Goal: Task Accomplishment & Management: Manage account settings

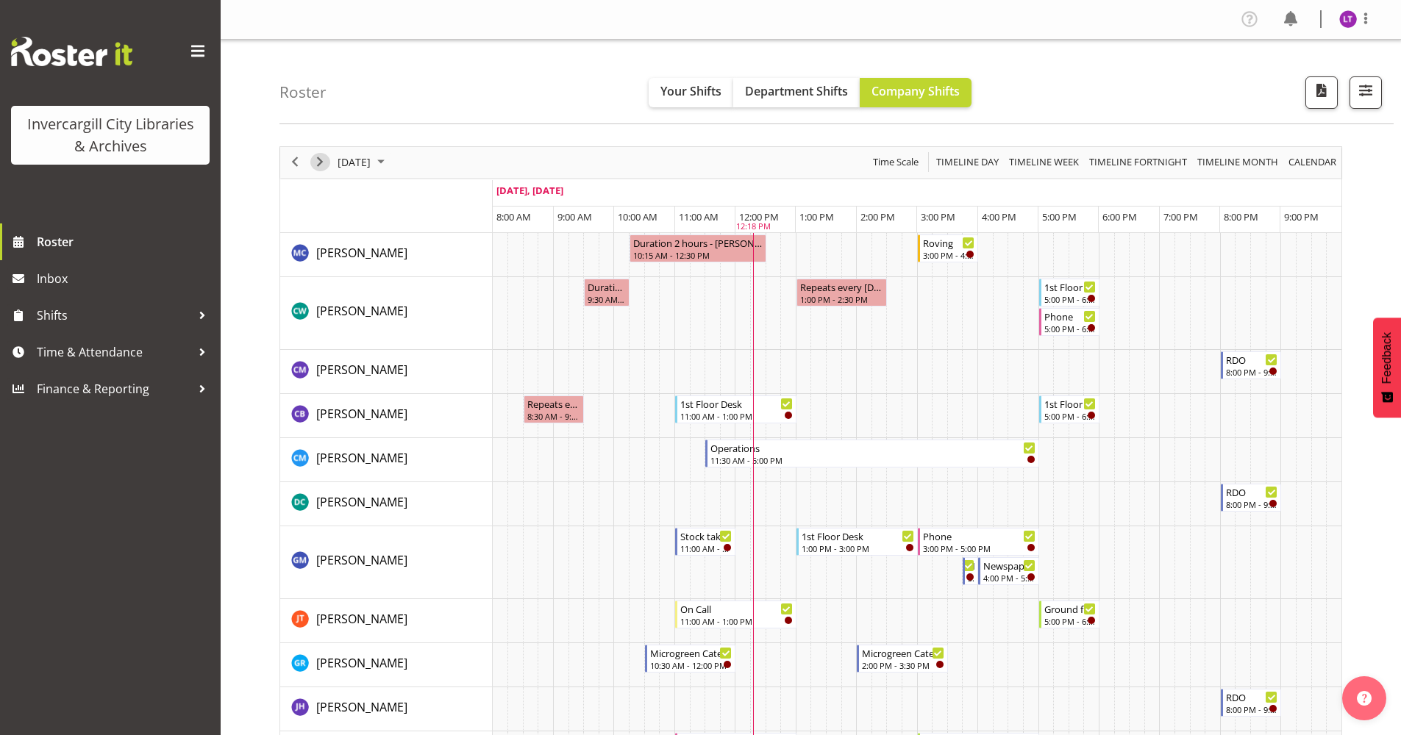
click at [318, 163] on span "Next" at bounding box center [320, 162] width 18 height 18
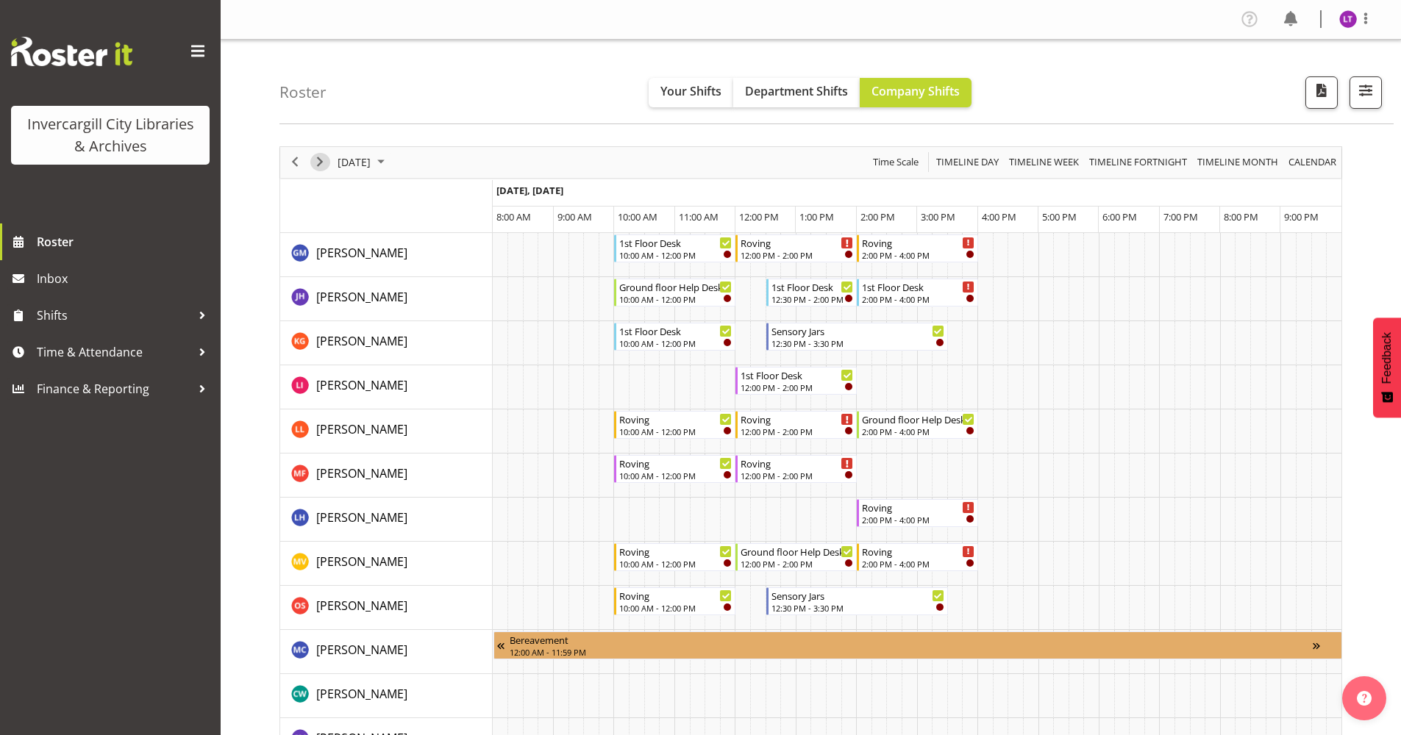
click at [318, 160] on span "Next" at bounding box center [320, 162] width 18 height 18
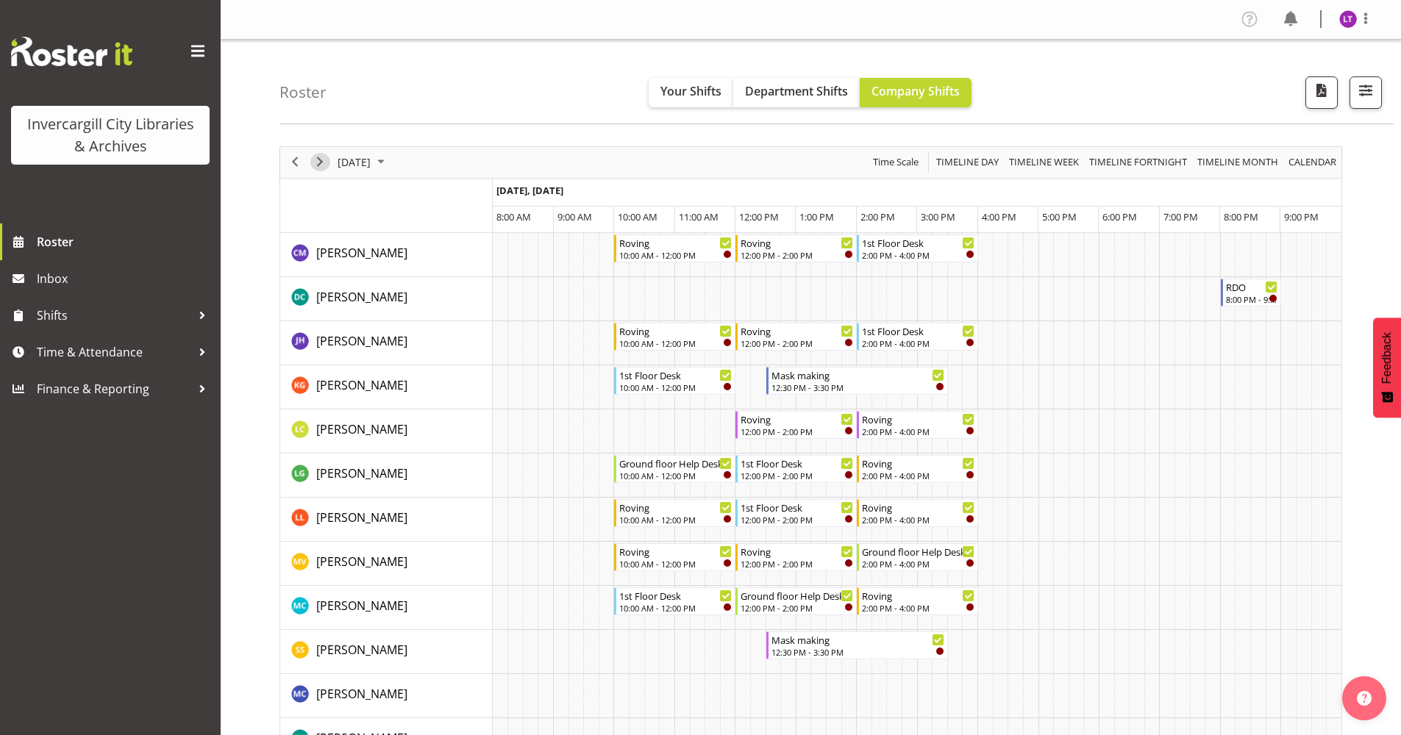
click at [318, 165] on span "Next" at bounding box center [320, 162] width 18 height 18
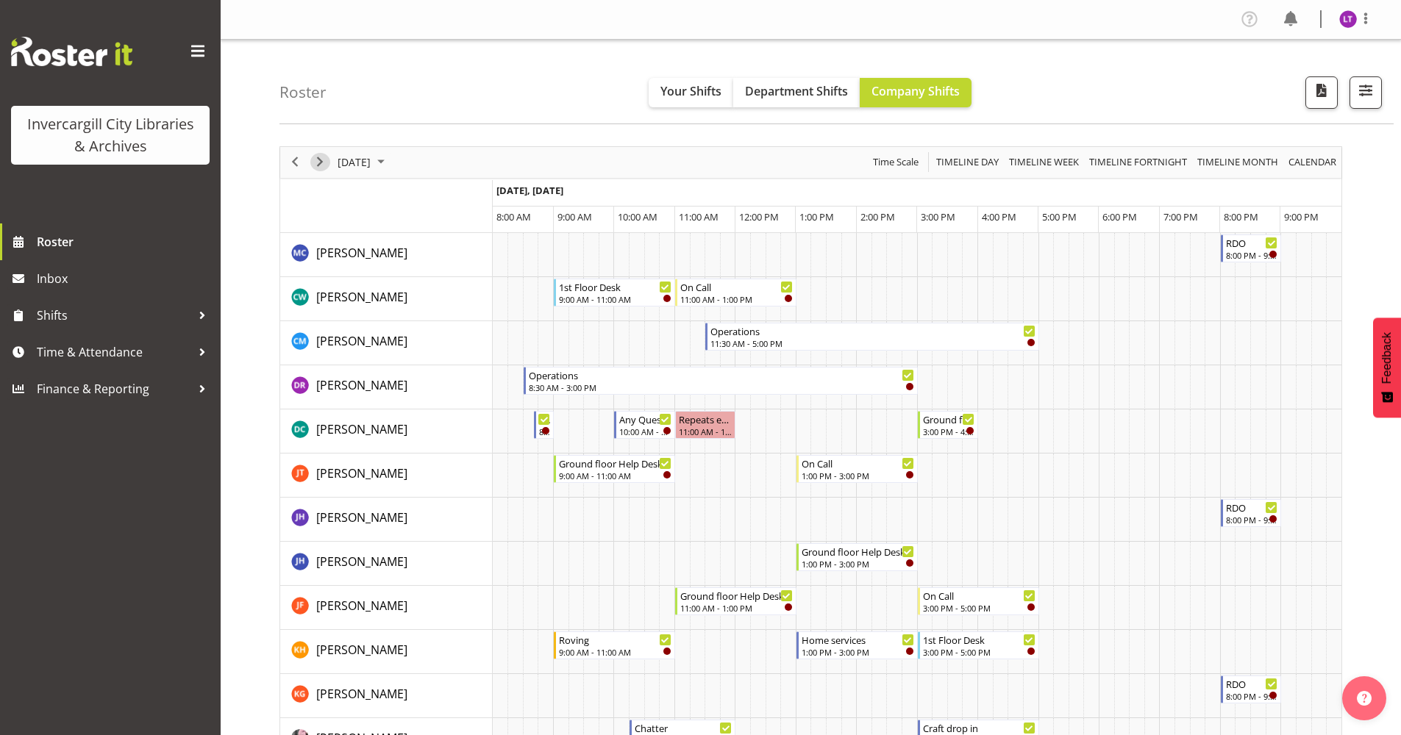
click at [318, 165] on span "Next" at bounding box center [320, 162] width 18 height 18
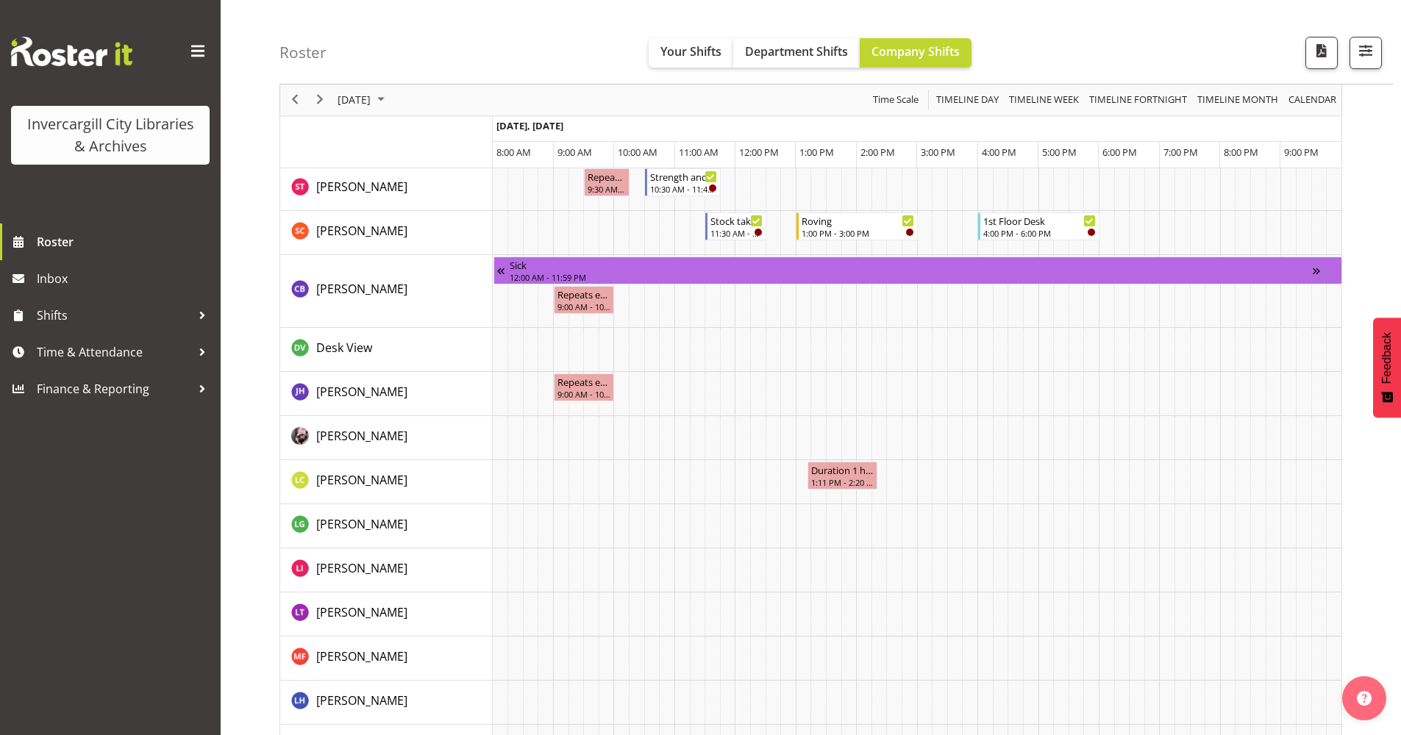
scroll to position [1030, 0]
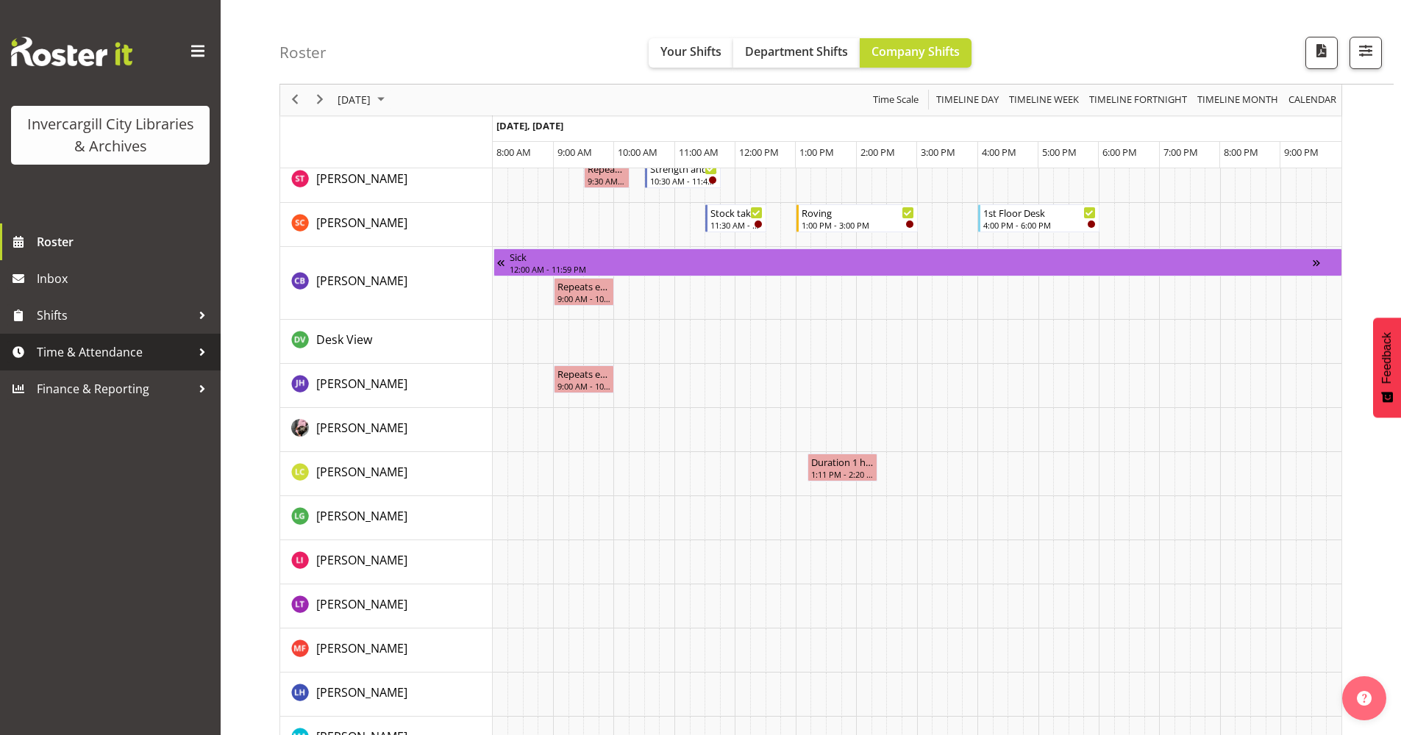
click at [104, 353] on span "Time & Attendance" at bounding box center [114, 352] width 154 height 22
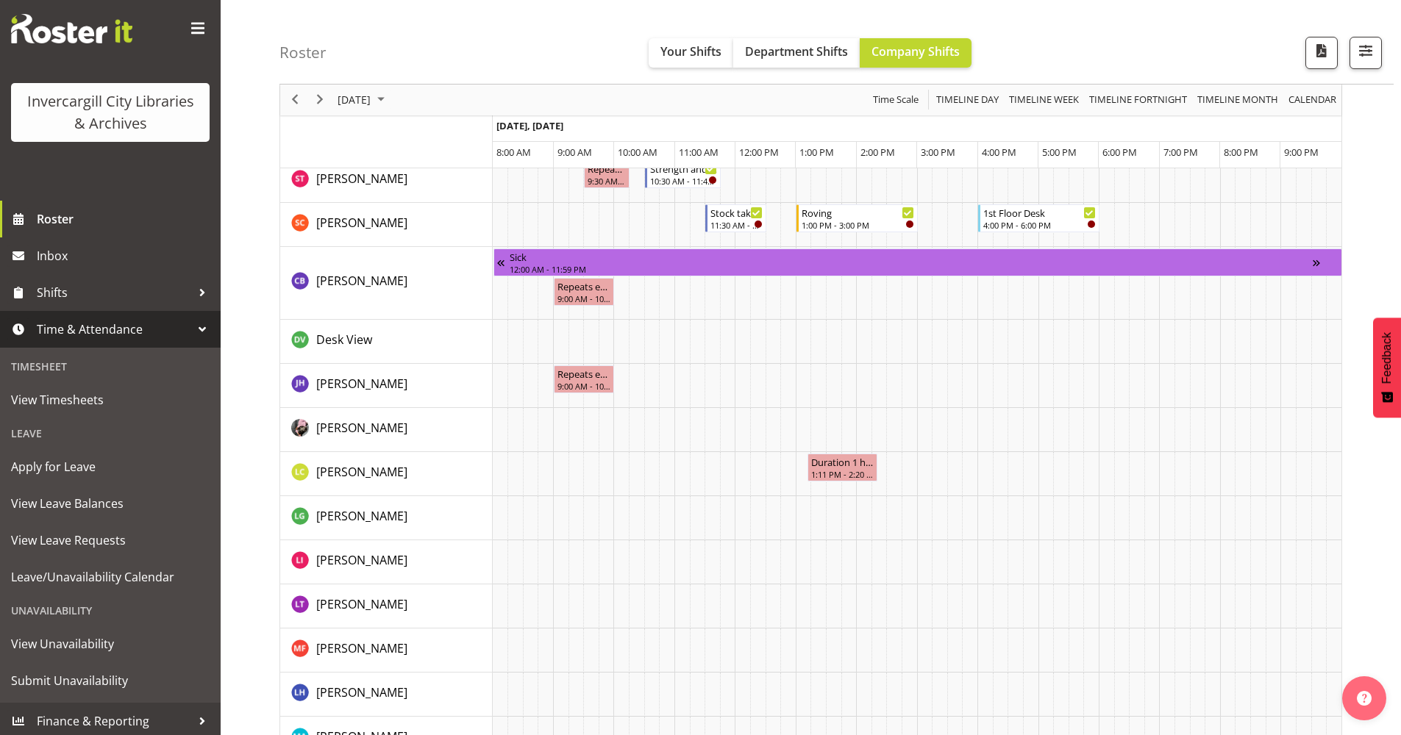
scroll to position [27, 0]
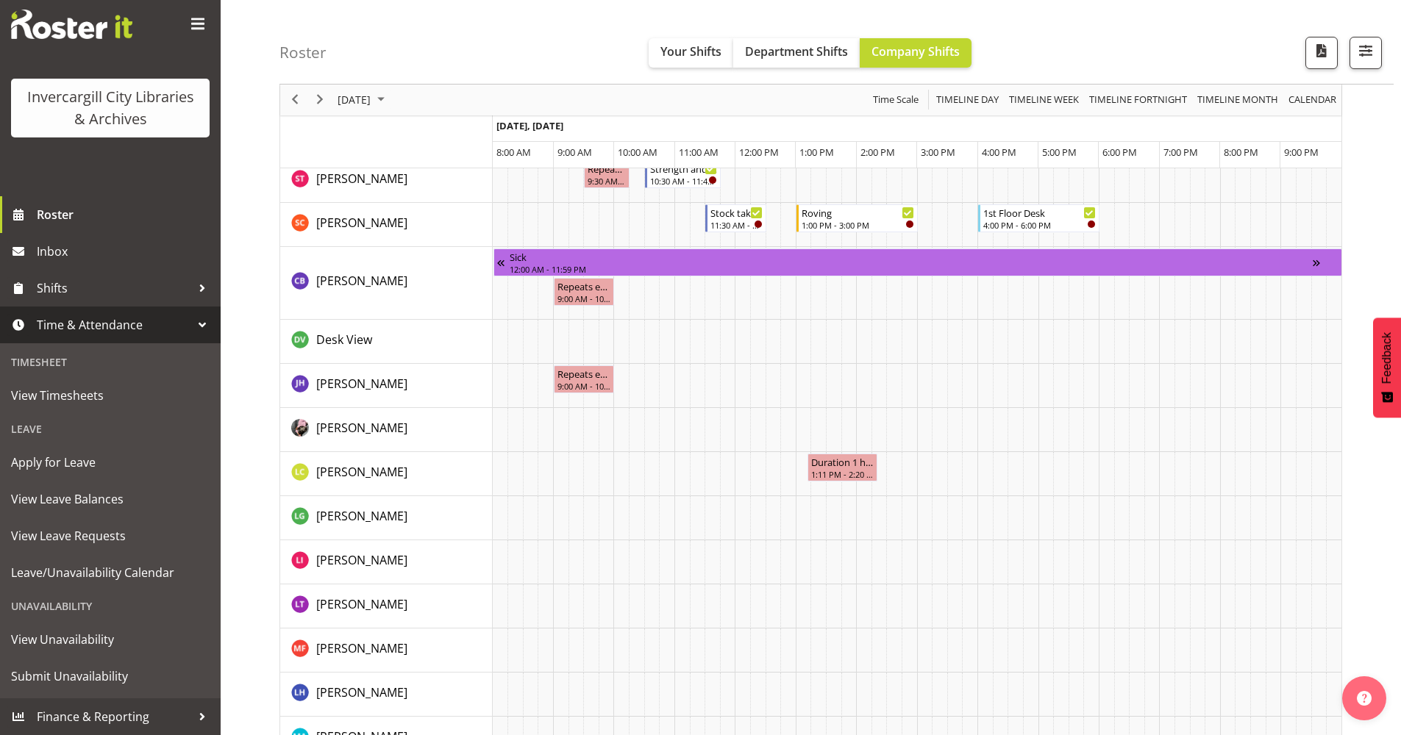
click at [69, 602] on div "Unavailability" at bounding box center [110, 606] width 213 height 30
click at [68, 679] on span "Submit Unavailability" at bounding box center [110, 677] width 199 height 22
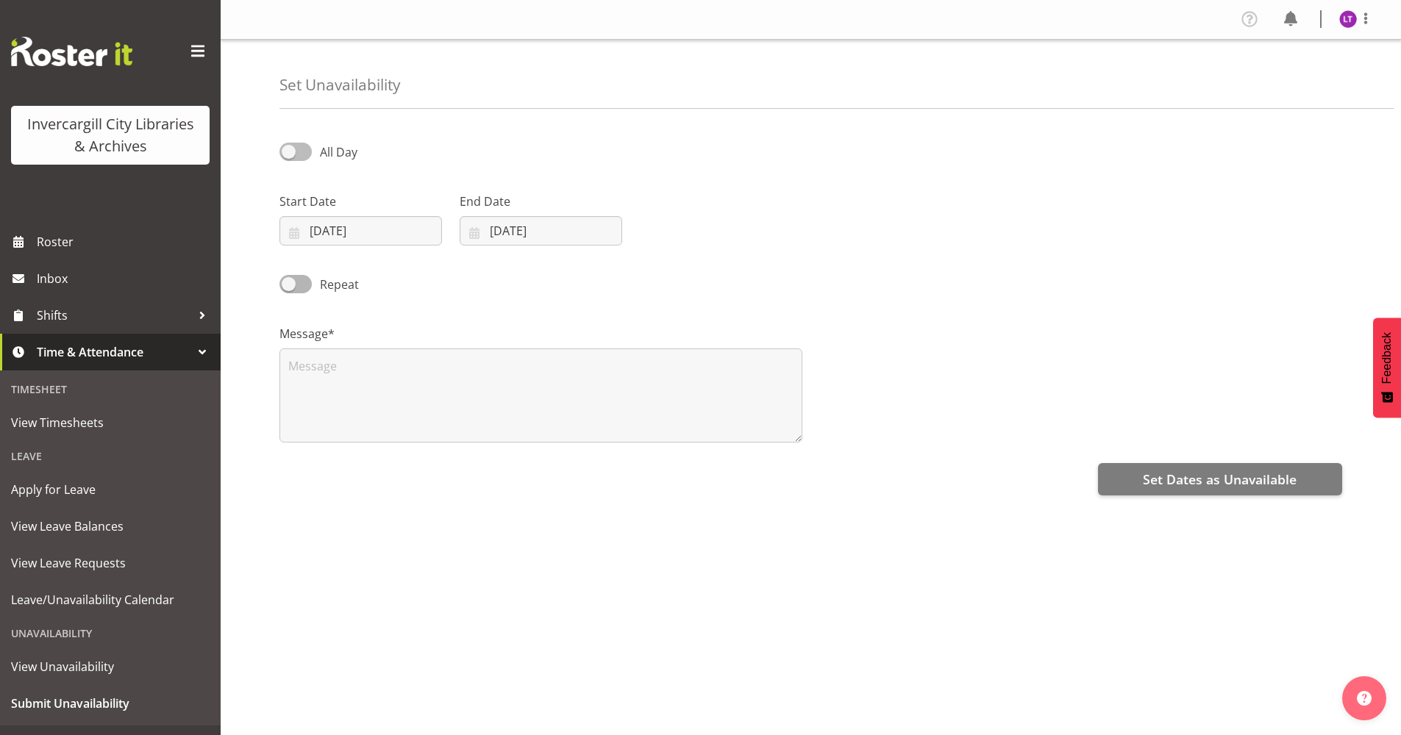
click at [302, 154] on span at bounding box center [295, 152] width 32 height 18
click at [289, 154] on input "All Day" at bounding box center [284, 152] width 10 height 10
checkbox input "true"
click at [383, 234] on input "03/10/2025" at bounding box center [360, 230] width 163 height 29
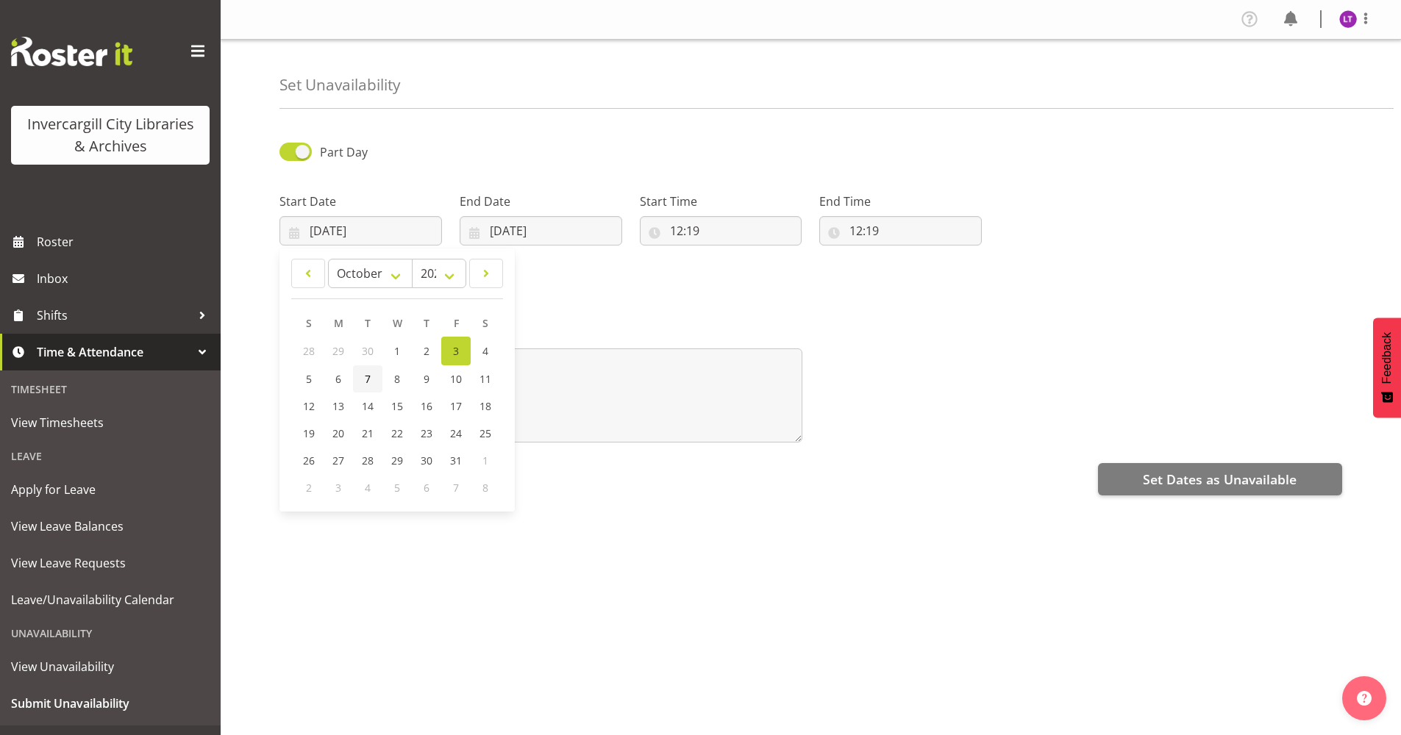
click at [365, 377] on span "7" at bounding box center [368, 379] width 6 height 14
type input "[DATE]"
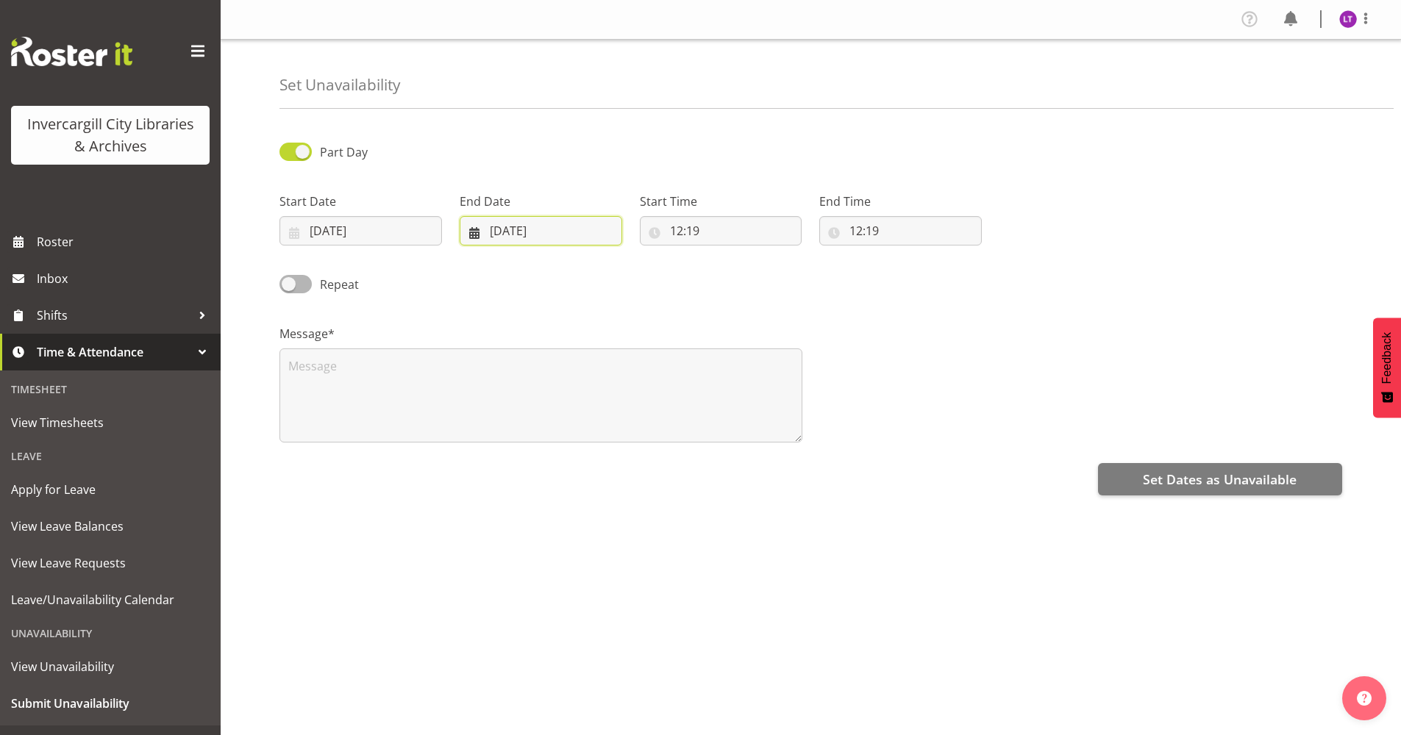
click at [539, 229] on input "03/10/2025" at bounding box center [541, 230] width 163 height 29
click at [545, 382] on span "7" at bounding box center [548, 379] width 6 height 14
type input "[DATE]"
click at [689, 236] on input "12:19" at bounding box center [721, 230] width 163 height 29
click at [741, 271] on select "00 01 02 03 04 05 06 07 08 09 10 11 12 13 14 15 16 17 18 19 20 21 22 23" at bounding box center [740, 268] width 33 height 29
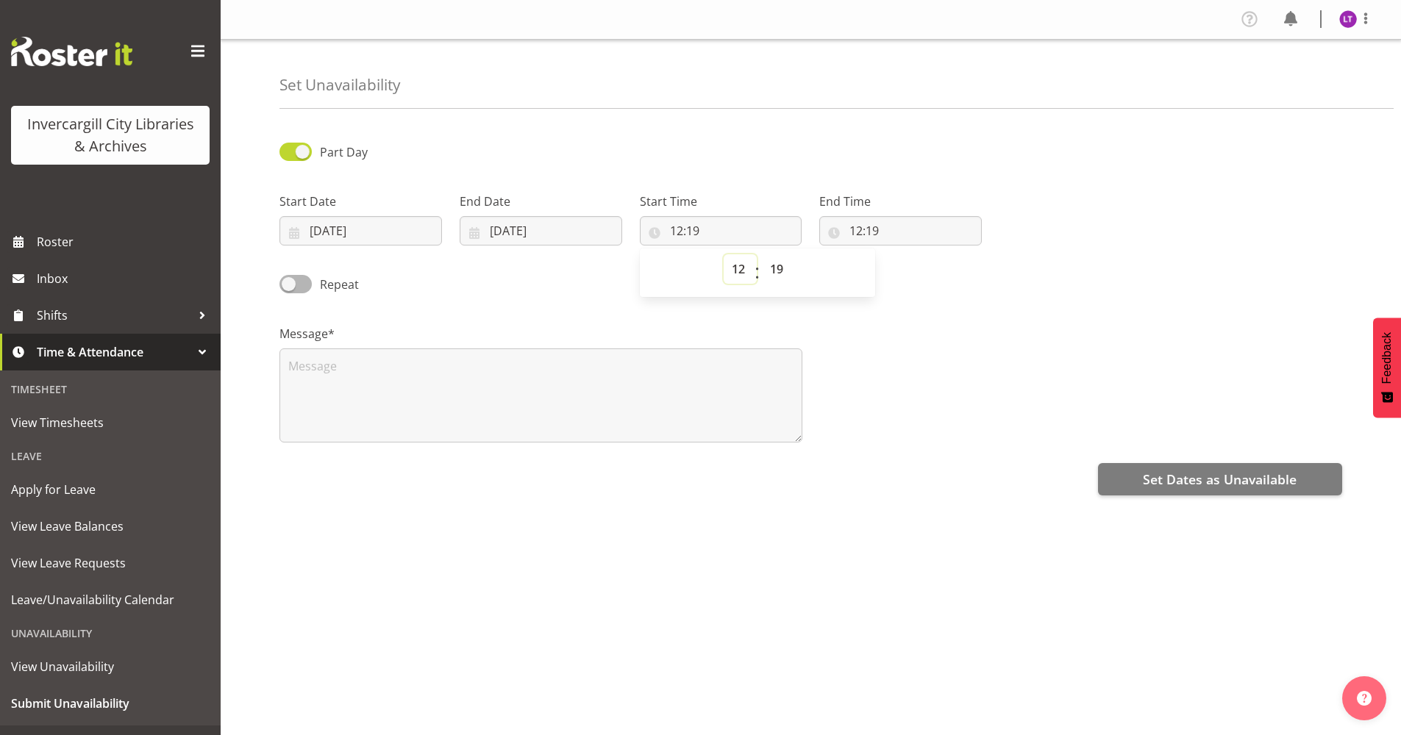
select select "2"
click at [724, 254] on select "00 01 02 03 04 05 06 07 08 09 10 11 12 13 14 15 16 17 18 19 20 21 22 23" at bounding box center [740, 268] width 33 height 29
type input "02:19"
click at [779, 265] on select "00 01 02 03 04 05 06 07 08 09 10 11 12 13 14 15 16 17 18 19 20 21 22 23 24 25 2…" at bounding box center [778, 268] width 33 height 29
select select "14"
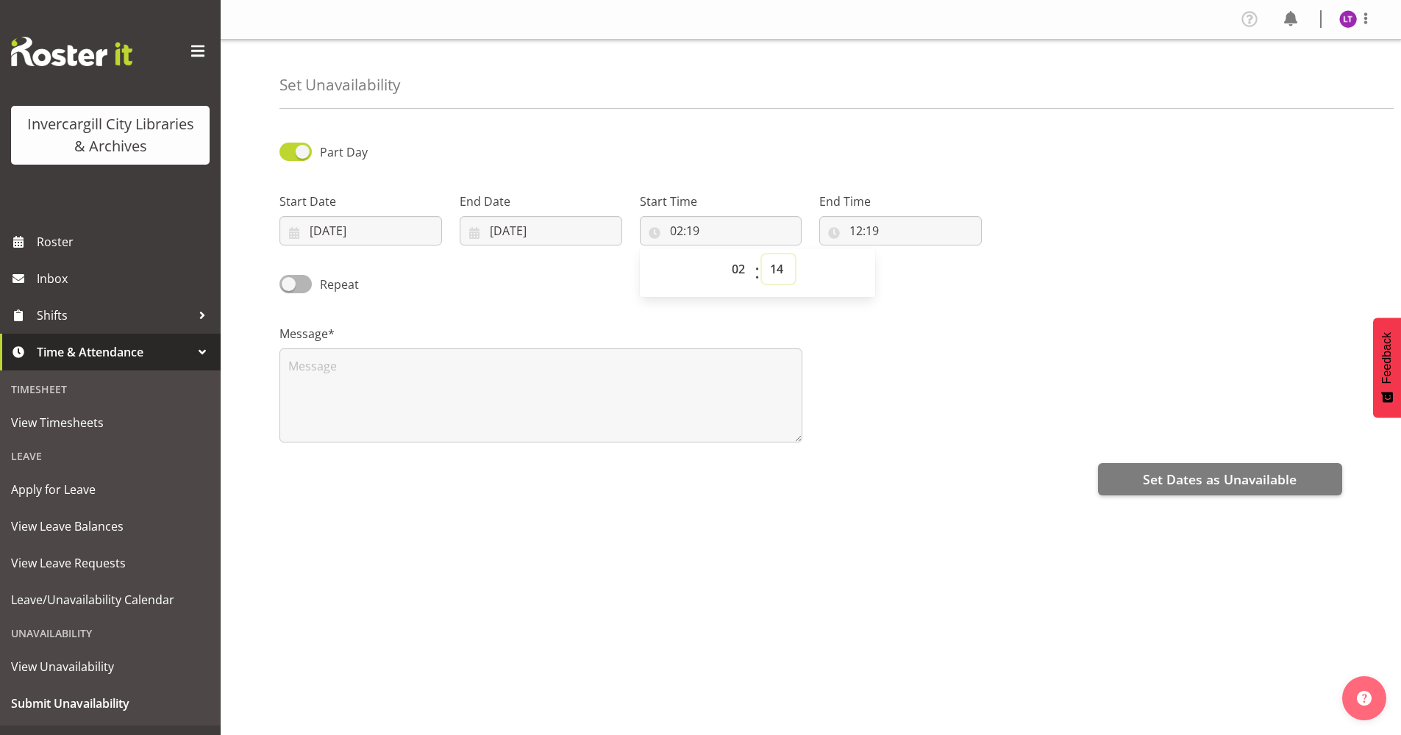
click at [762, 254] on select "00 01 02 03 04 05 06 07 08 09 10 11 12 13 14 15 16 17 18 19 20 21 22 23 24 25 2…" at bounding box center [778, 268] width 33 height 29
type input "02:14"
click at [780, 271] on select "00 01 02 03 04 05 06 07 08 09 10 11 12 13 14 15 16 17 18 19 20 21 22 23 24 25 2…" at bounding box center [778, 268] width 33 height 29
select select "15"
click at [762, 254] on select "00 01 02 03 04 05 06 07 08 09 10 11 12 13 14 15 16 17 18 19 20 21 22 23 24 25 2…" at bounding box center [778, 268] width 33 height 29
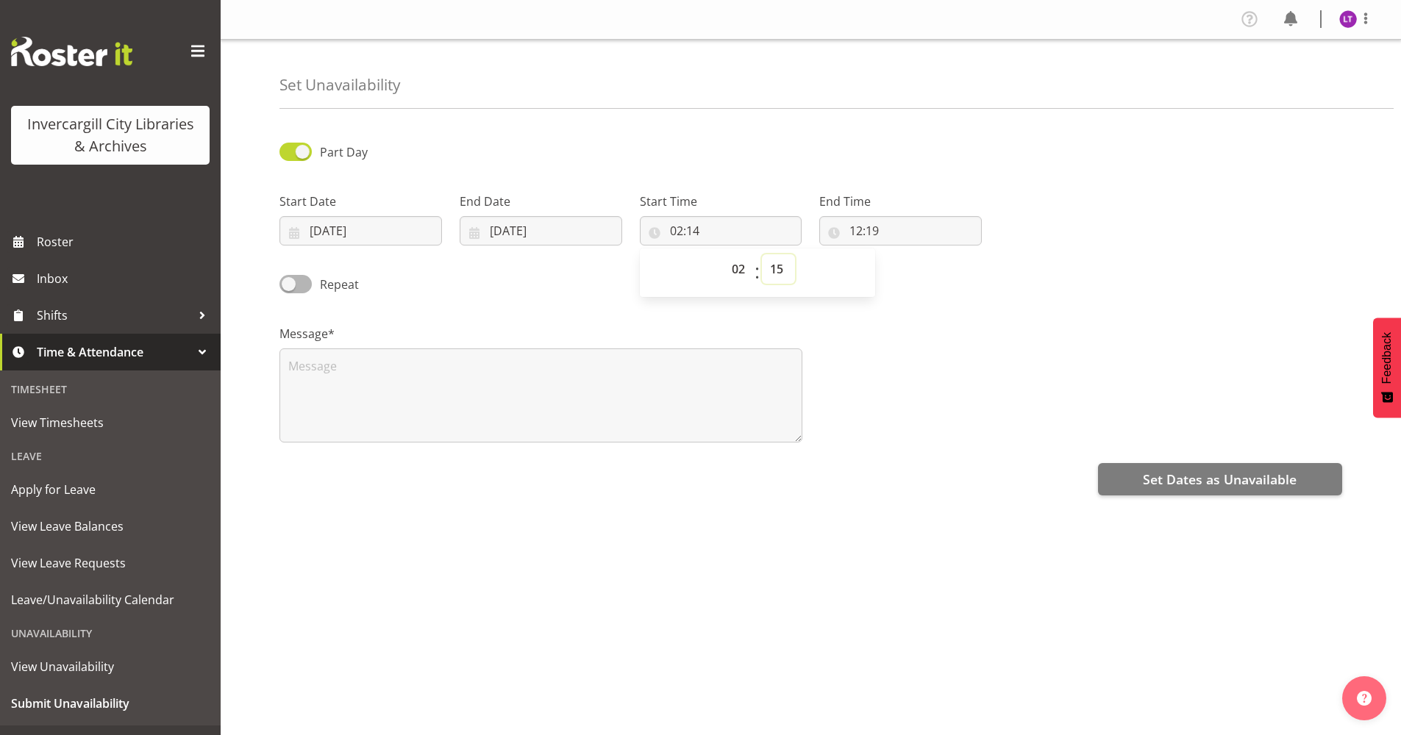
type input "02:15"
click at [861, 231] on input "12:19" at bounding box center [900, 230] width 163 height 29
click at [924, 272] on select "00 01 02 03 04 05 06 07 08 09 10 11 12 13 14 15 16 17 18 19 20 21 22 23" at bounding box center [919, 268] width 33 height 29
select select "15"
click at [903, 254] on select "00 01 02 03 04 05 06 07 08 09 10 11 12 13 14 15 16 17 18 19 20 21 22 23" at bounding box center [919, 268] width 33 height 29
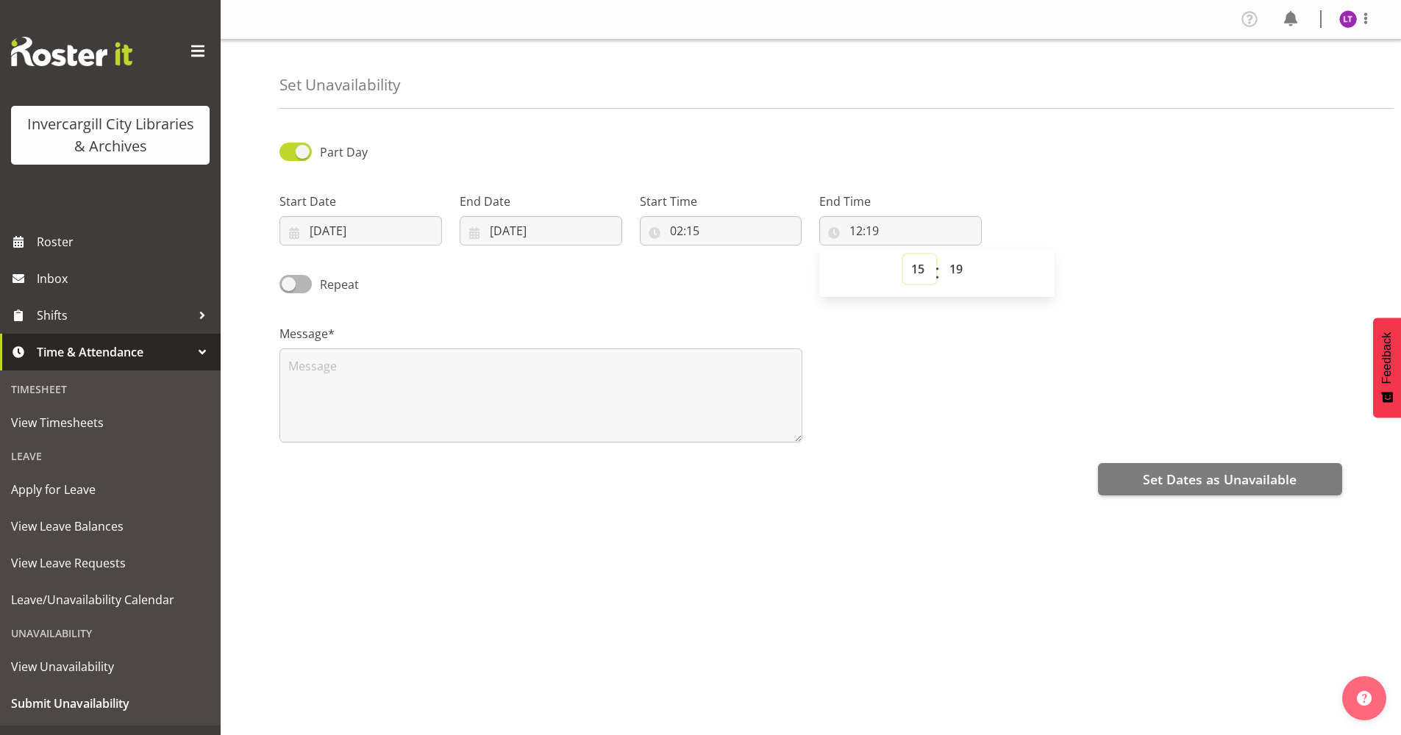
type input "15:19"
click at [958, 269] on select "00 01 02 03 04 05 06 07 08 09 10 11 12 13 14 15 16 17 18 19 20 21 22 23 24 25 2…" at bounding box center [957, 268] width 33 height 29
select select "15"
click at [941, 254] on select "00 01 02 03 04 05 06 07 08 09 10 11 12 13 14 15 16 17 18 19 20 21 22 23 24 25 2…" at bounding box center [957, 268] width 33 height 29
type input "15:15"
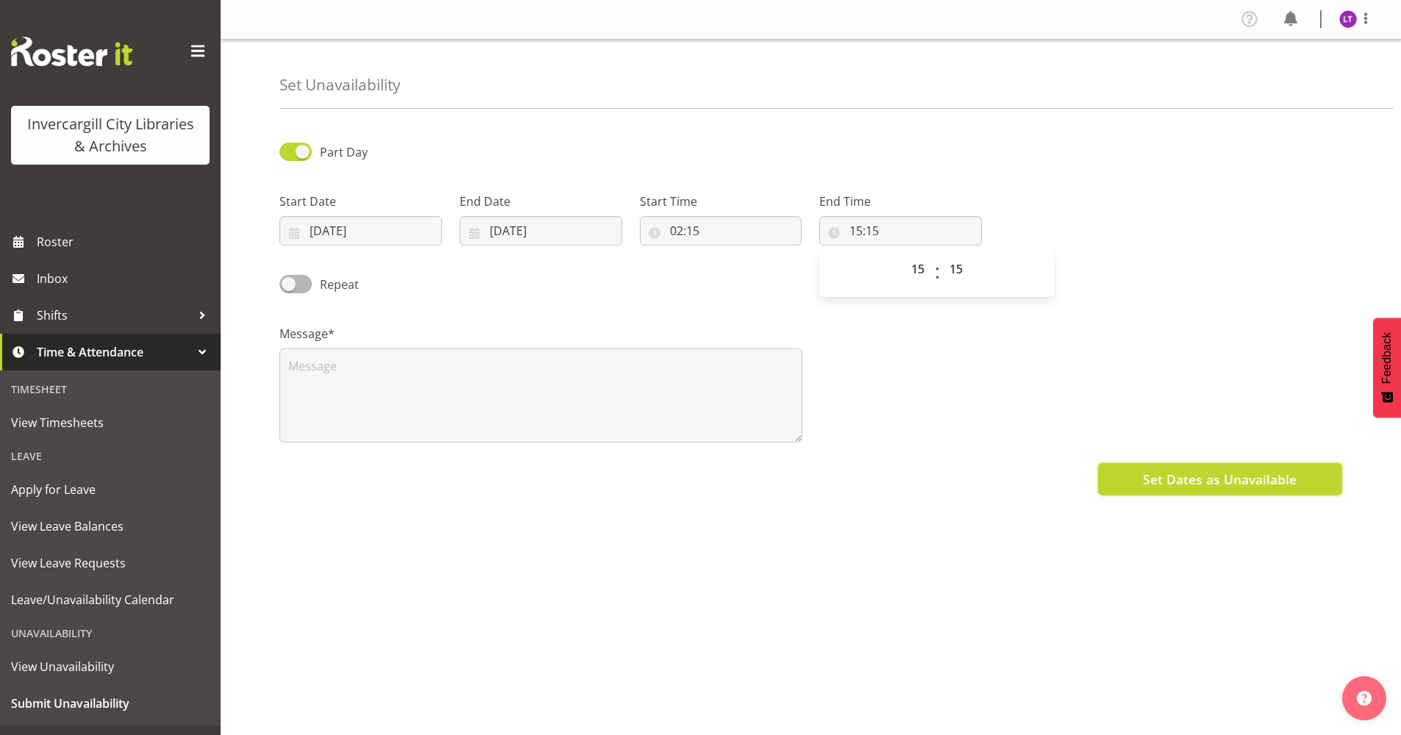
click at [1242, 478] on span "Set Dates as Unavailable" at bounding box center [1220, 479] width 154 height 19
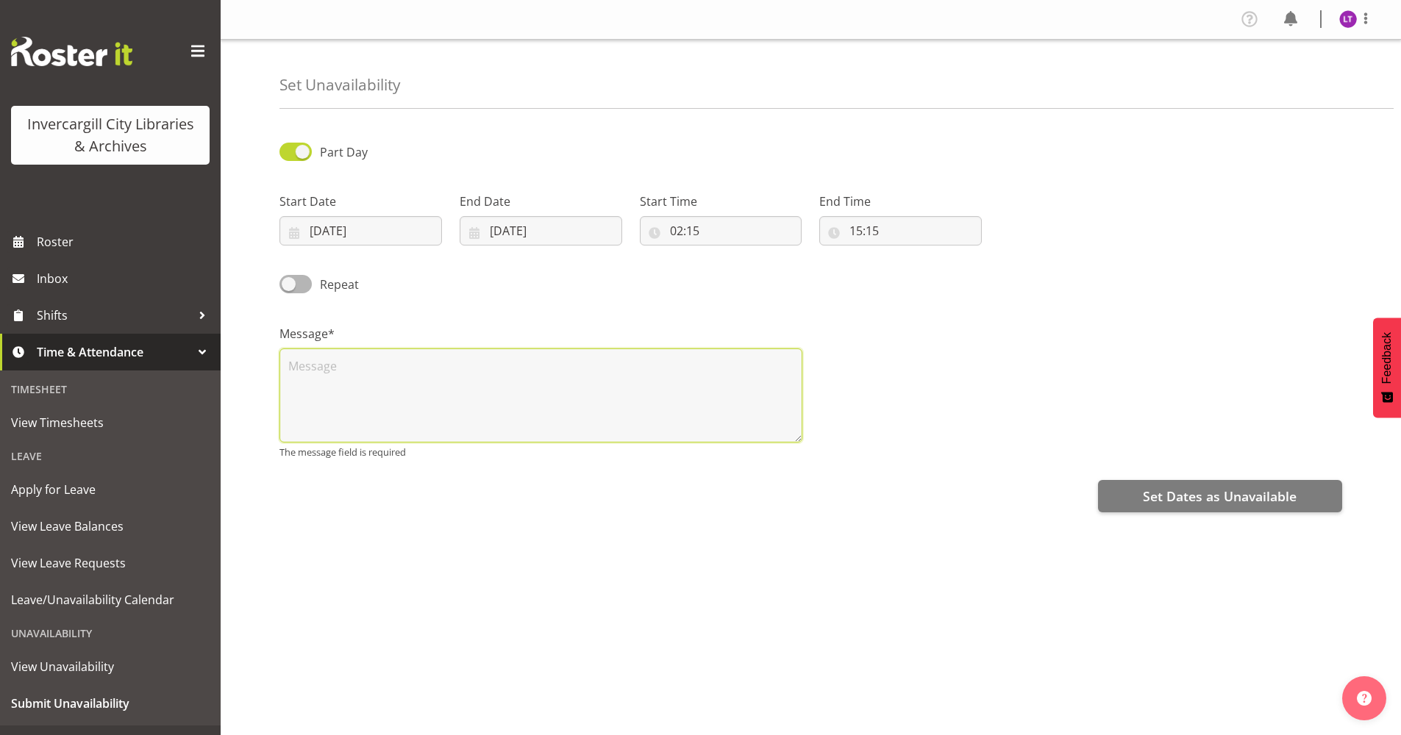
click at [368, 360] on textarea at bounding box center [540, 396] width 523 height 94
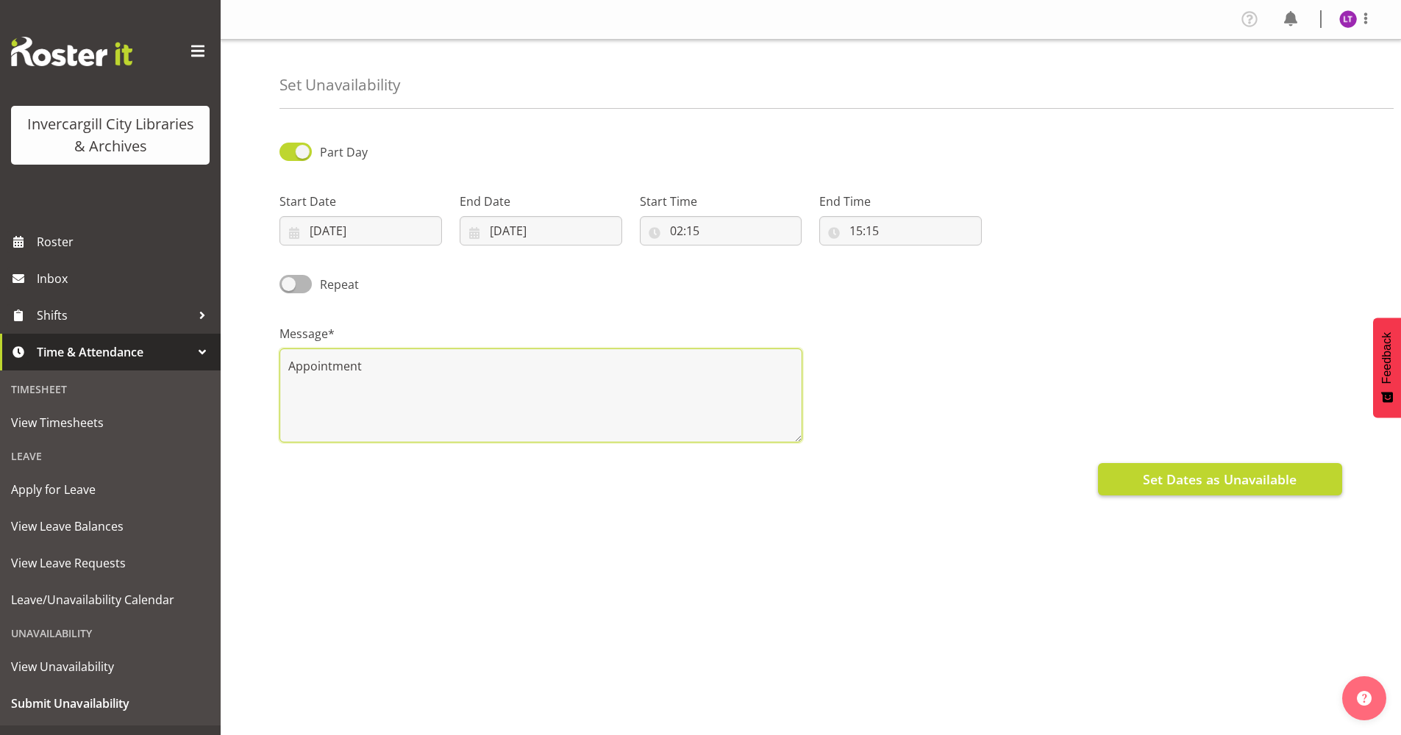
type textarea "Appointment"
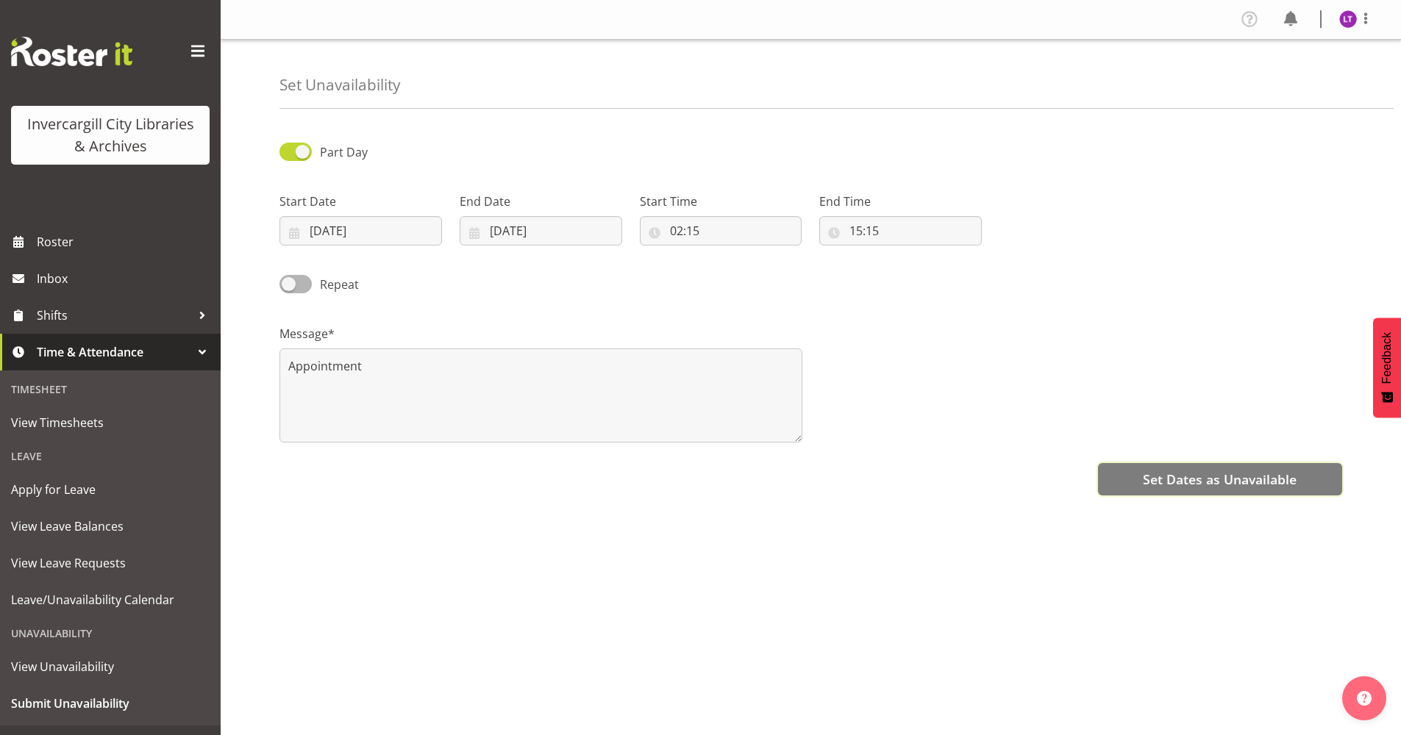
click at [1177, 482] on span "Set Dates as Unavailable" at bounding box center [1220, 479] width 154 height 19
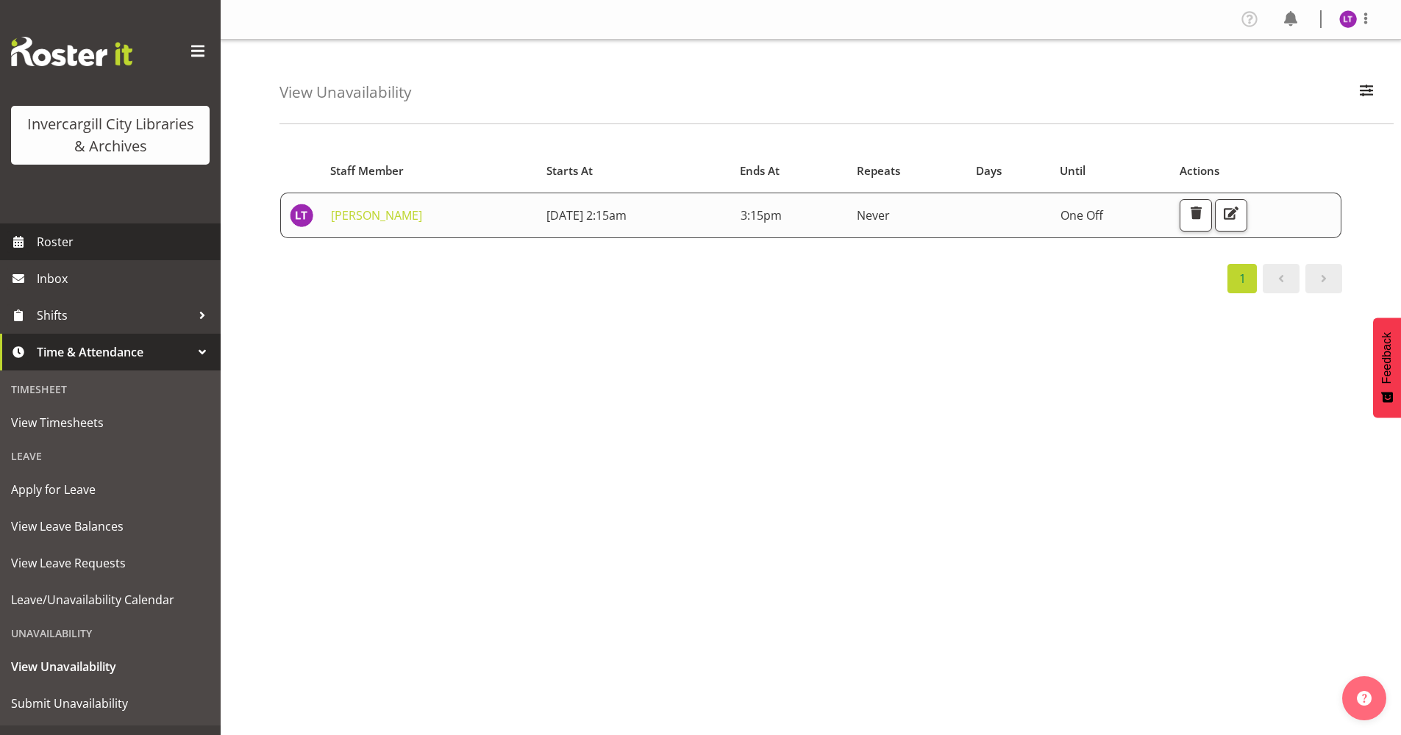
click at [57, 243] on span "Roster" at bounding box center [125, 242] width 176 height 22
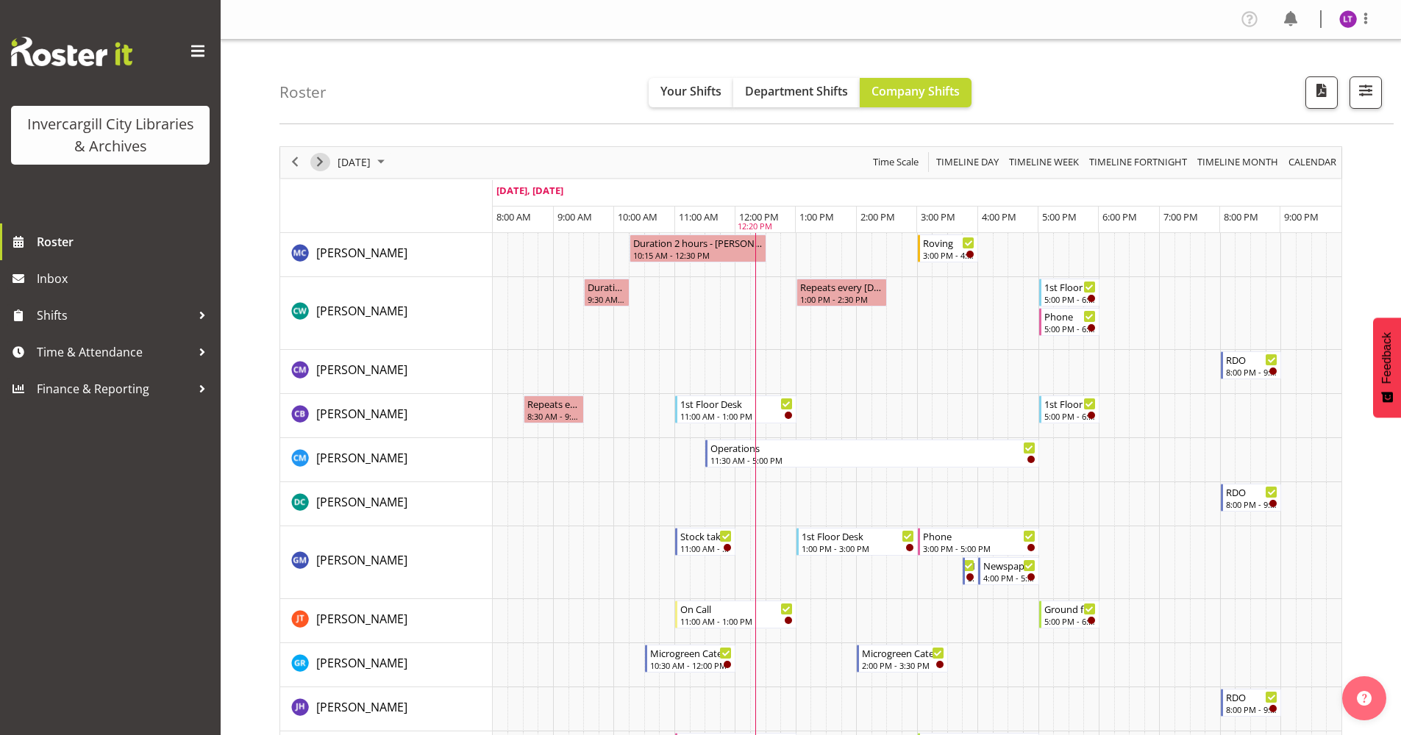
click at [322, 168] on span "Next" at bounding box center [320, 162] width 18 height 18
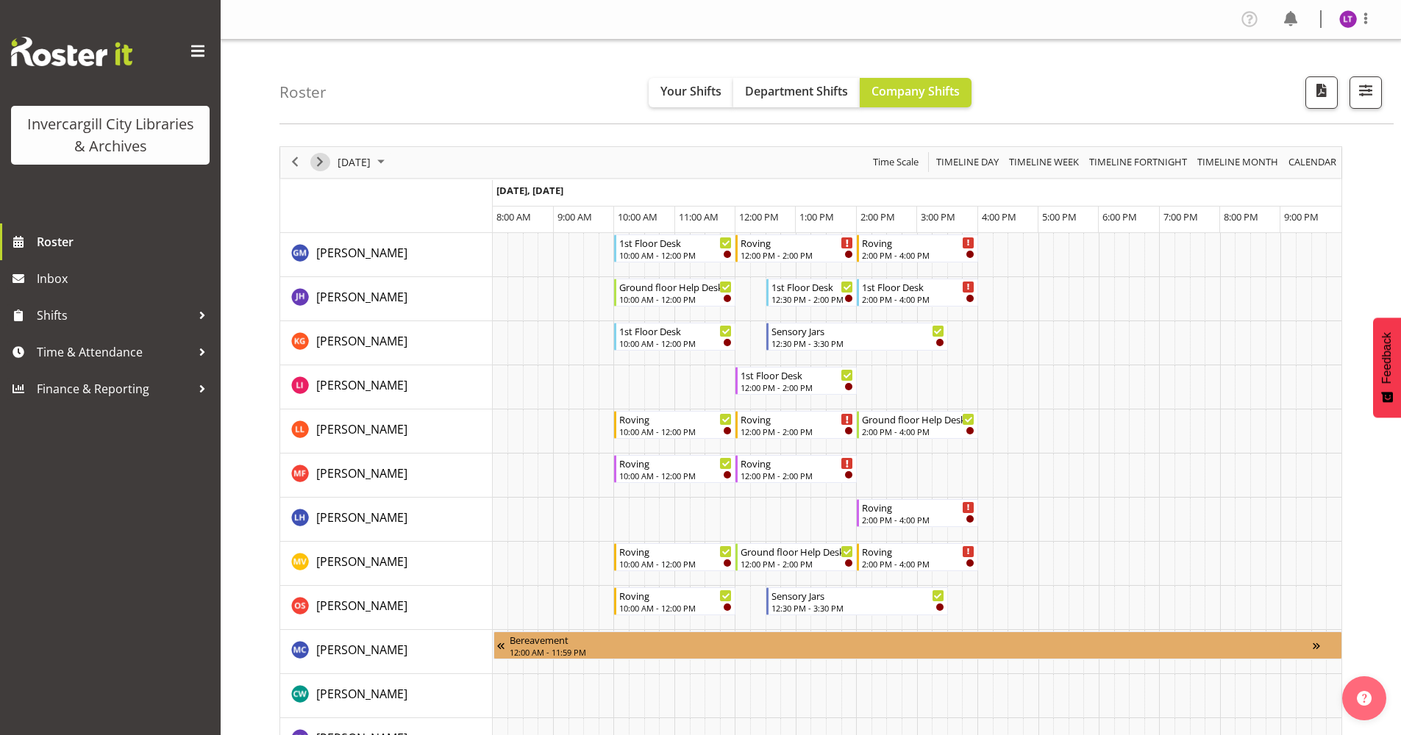
click at [317, 162] on span "Next" at bounding box center [320, 162] width 18 height 18
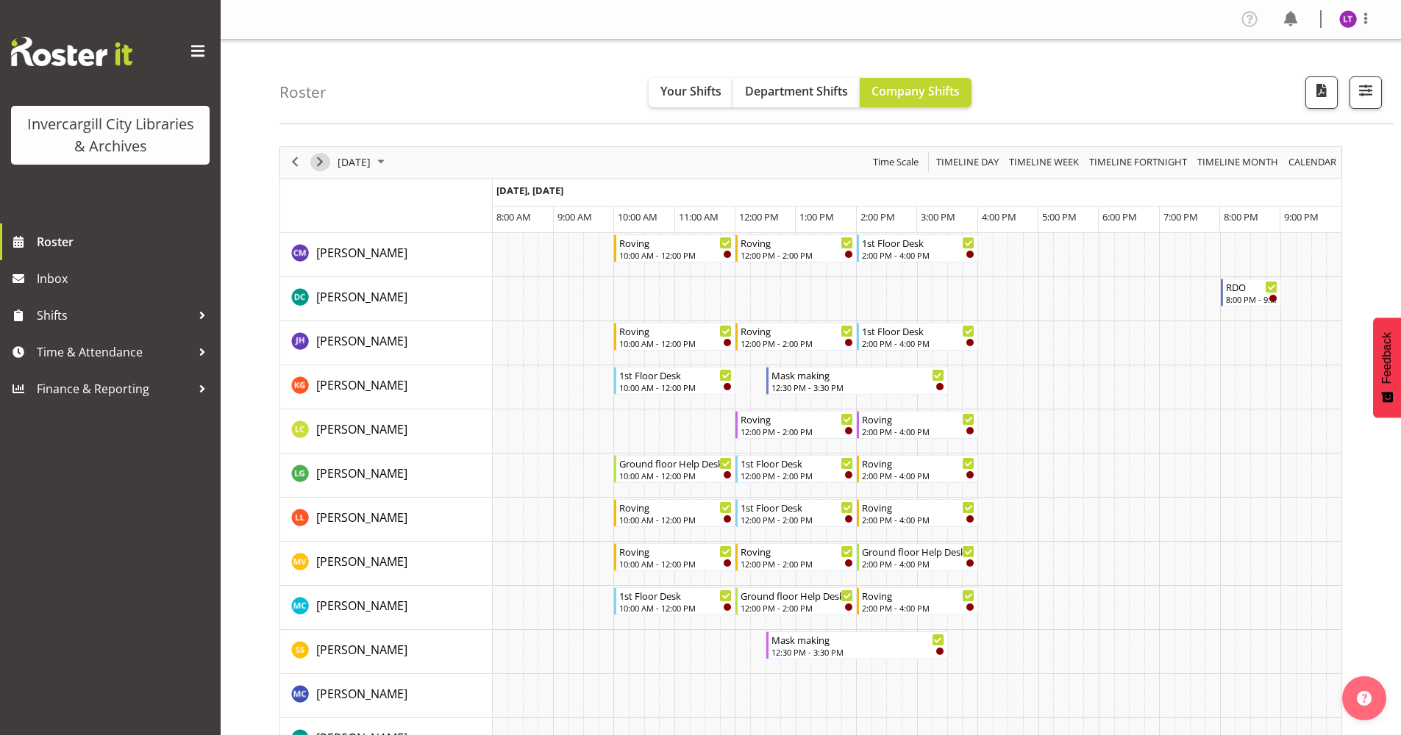
click at [320, 163] on span "Next" at bounding box center [320, 162] width 18 height 18
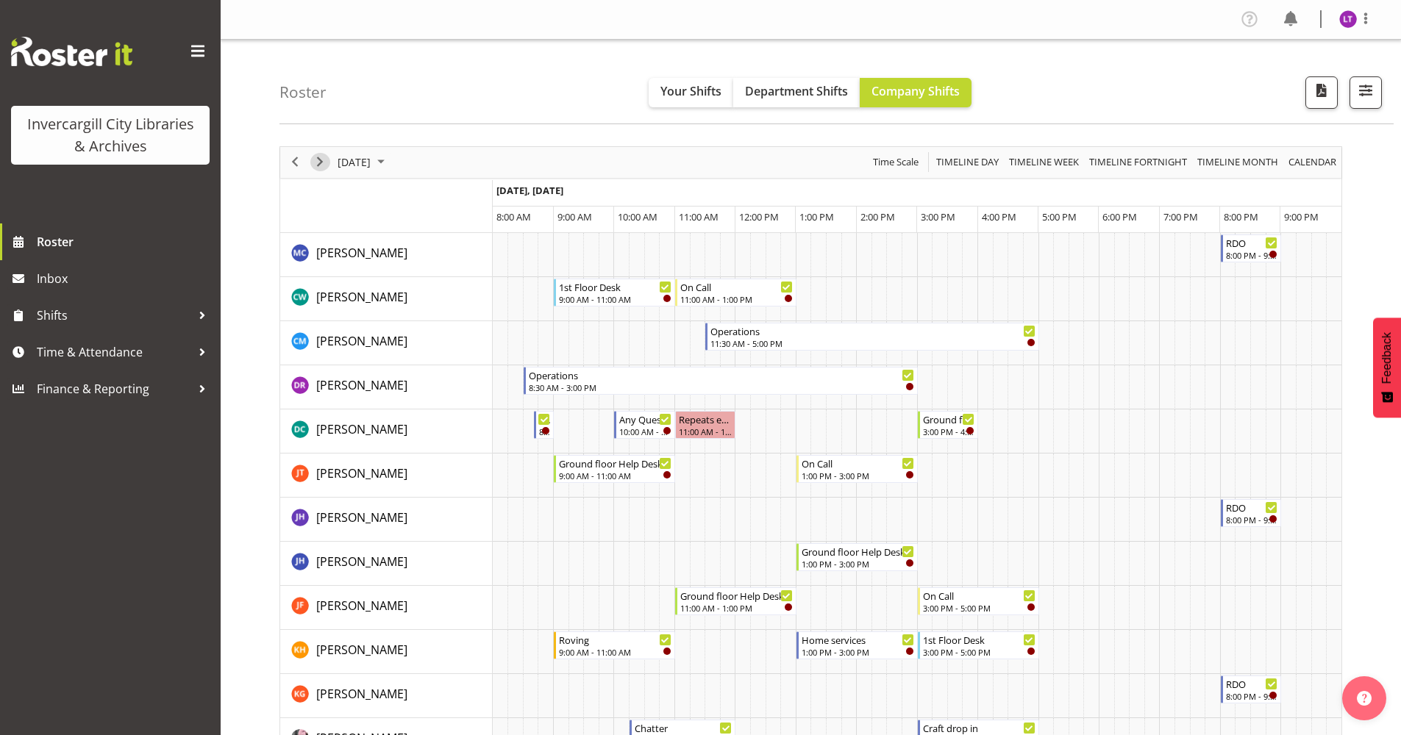
click at [319, 163] on span "Next" at bounding box center [320, 162] width 18 height 18
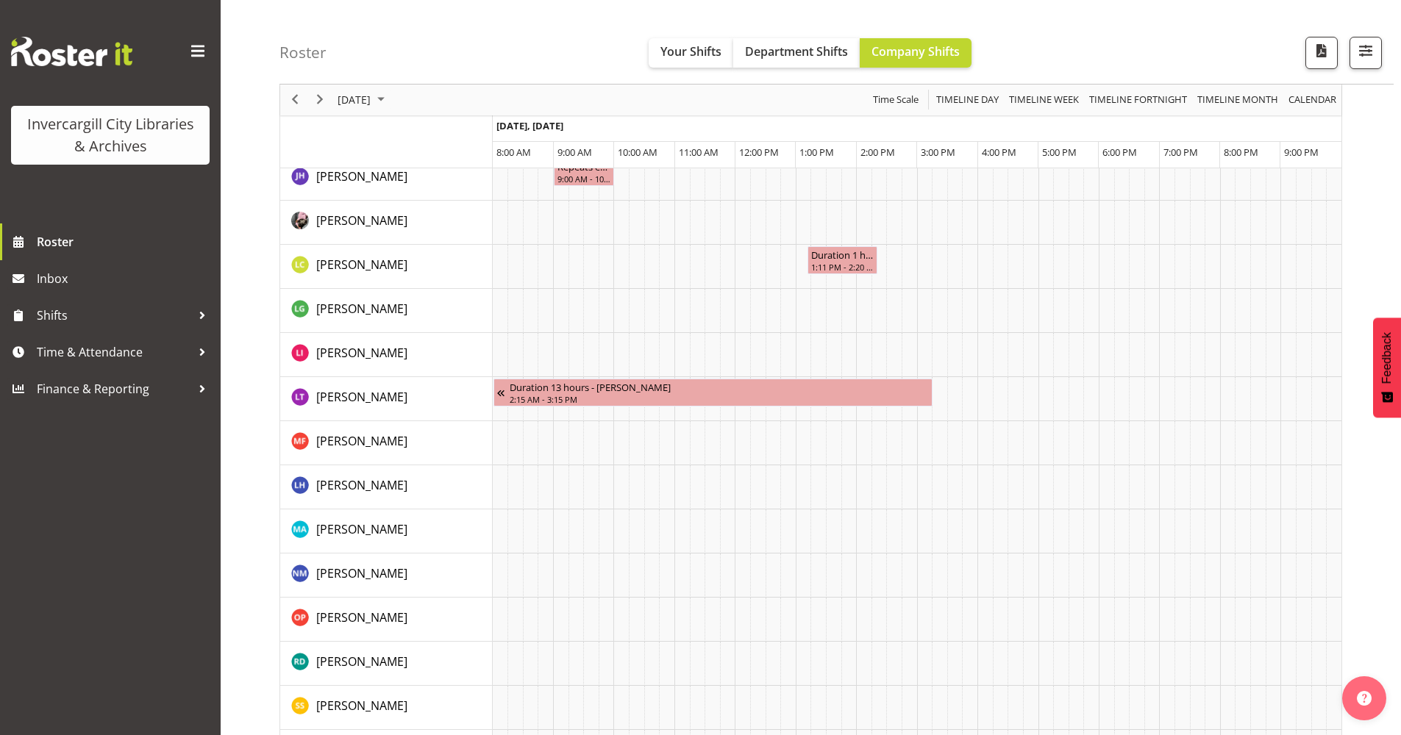
scroll to position [1250, 0]
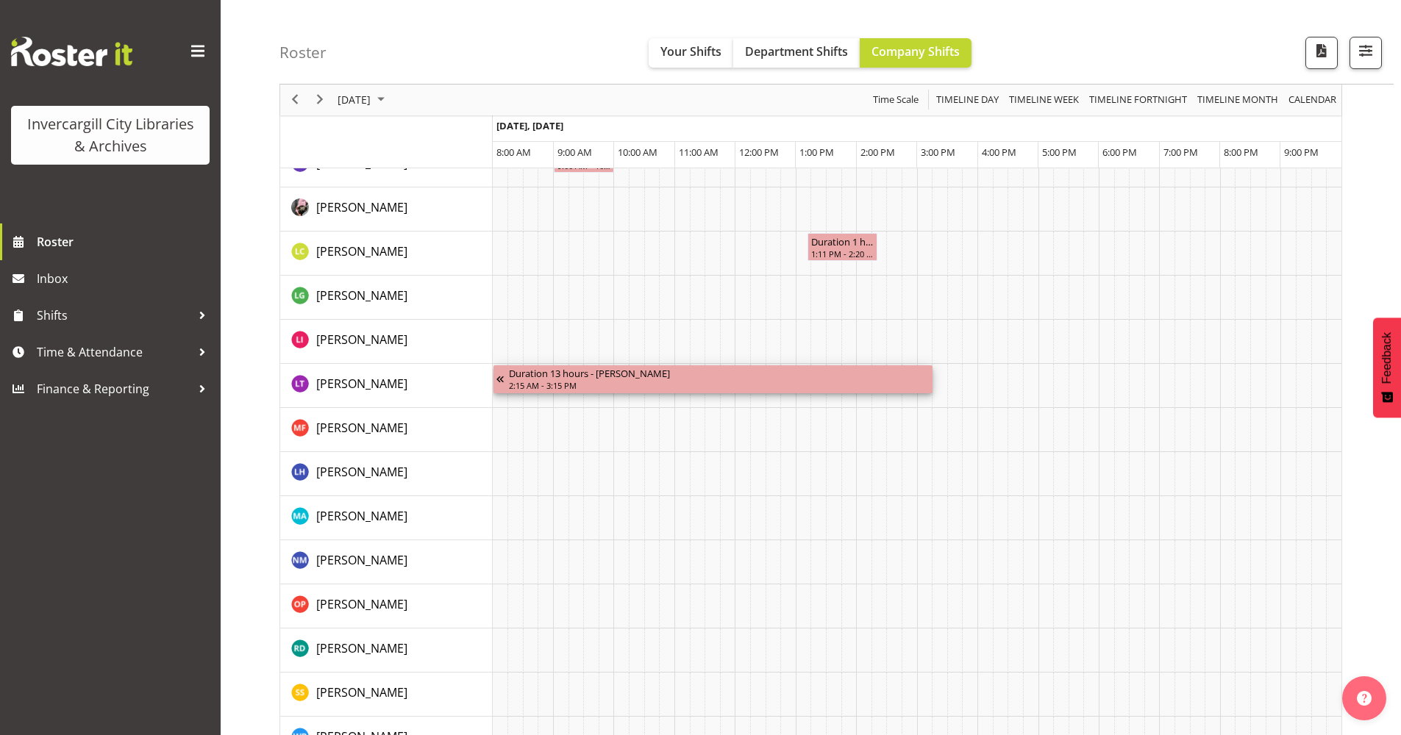
click at [590, 378] on div "Duration 13 hours - Lyndsay Tautari" at bounding box center [719, 372] width 421 height 15
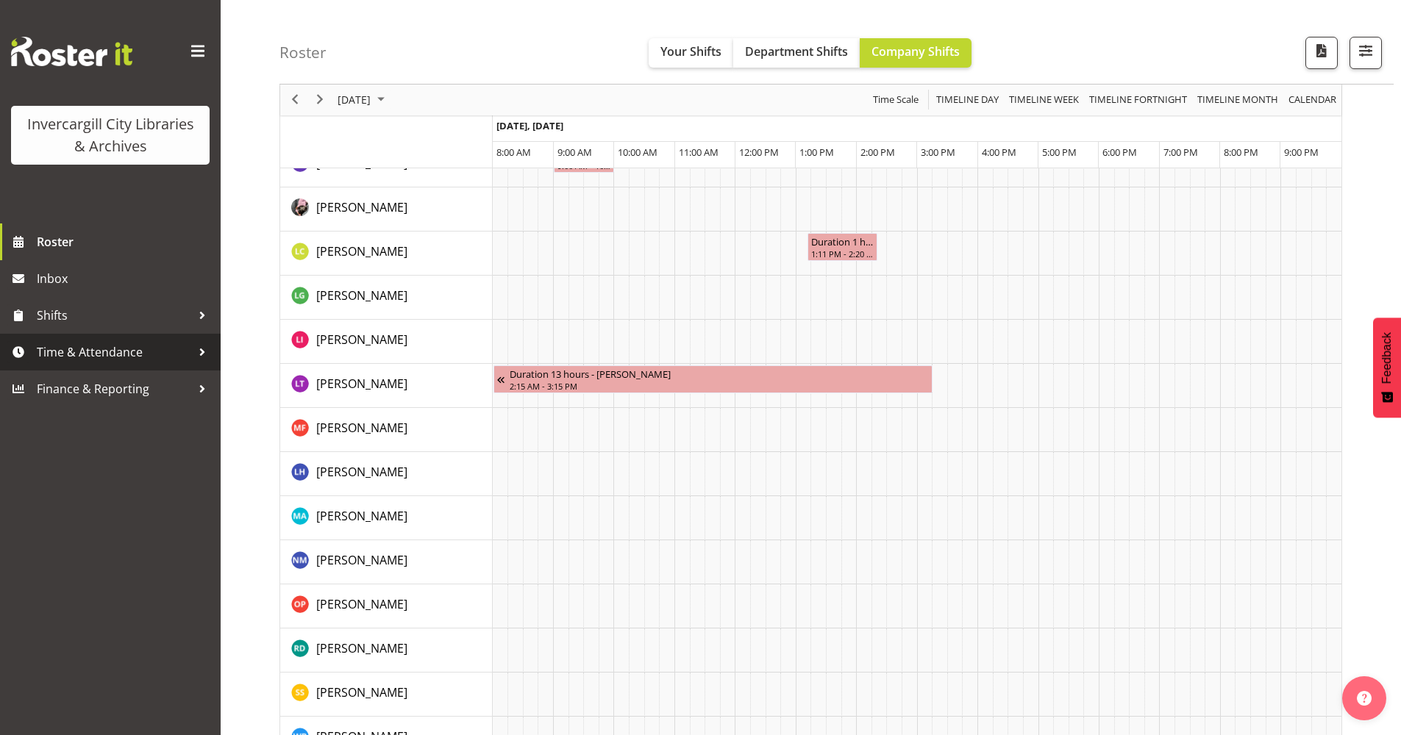
click at [63, 357] on span "Time & Attendance" at bounding box center [114, 352] width 154 height 22
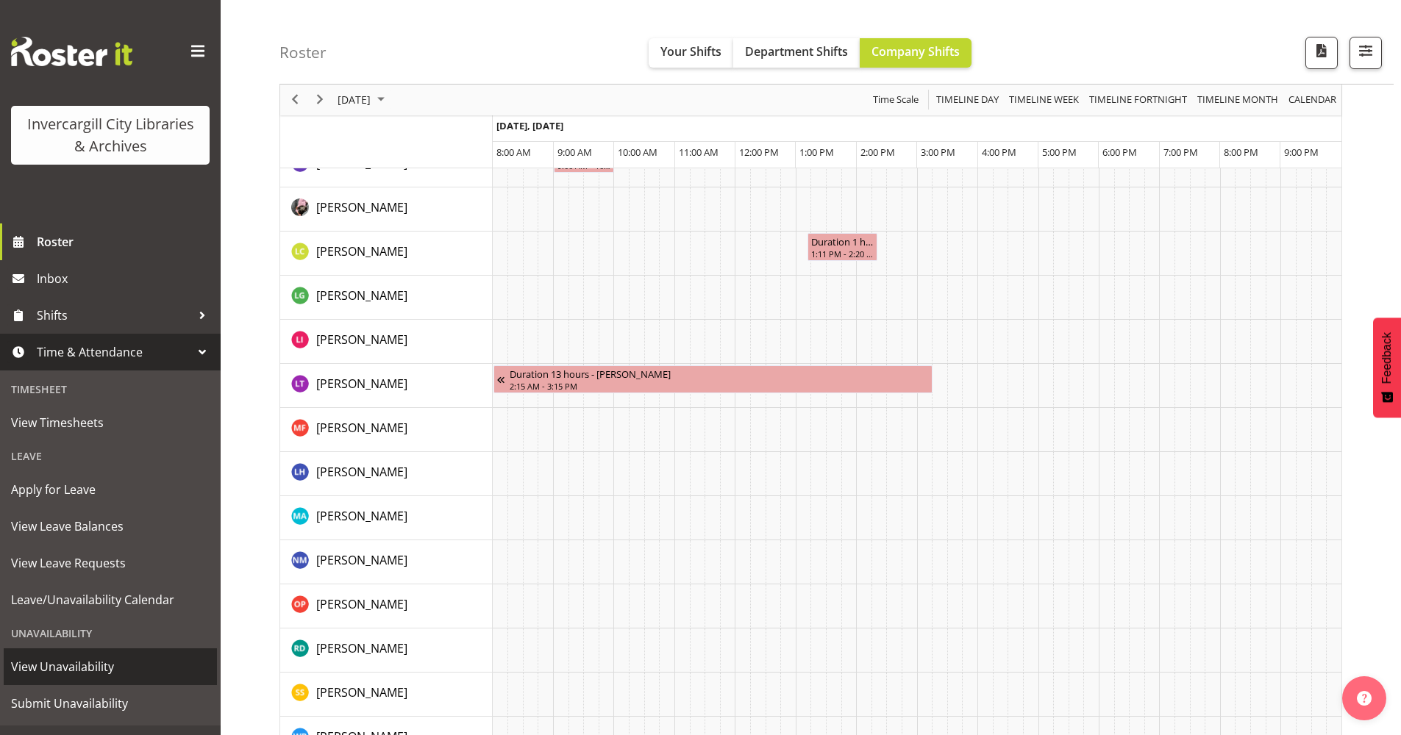
click at [103, 668] on span "View Unavailability" at bounding box center [110, 667] width 199 height 22
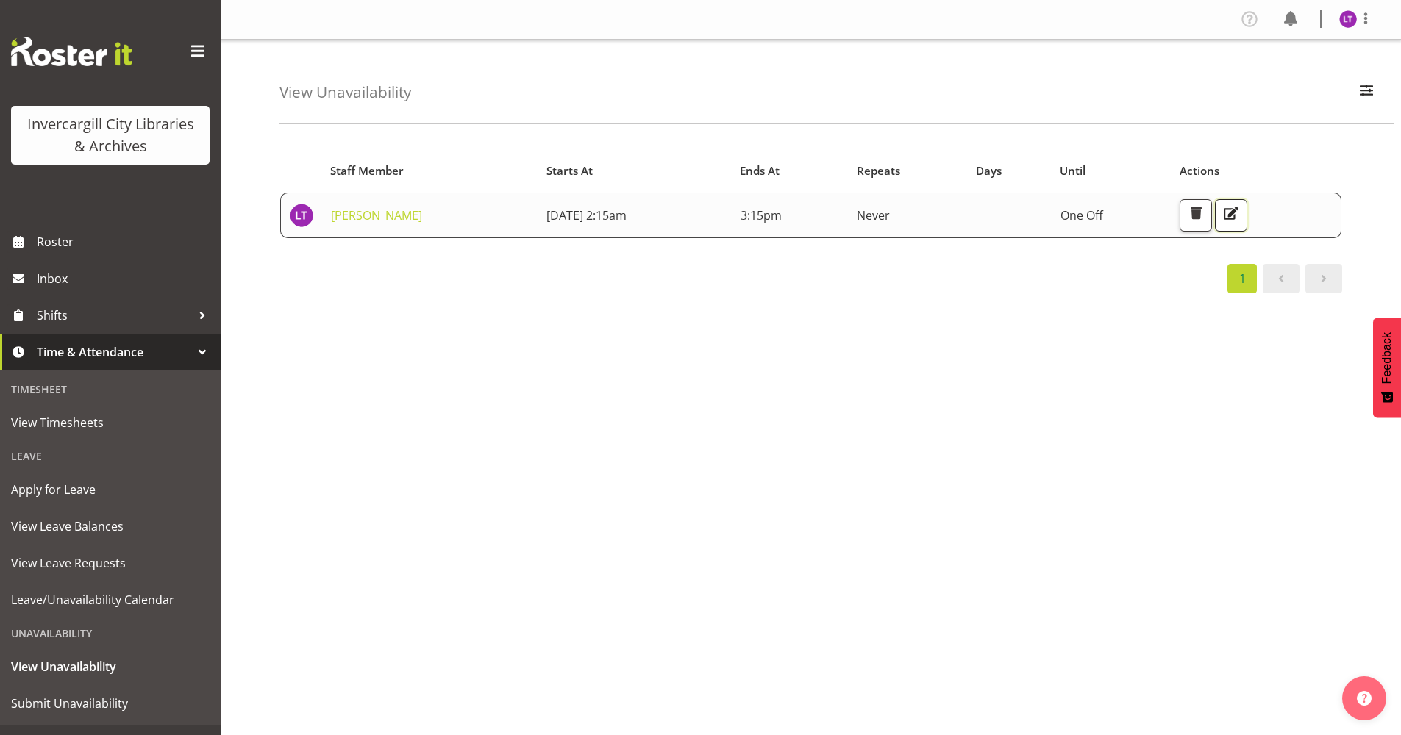
click at [1241, 212] on span "button" at bounding box center [1230, 213] width 19 height 19
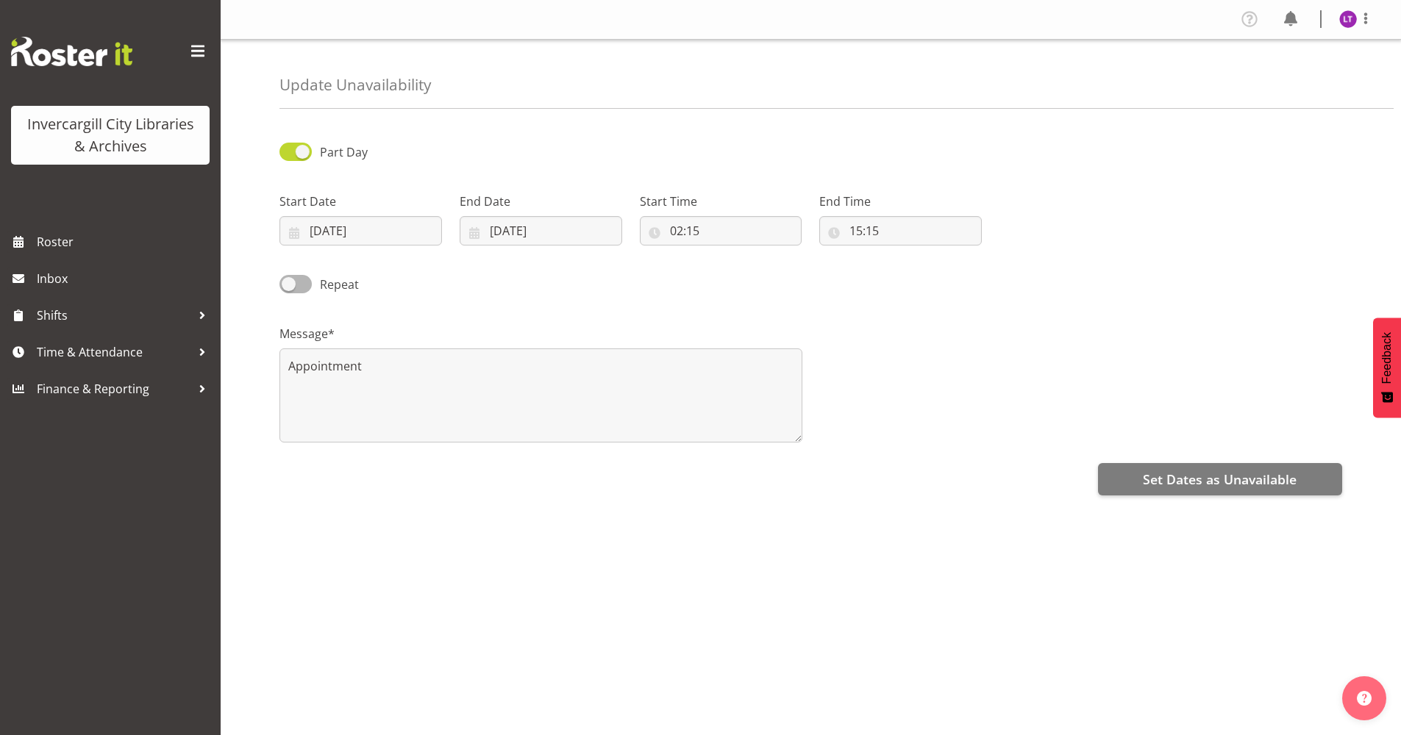
select select "2"
select select "15"
click at [679, 232] on input "02:15" at bounding box center [721, 230] width 163 height 29
click at [743, 271] on select "00 01 02 03 04 05 06 07 08 09 10 11 12 13 14 15 16 17 18 19 20 21 22 23" at bounding box center [740, 268] width 33 height 29
select select "14"
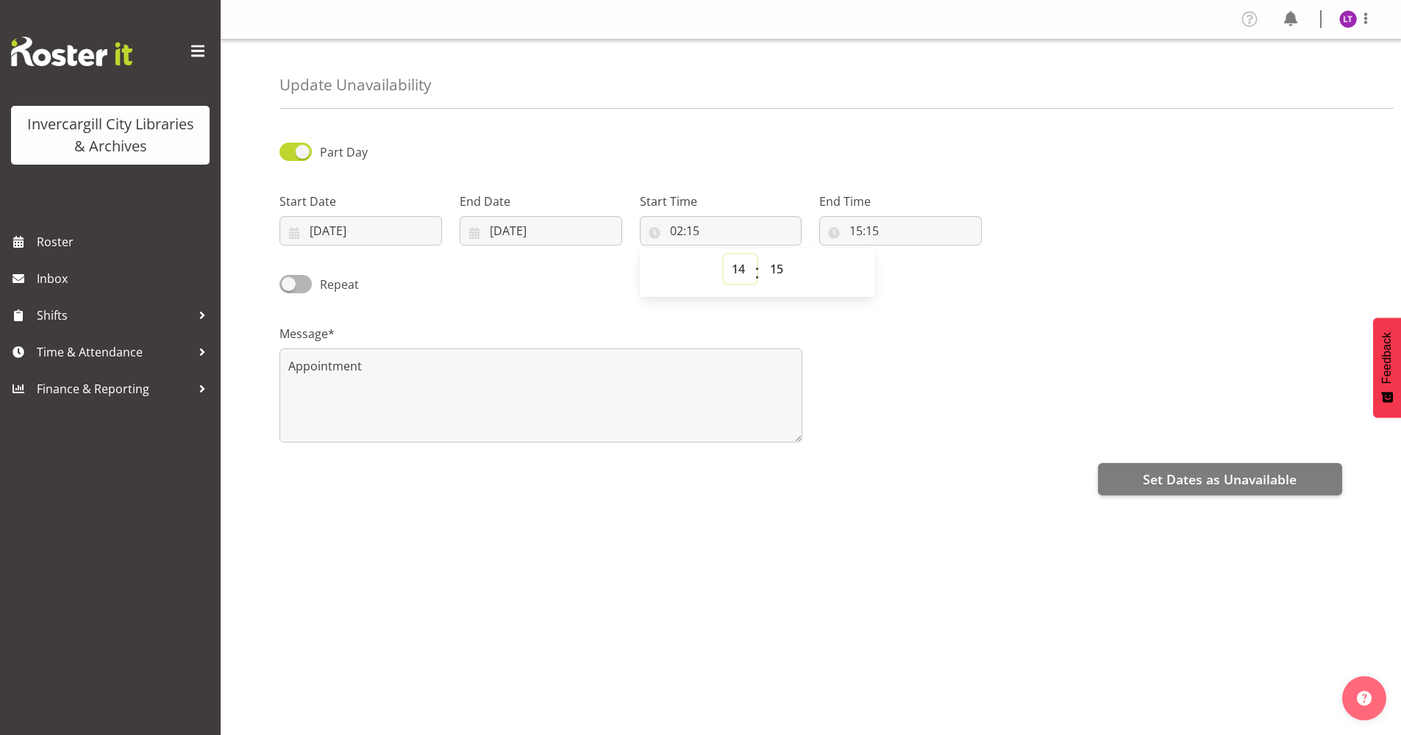
click at [724, 254] on select "00 01 02 03 04 05 06 07 08 09 10 11 12 13 14 15 16 17 18 19 20 21 22 23" at bounding box center [740, 268] width 33 height 29
type input "14:15"
click at [1168, 484] on span "Set Dates as Unavailable" at bounding box center [1220, 479] width 154 height 19
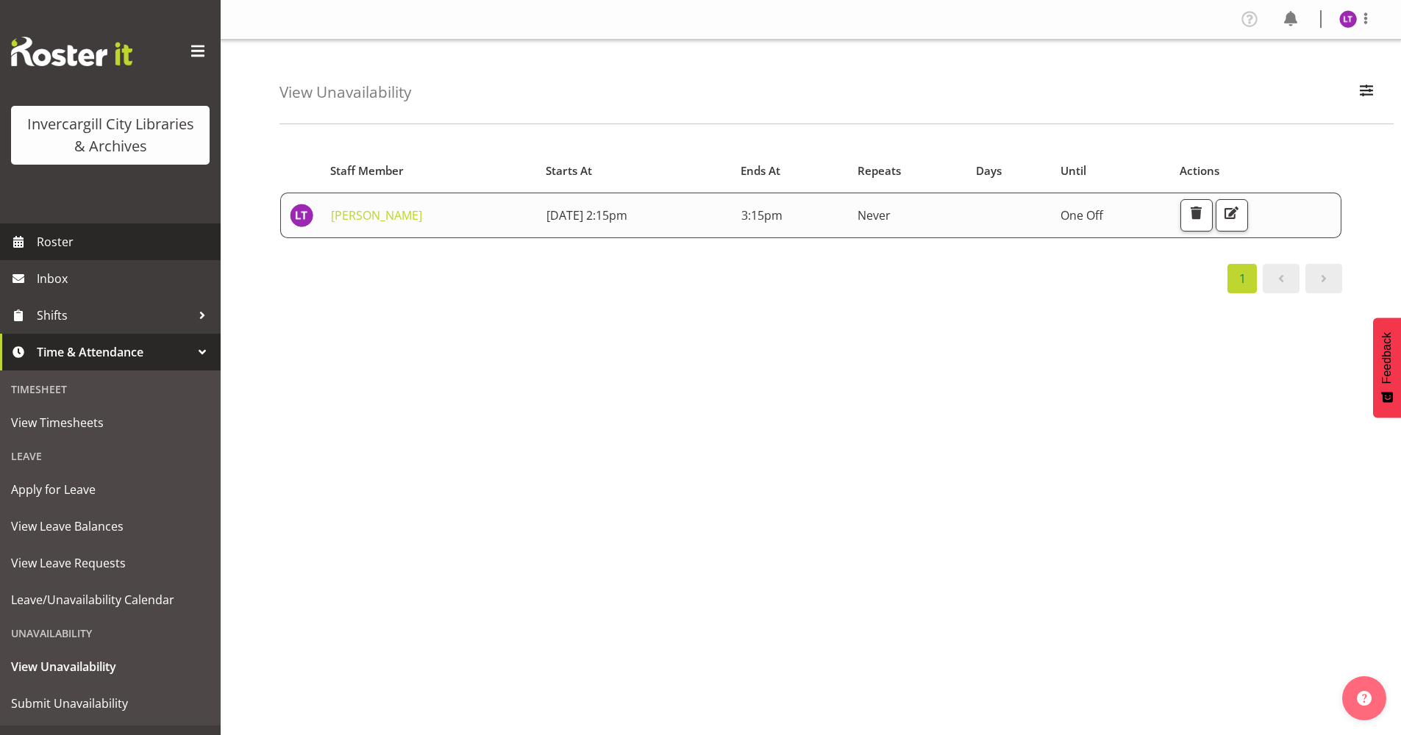
click at [64, 240] on span "Roster" at bounding box center [125, 242] width 176 height 22
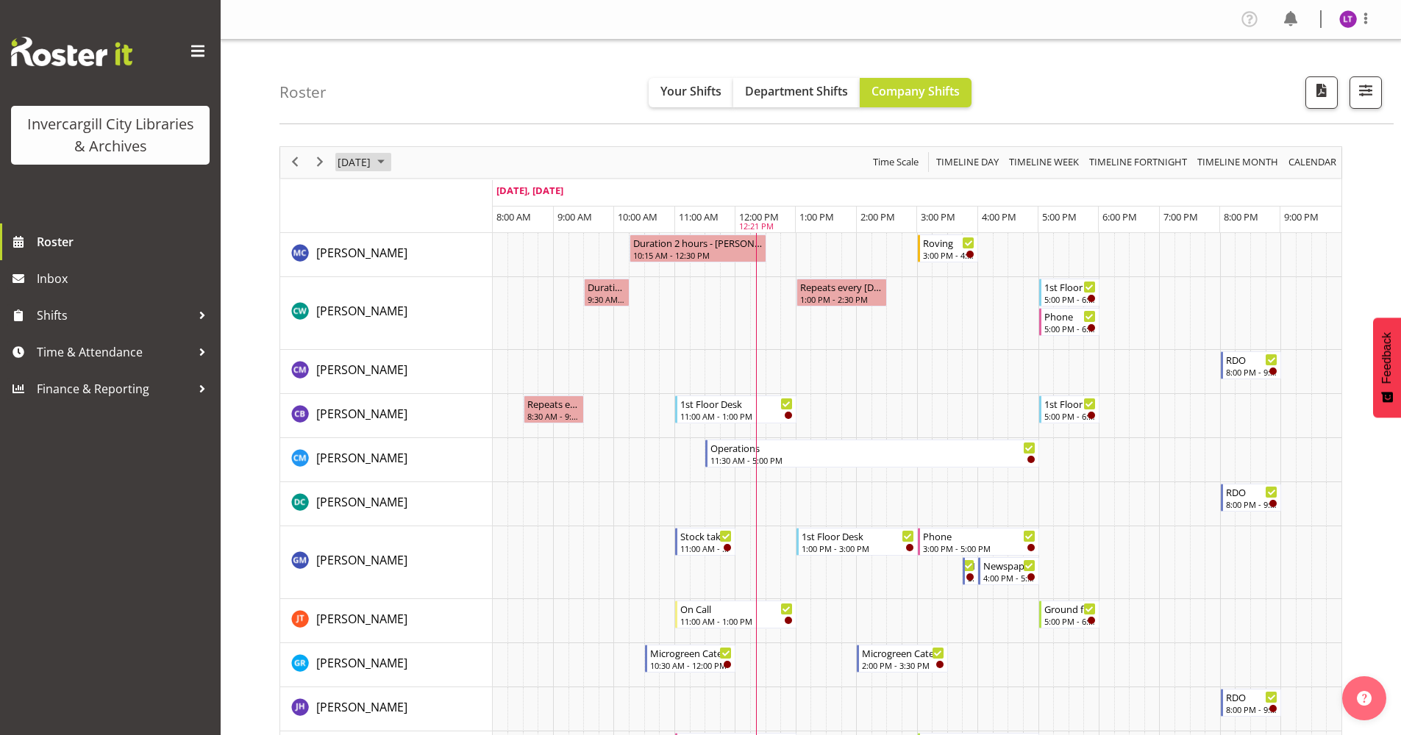
click at [390, 165] on span "October 2025" at bounding box center [381, 162] width 18 height 18
click at [399, 274] on span "7" at bounding box center [400, 275] width 22 height 22
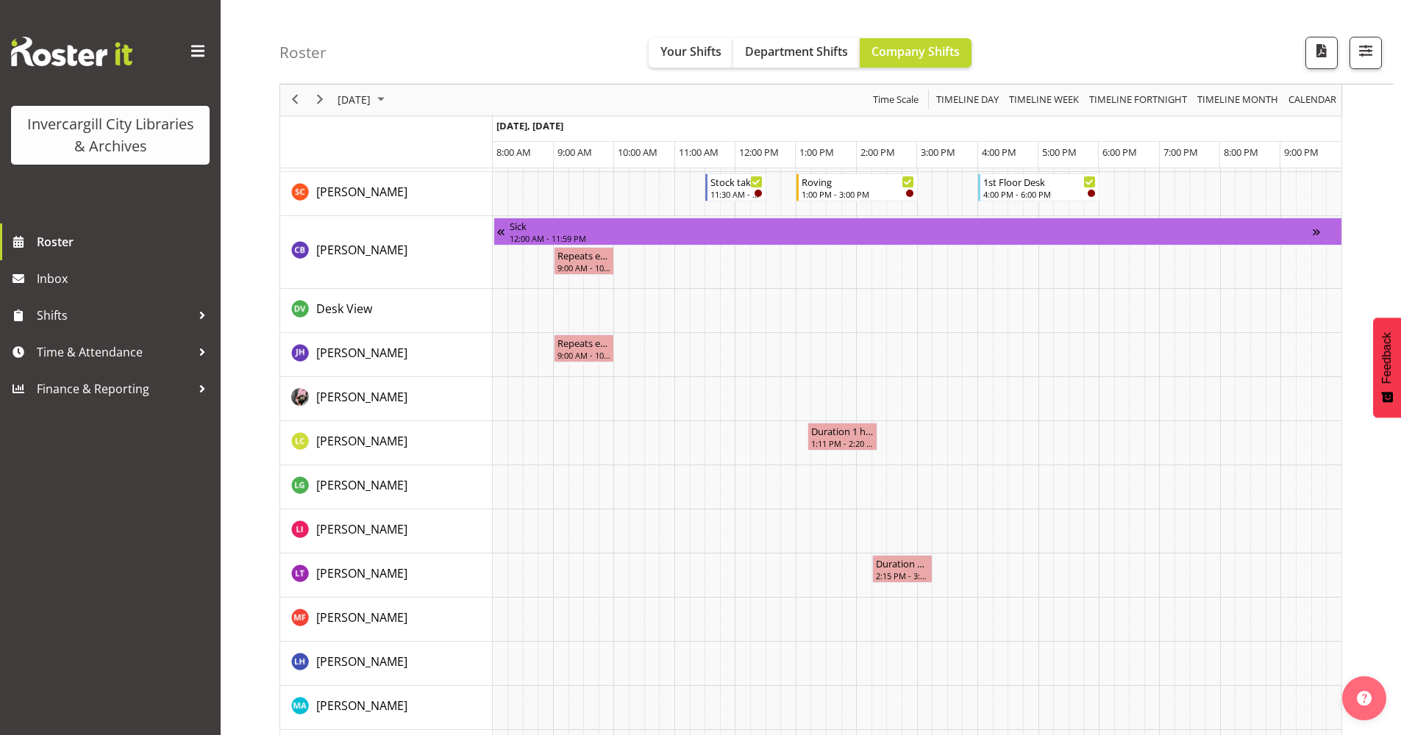
scroll to position [1064, 0]
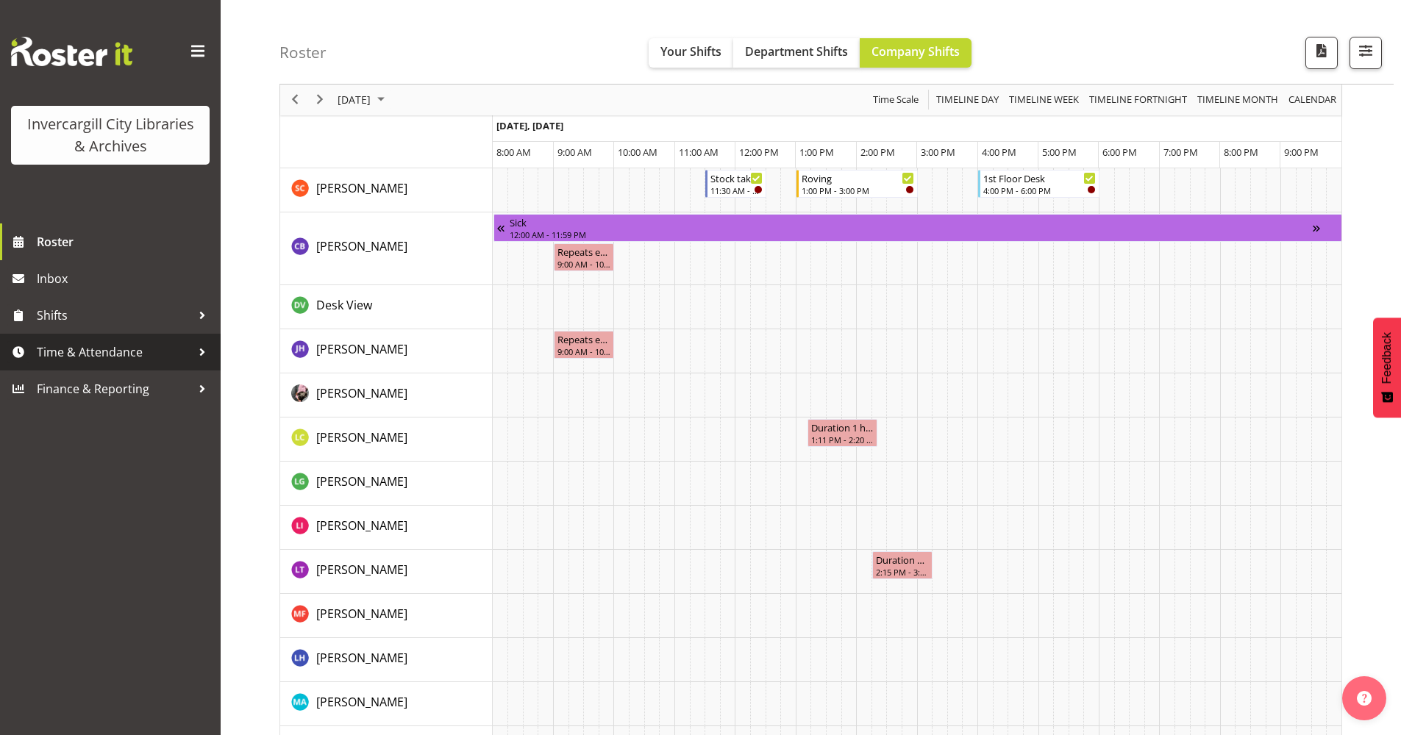
click at [79, 350] on span "Time & Attendance" at bounding box center [114, 352] width 154 height 22
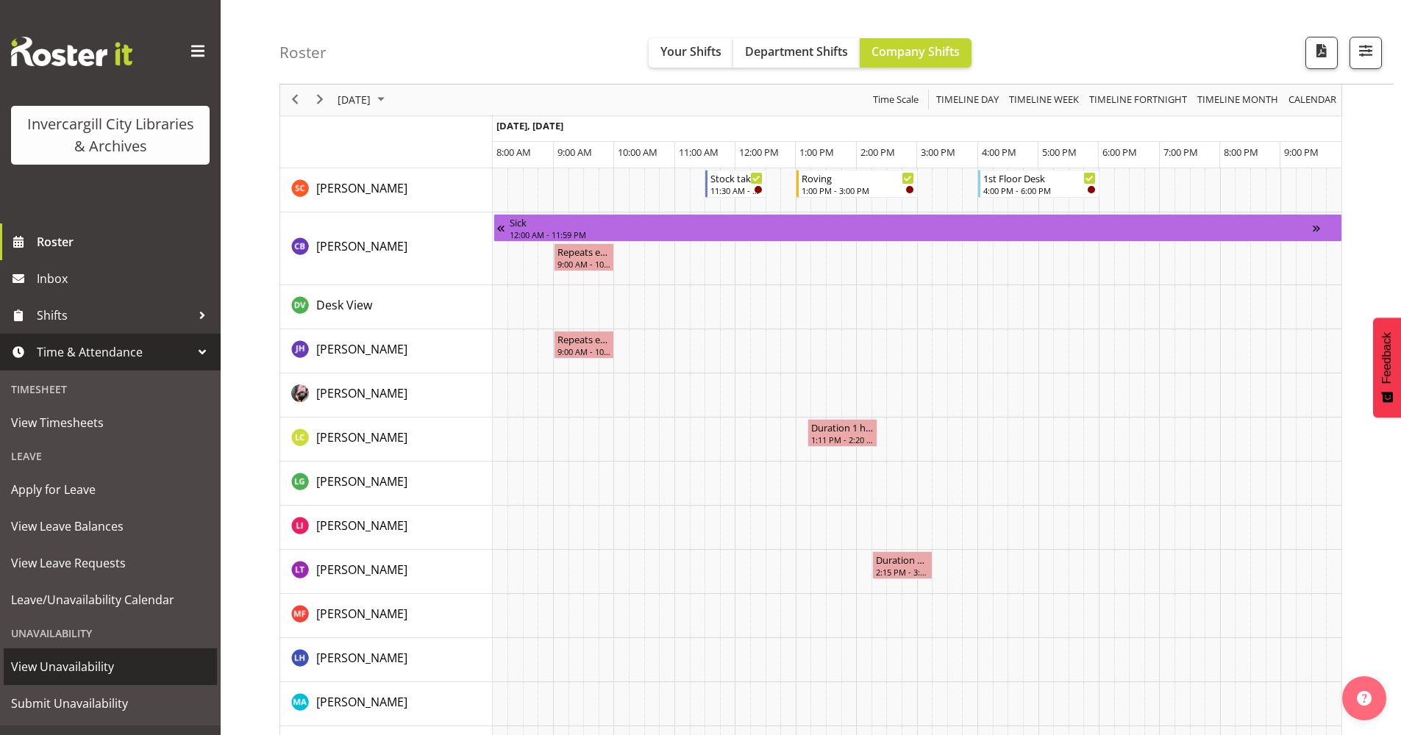
click at [67, 668] on span "View Unavailability" at bounding box center [110, 667] width 199 height 22
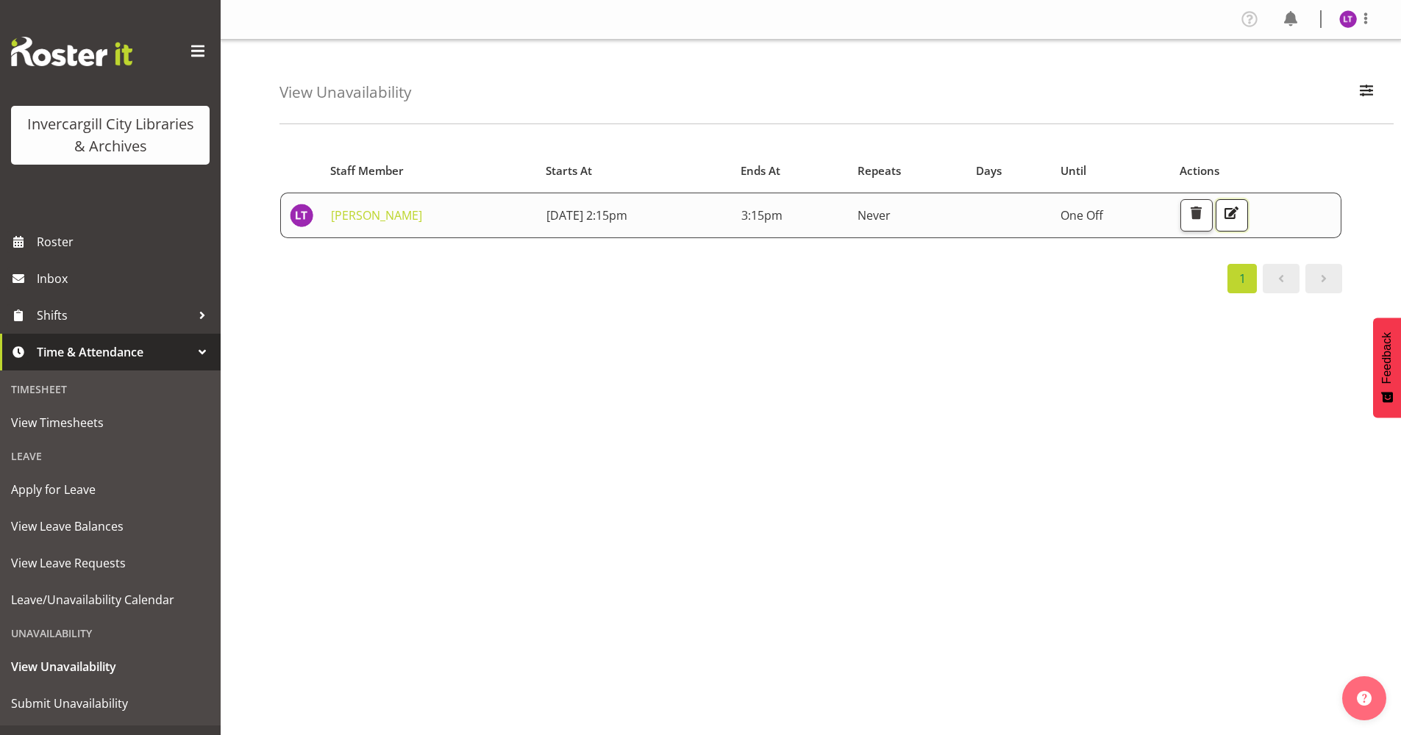
click at [1241, 212] on span "button" at bounding box center [1230, 213] width 19 height 19
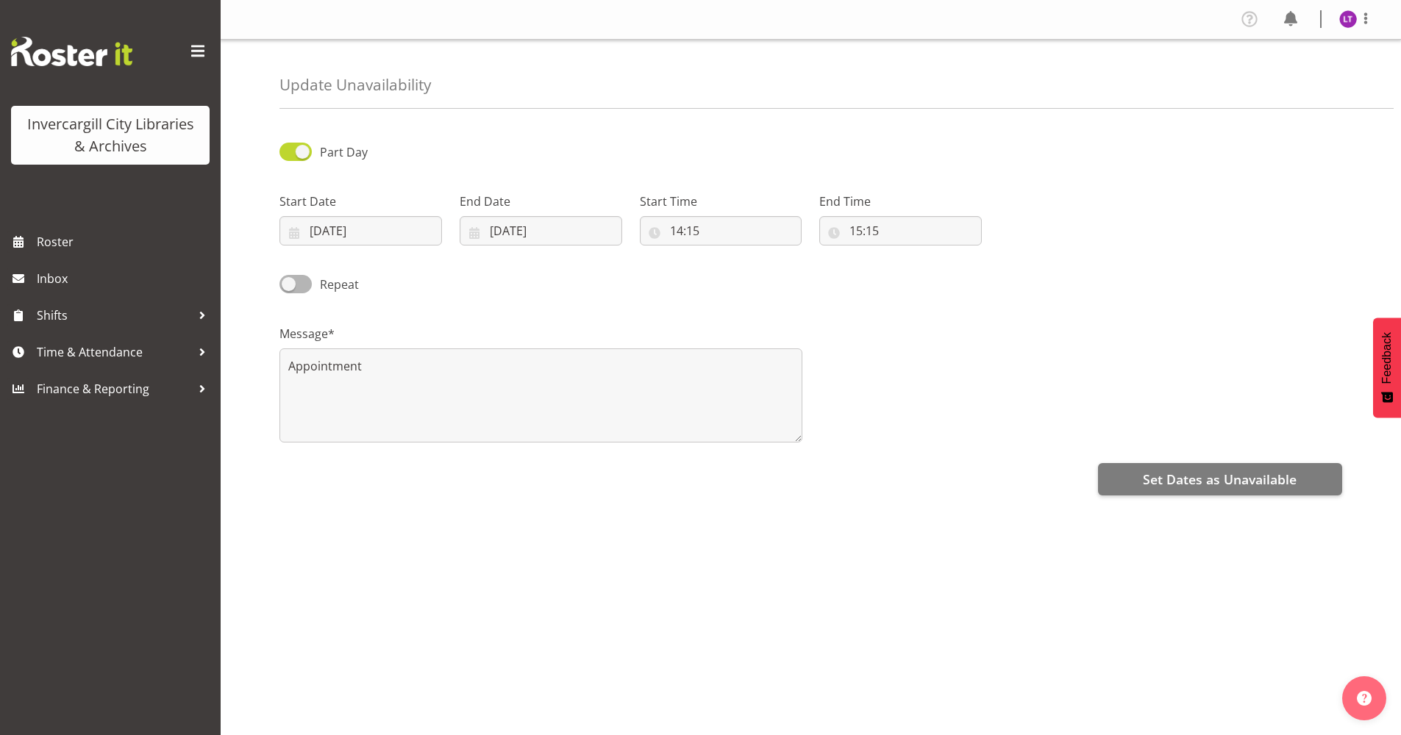
select select "15"
click at [866, 230] on input "15:15" at bounding box center [900, 230] width 163 height 29
click at [956, 271] on select "00 01 02 03 04 05 06 07 08 09 10 11 12 13 14 15 16 17 18 19 20 21 22 23 24 25 2…" at bounding box center [957, 268] width 33 height 29
select select "30"
click at [941, 254] on select "00 01 02 03 04 05 06 07 08 09 10 11 12 13 14 15 16 17 18 19 20 21 22 23 24 25 2…" at bounding box center [957, 268] width 33 height 29
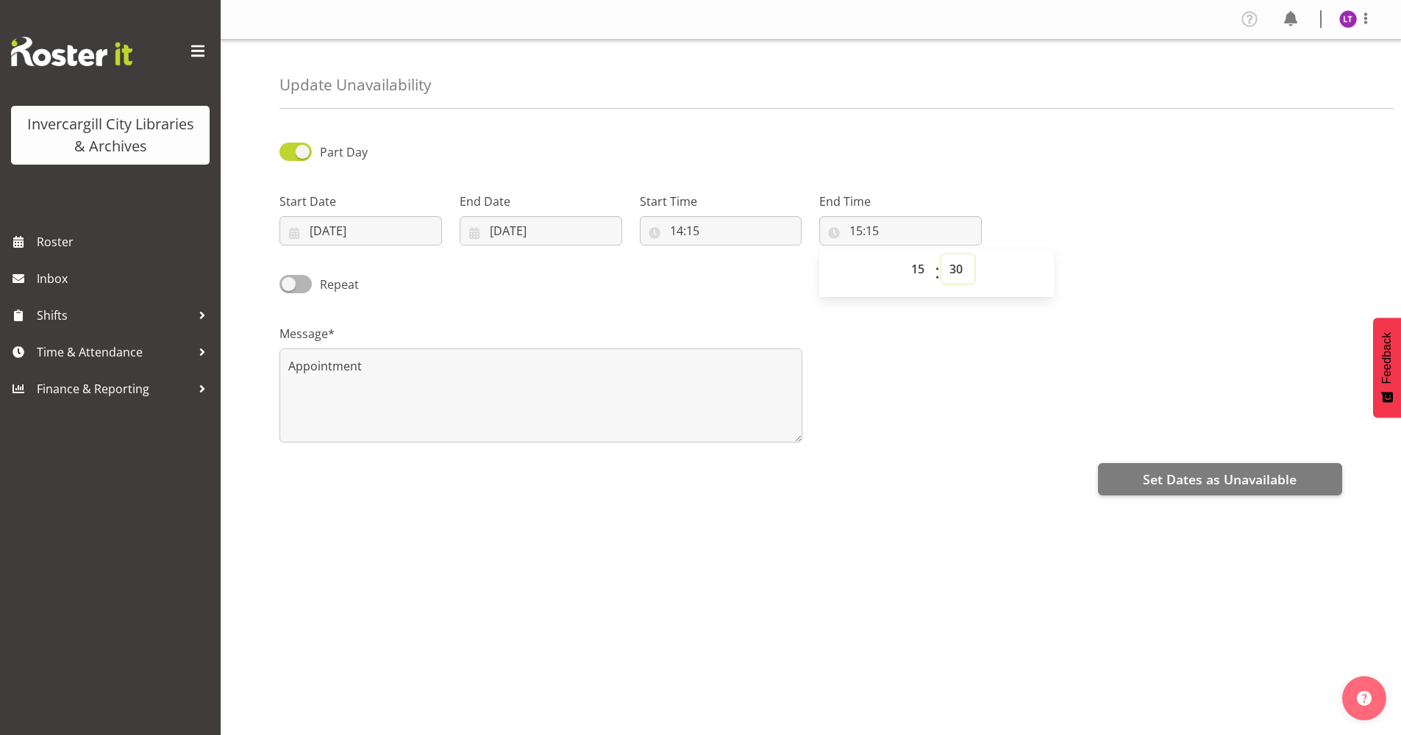
type input "15:30"
click at [1157, 476] on span "Set Dates as Unavailable" at bounding box center [1220, 479] width 154 height 19
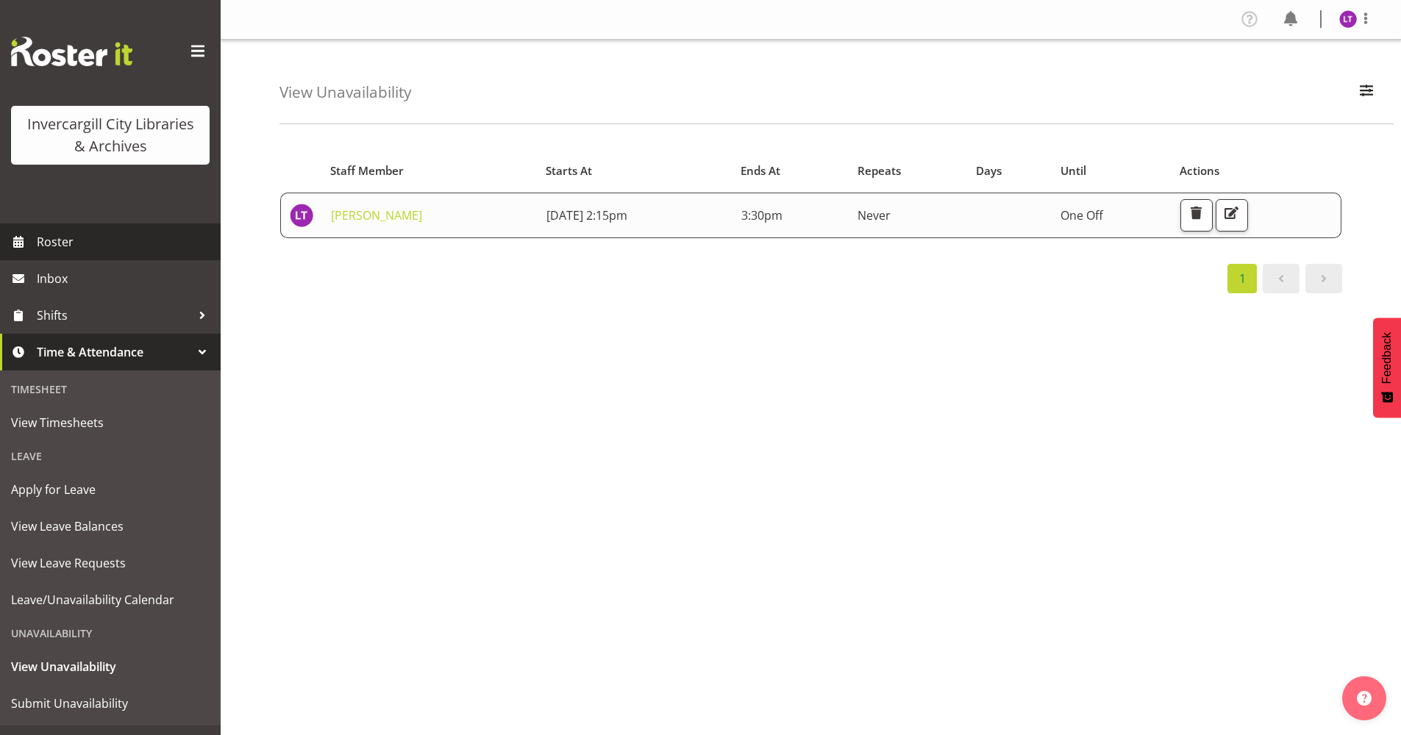
click at [56, 240] on span "Roster" at bounding box center [125, 242] width 176 height 22
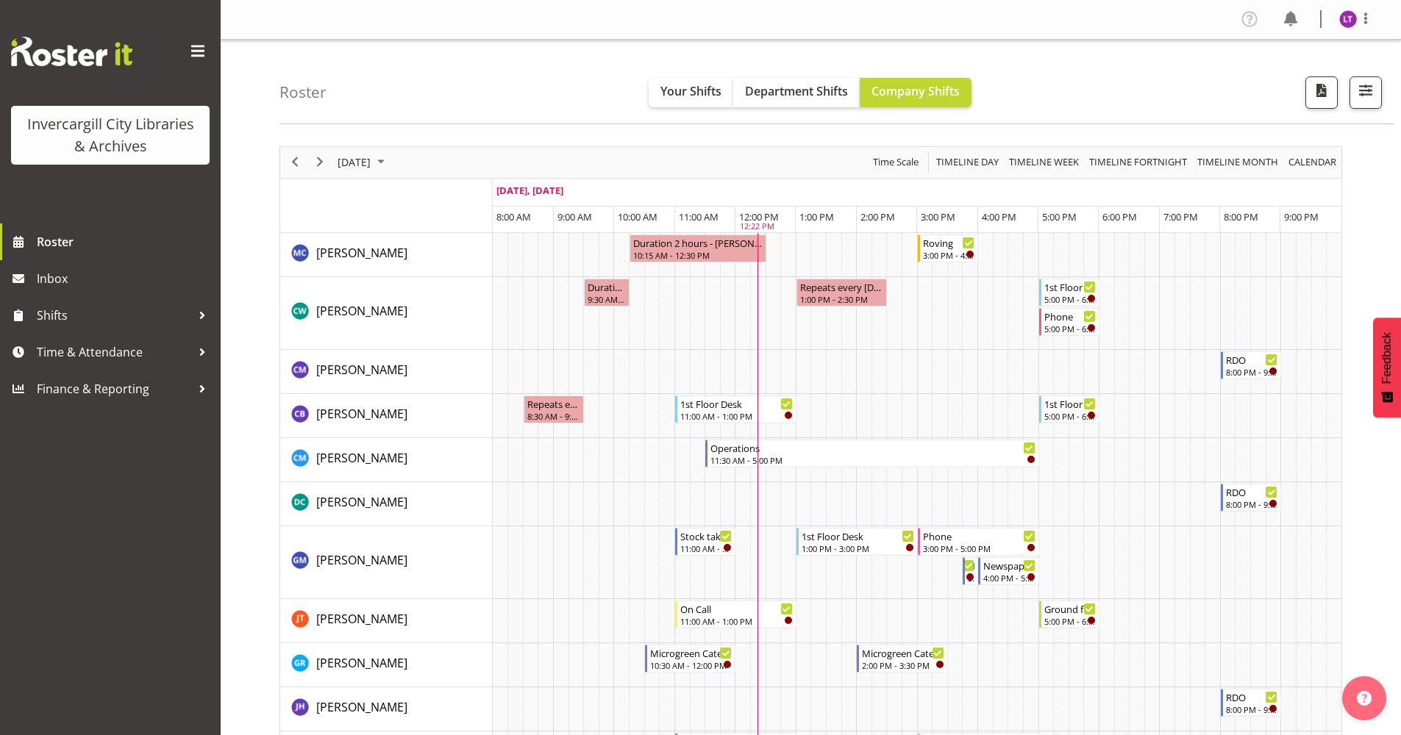
click at [390, 162] on span "October 2025" at bounding box center [381, 162] width 18 height 18
click at [395, 273] on span "7" at bounding box center [400, 275] width 22 height 22
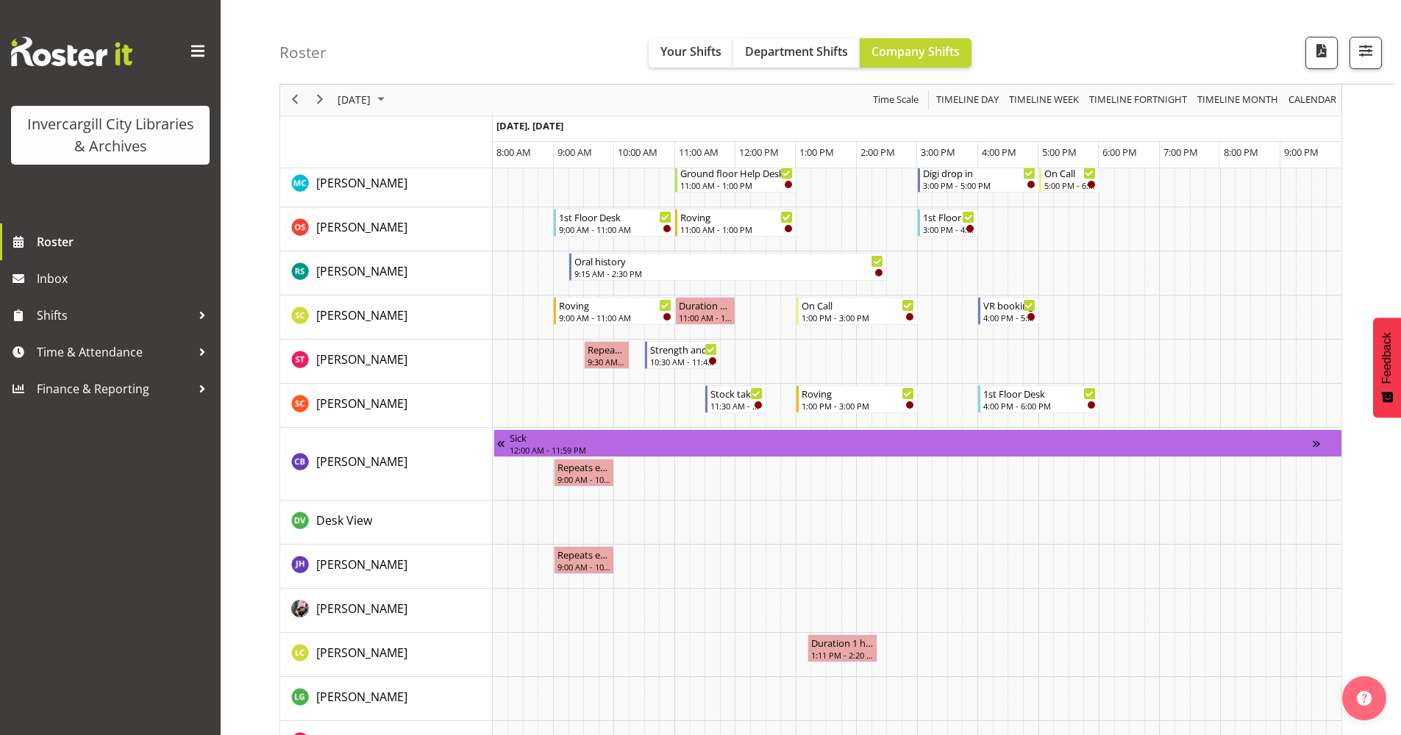
scroll to position [637, 0]
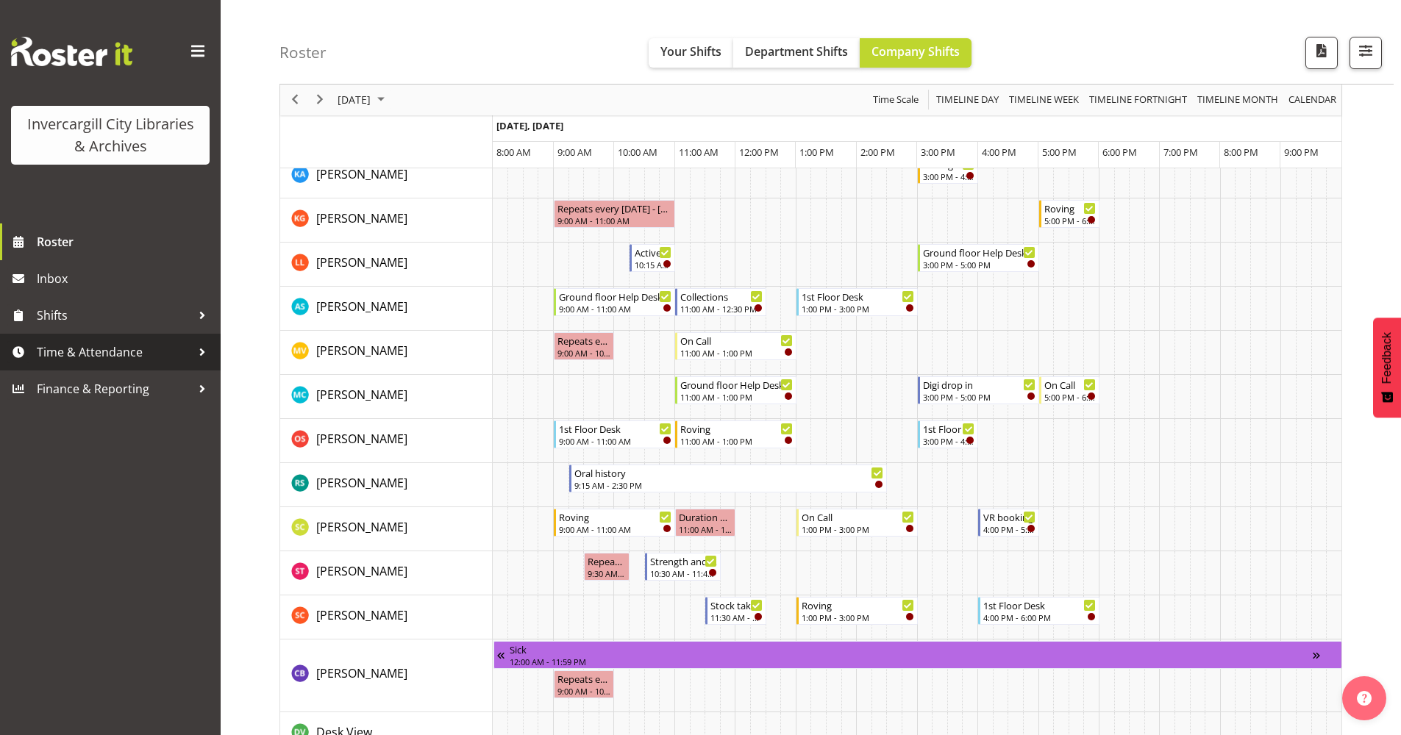
click at [80, 353] on span "Time & Attendance" at bounding box center [114, 352] width 154 height 22
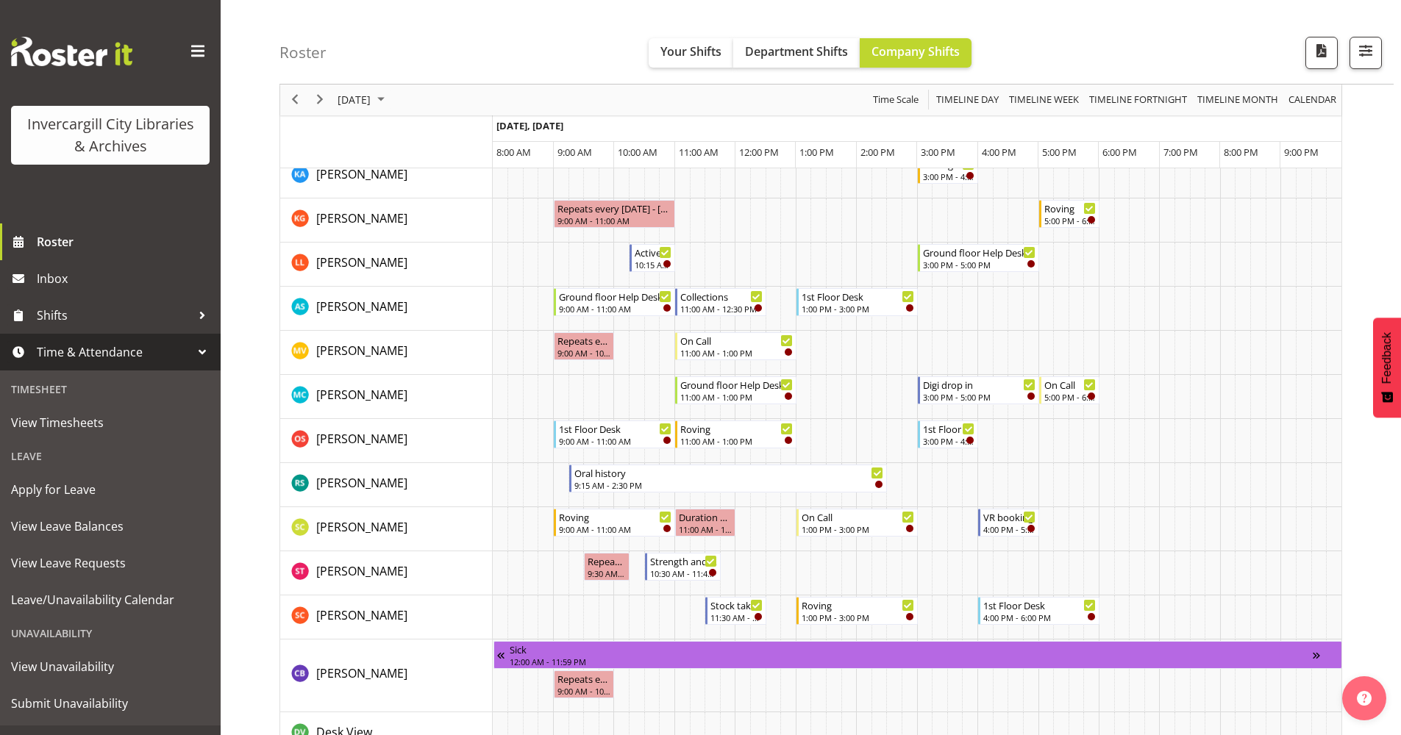
click at [54, 632] on div "Unavailability" at bounding box center [110, 633] width 213 height 30
click at [63, 703] on span "Submit Unavailability" at bounding box center [110, 704] width 199 height 22
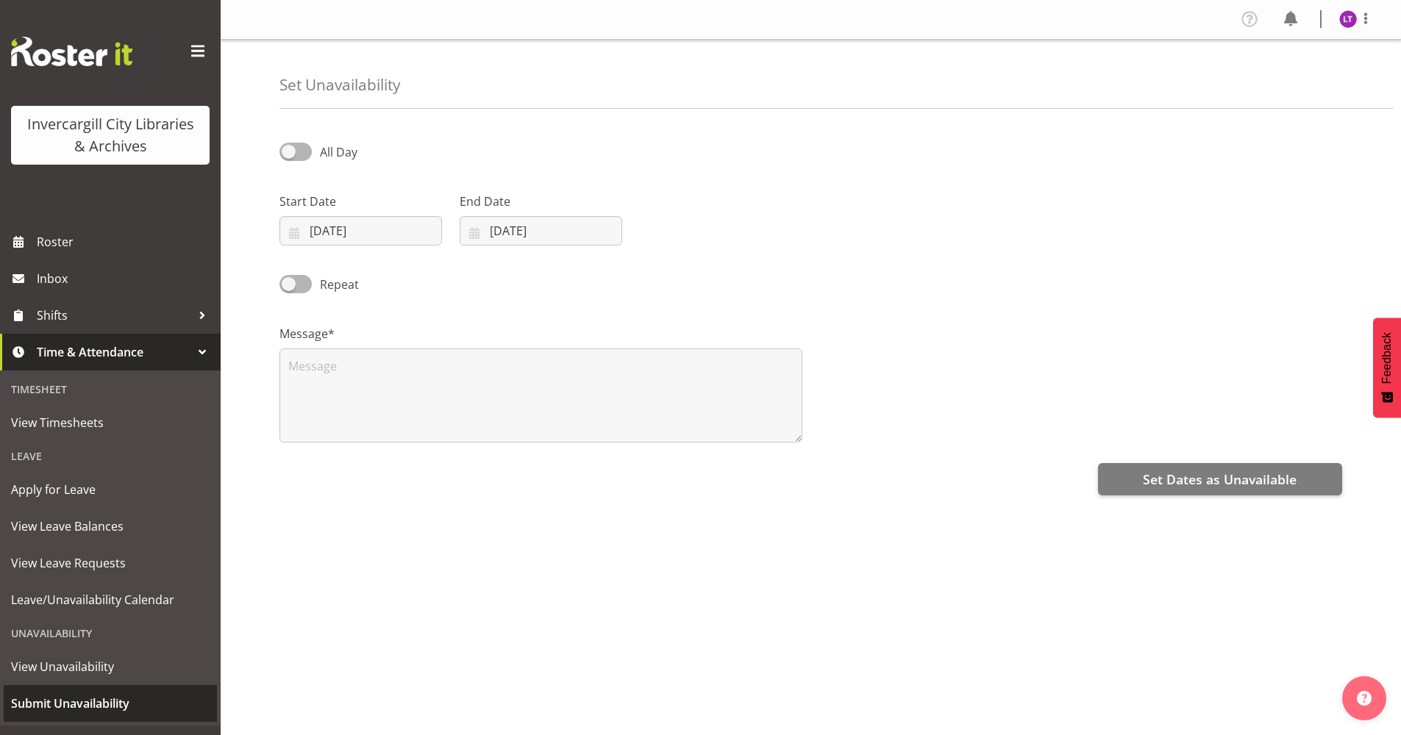
select select "9"
select select "2025"
click at [332, 226] on input "[DATE]" at bounding box center [360, 230] width 163 height 29
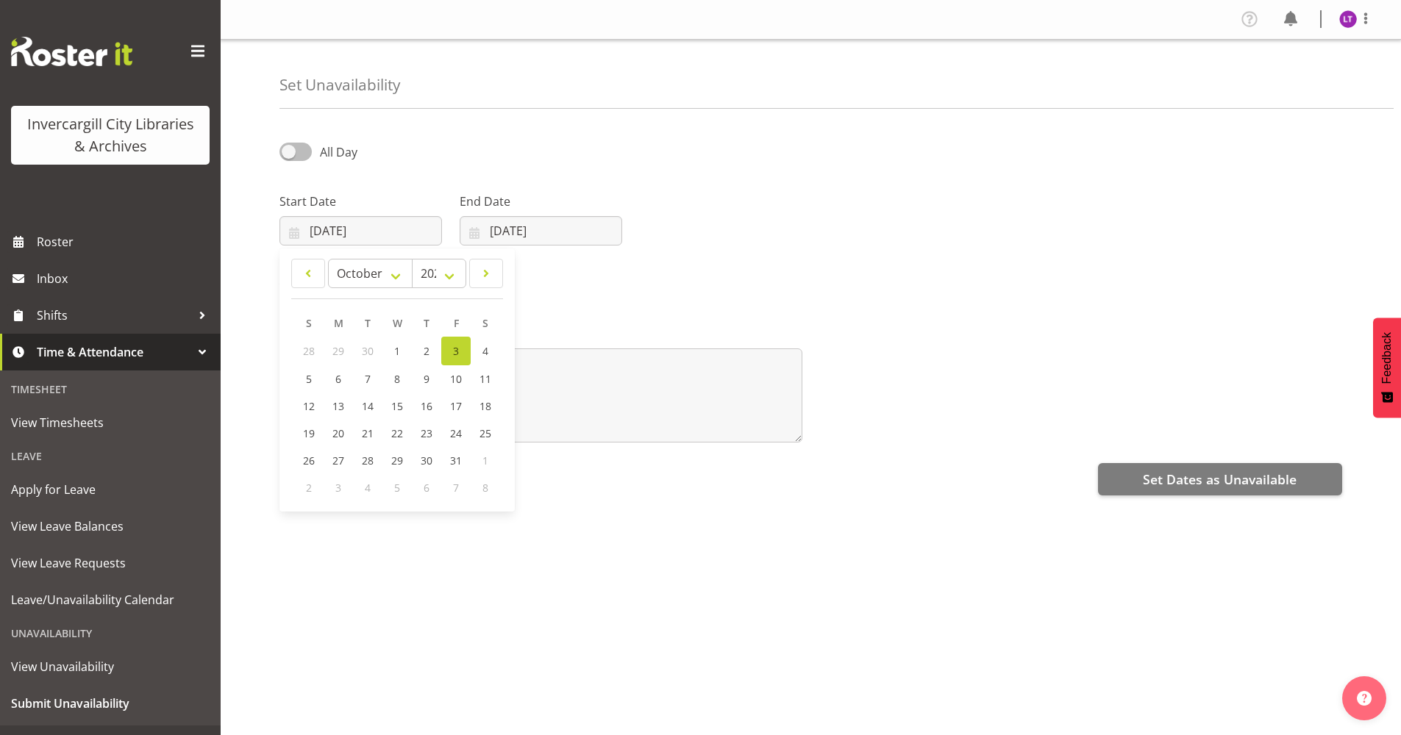
click at [306, 154] on span at bounding box center [295, 152] width 32 height 18
click at [289, 154] on input "All Day" at bounding box center [284, 152] width 10 height 10
checkbox input "true"
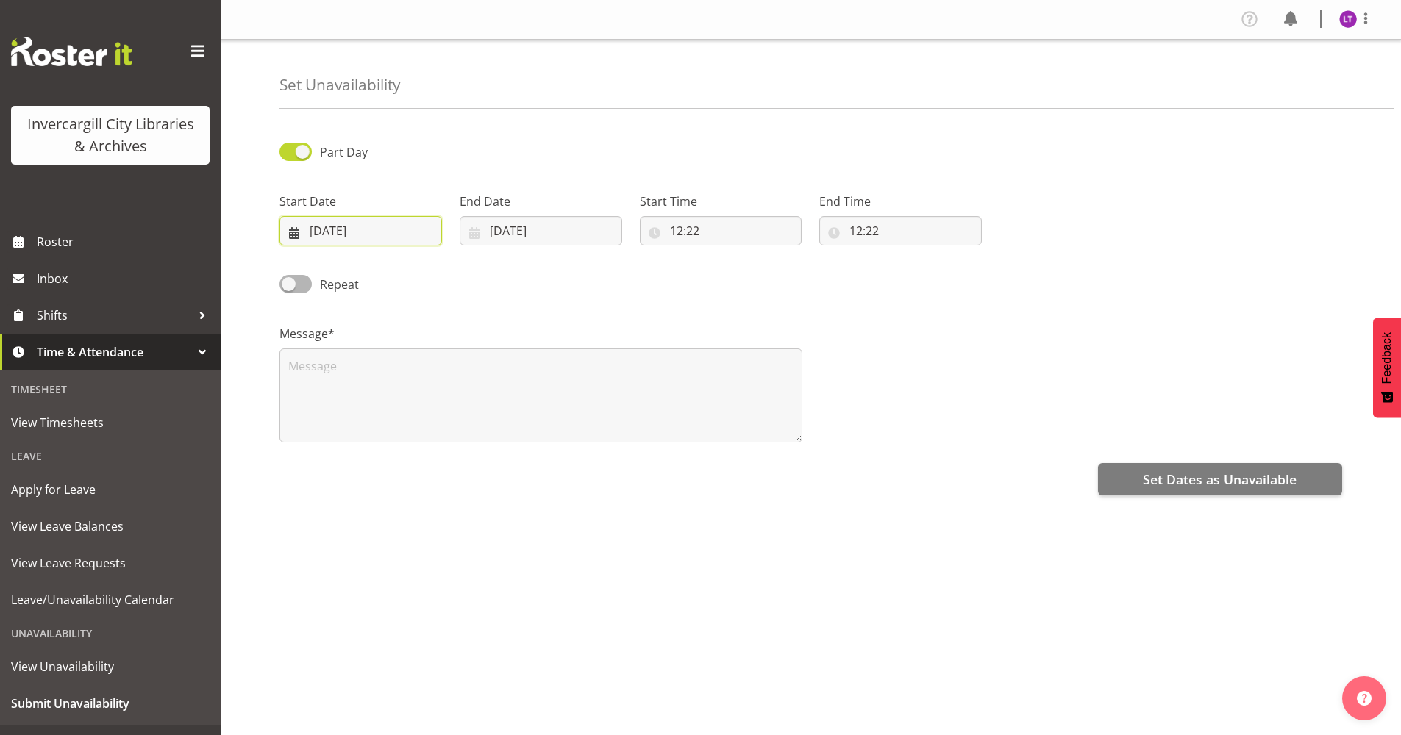
click at [360, 224] on input "03/10/2025" at bounding box center [360, 230] width 163 height 29
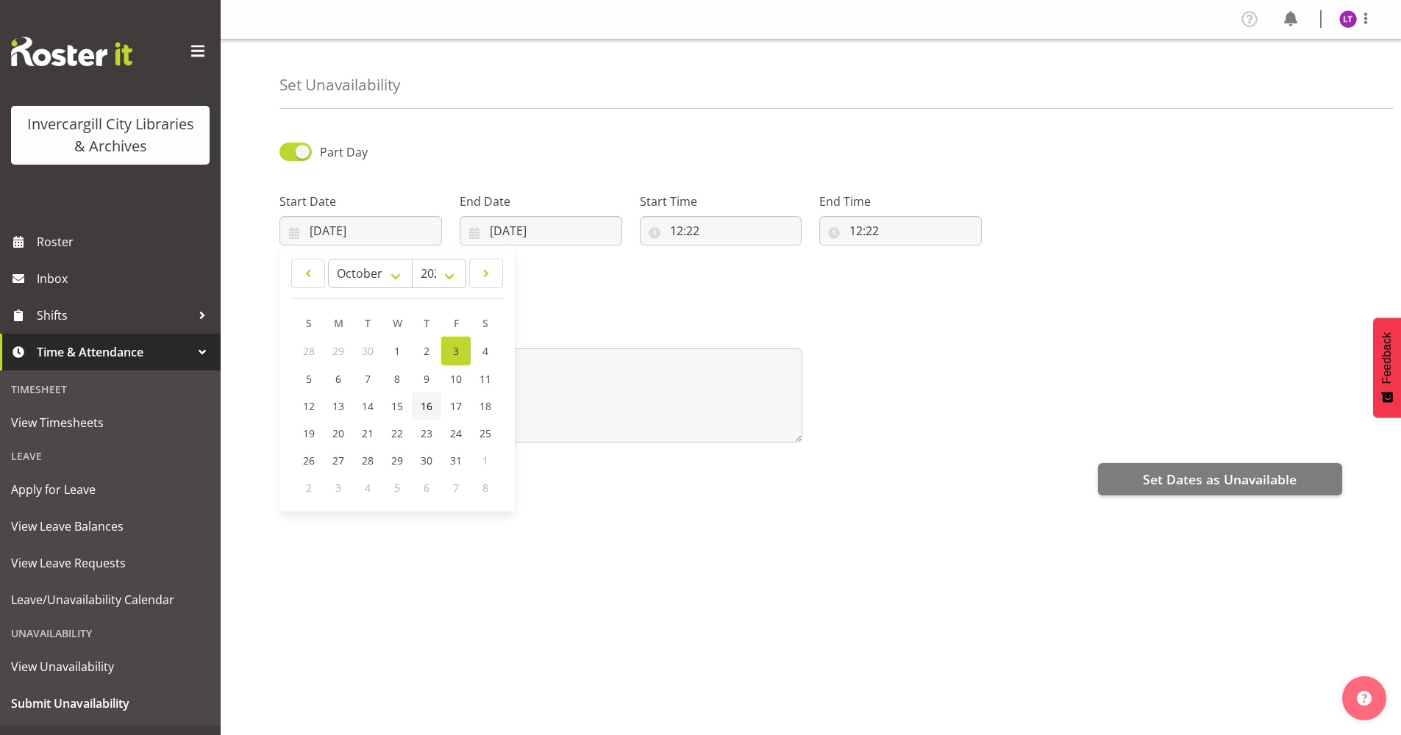
click at [430, 406] on span "16" at bounding box center [427, 406] width 12 height 14
type input "16/10/2025"
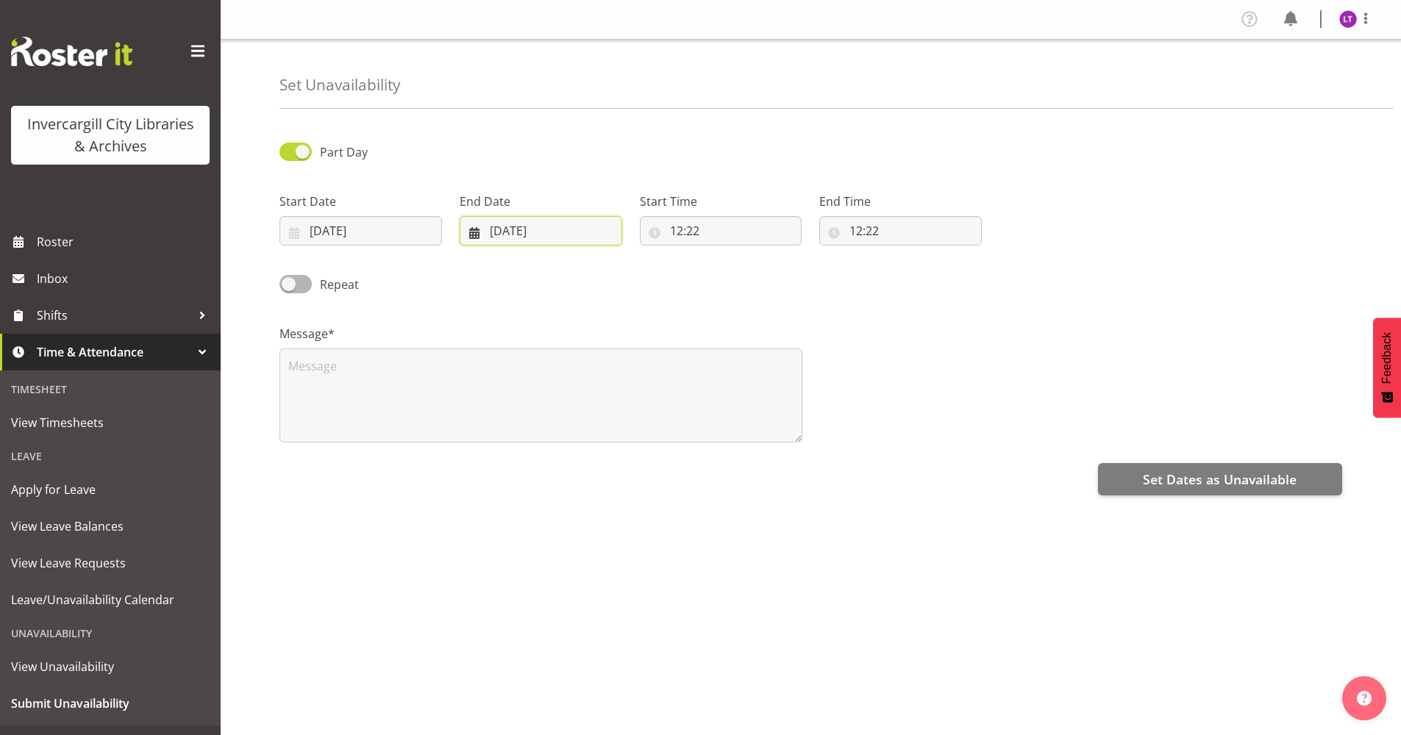
click at [490, 230] on input "03/10/2025" at bounding box center [541, 230] width 163 height 29
click at [601, 405] on span "16" at bounding box center [607, 406] width 12 height 14
type input "16/10/2025"
click at [658, 232] on input "12:22" at bounding box center [721, 230] width 163 height 29
click at [741, 276] on select "00 01 02 03 04 05 06 07 08 09 10 11 12 13 14 15 16 17 18 19 20 21 22 23" at bounding box center [740, 268] width 33 height 29
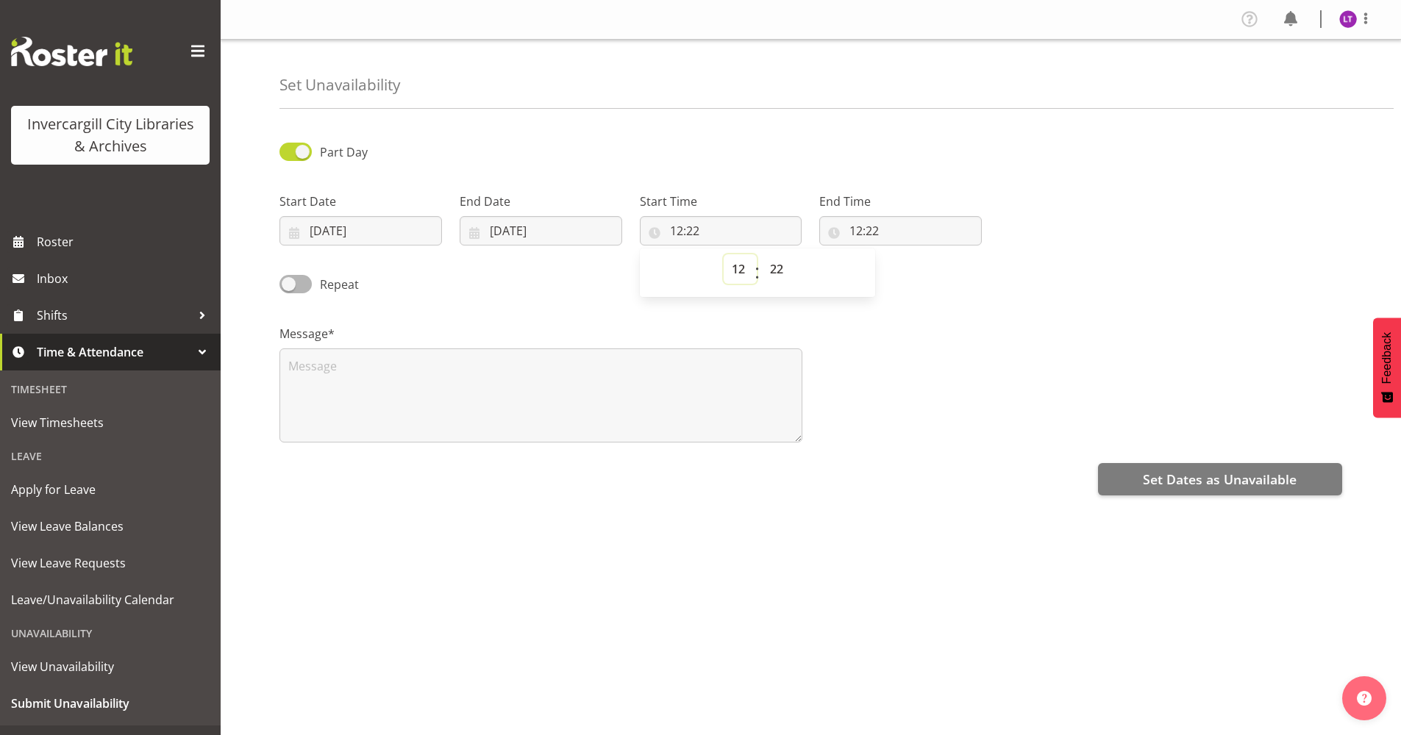
select select "10"
click at [724, 254] on select "00 01 02 03 04 05 06 07 08 09 10 11 12 13 14 15 16 17 18 19 20 21 22 23" at bounding box center [740, 268] width 33 height 29
type input "10:22"
click at [778, 269] on select "00 01 02 03 04 05 06 07 08 09 10 11 12 13 14 15 16 17 18 19 20 21 22 23 24 25 2…" at bounding box center [778, 268] width 33 height 29
select select "0"
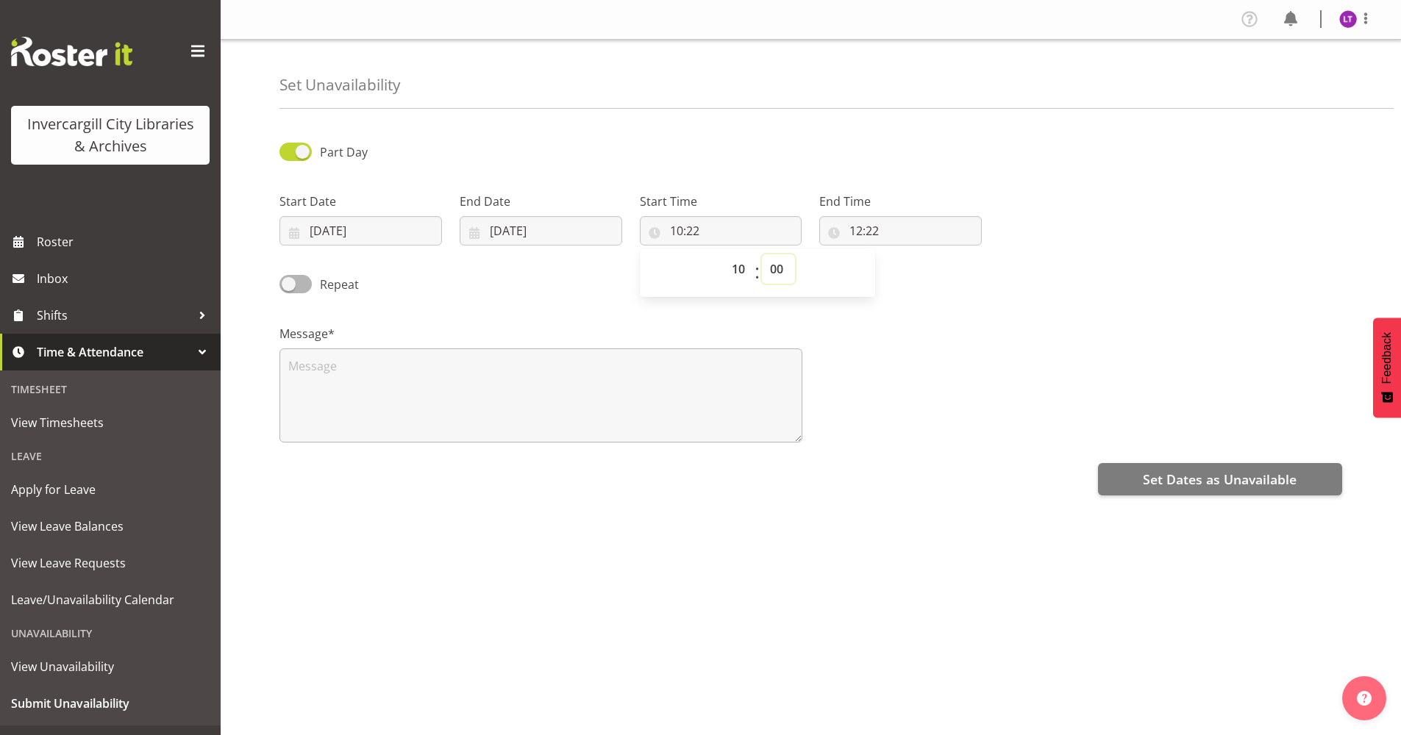
click at [762, 254] on select "00 01 02 03 04 05 06 07 08 09 10 11 12 13 14 15 16 17 18 19 20 21 22 23 24 25 2…" at bounding box center [778, 268] width 33 height 29
type input "10:00"
click at [868, 236] on input "12:22" at bounding box center [900, 230] width 163 height 29
click at [914, 271] on select "00 01 02 03 04 05 06 07 08 09 10 11 12 13 14 15 16 17 18 19 20 21 22 23" at bounding box center [919, 268] width 33 height 29
select select "11"
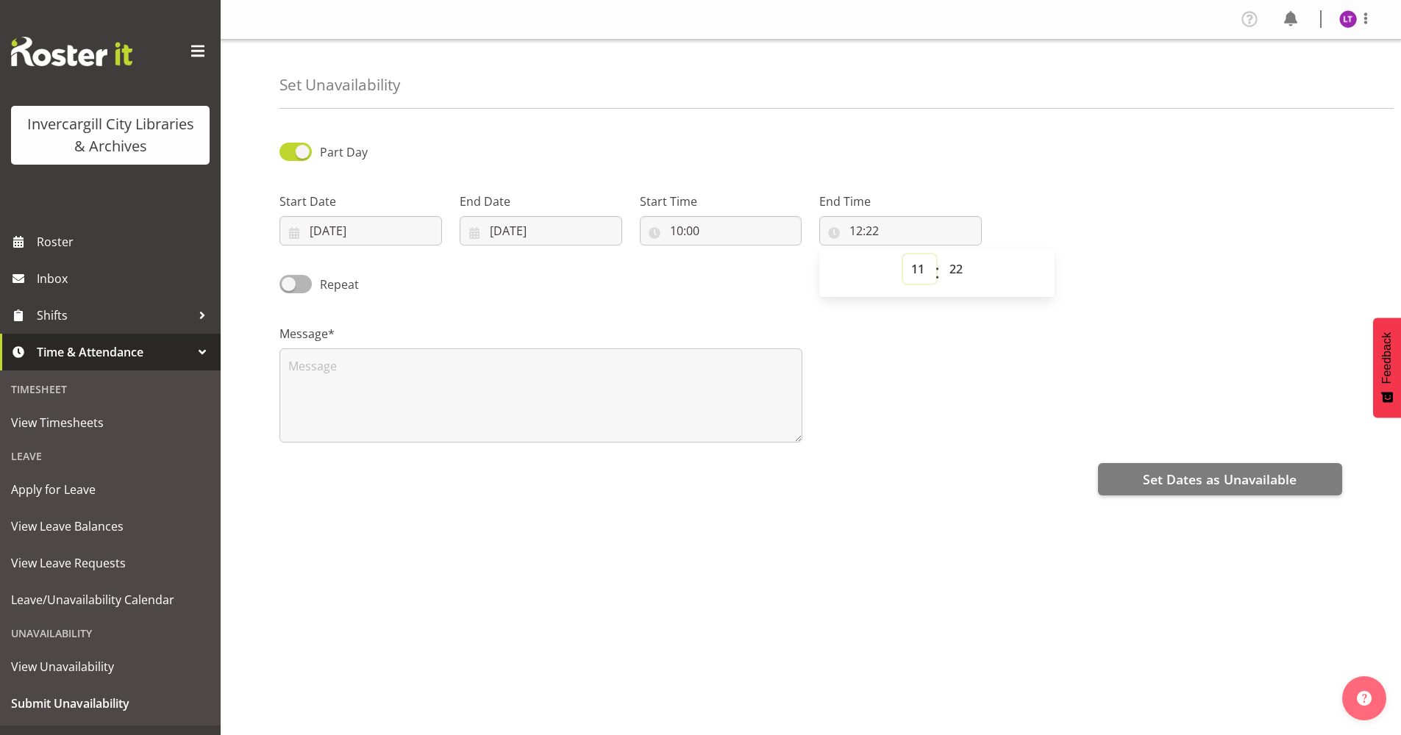
click at [903, 254] on select "00 01 02 03 04 05 06 07 08 09 10 11 12 13 14 15 16 17 18 19 20 21 22 23" at bounding box center [919, 268] width 33 height 29
type input "11:22"
click at [965, 268] on select "00 01 02 03 04 05 06 07 08 09 10 11 12 13 14 15 16 17 18 19 20 21 22 23 24 25 2…" at bounding box center [957, 268] width 33 height 29
select select "3"
click at [941, 254] on select "00 01 02 03 04 05 06 07 08 09 10 11 12 13 14 15 16 17 18 19 20 21 22 23 24 25 2…" at bounding box center [957, 268] width 33 height 29
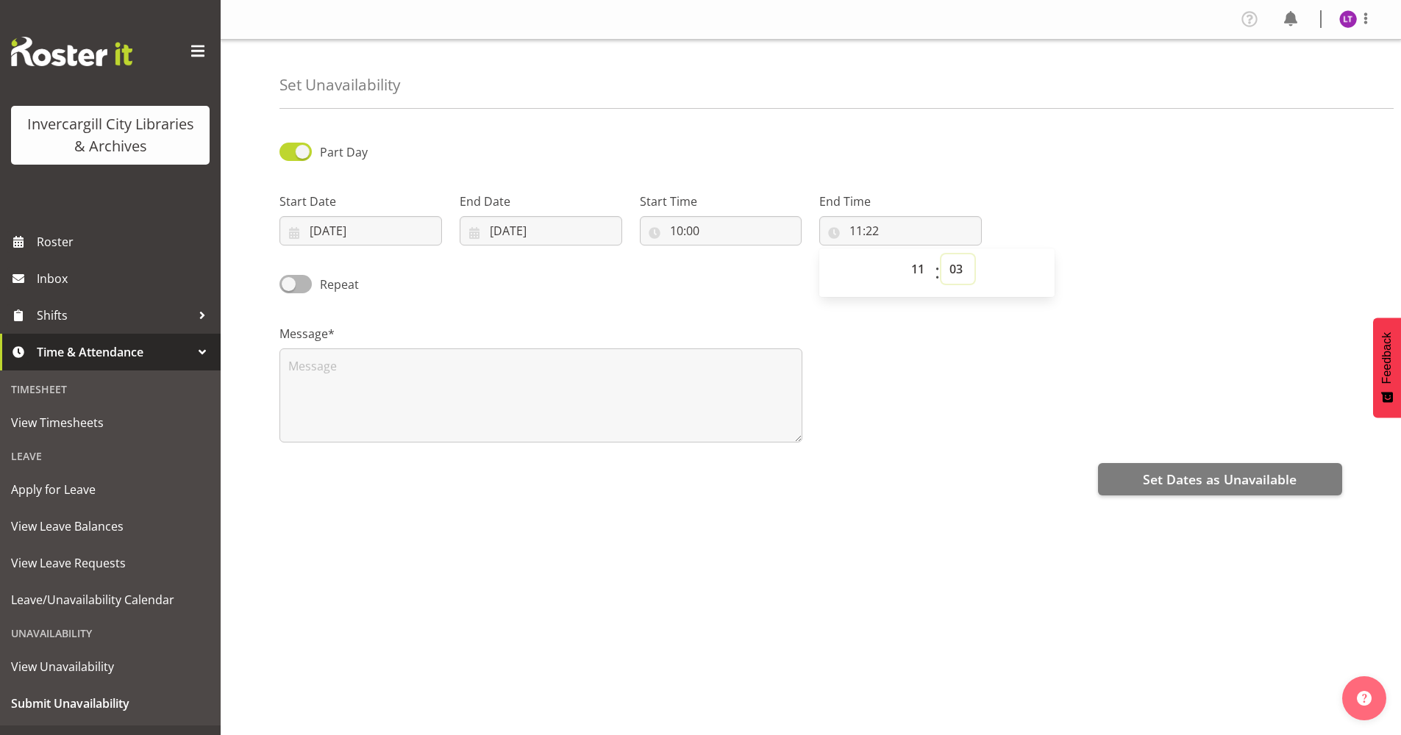
type input "11:03"
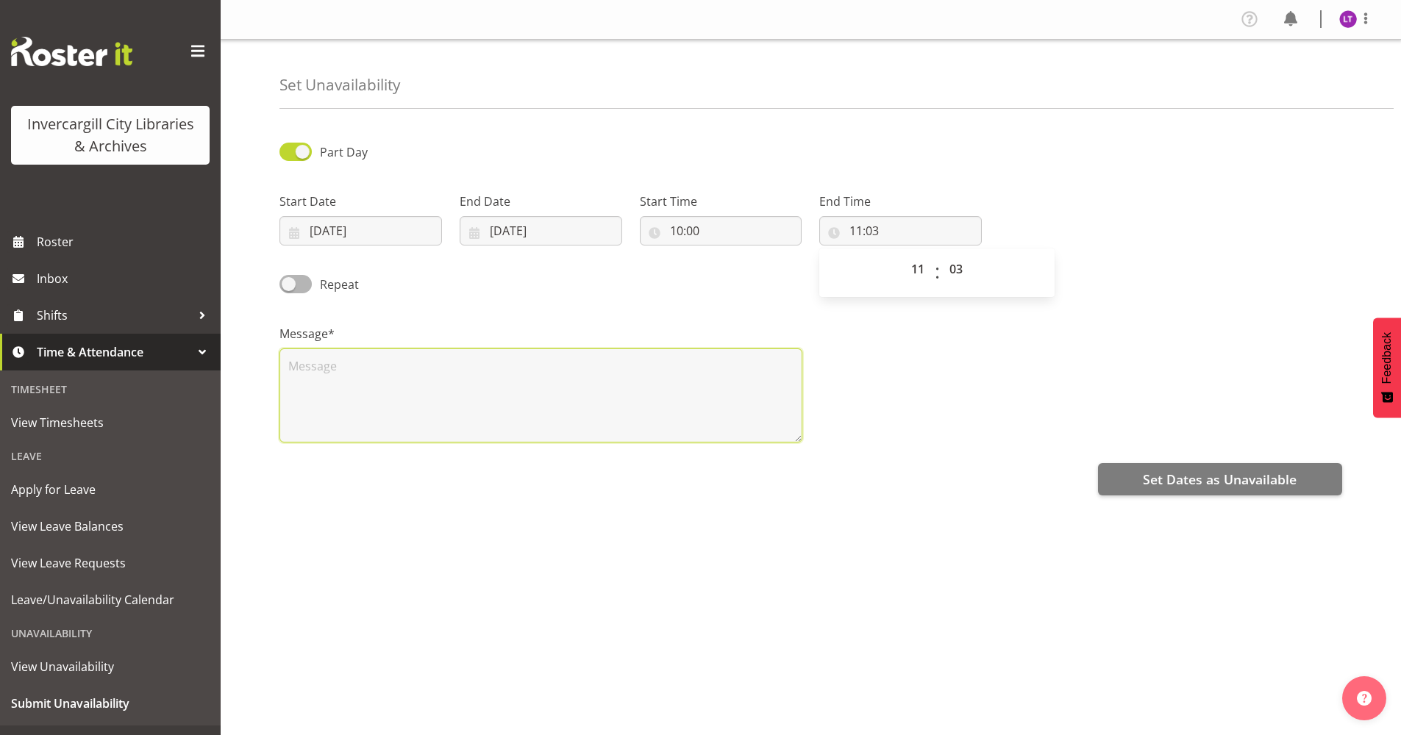
click at [331, 358] on textarea at bounding box center [540, 396] width 523 height 94
click at [328, 371] on textarea "PDF" at bounding box center [540, 396] width 523 height 94
type textarea "PDP"
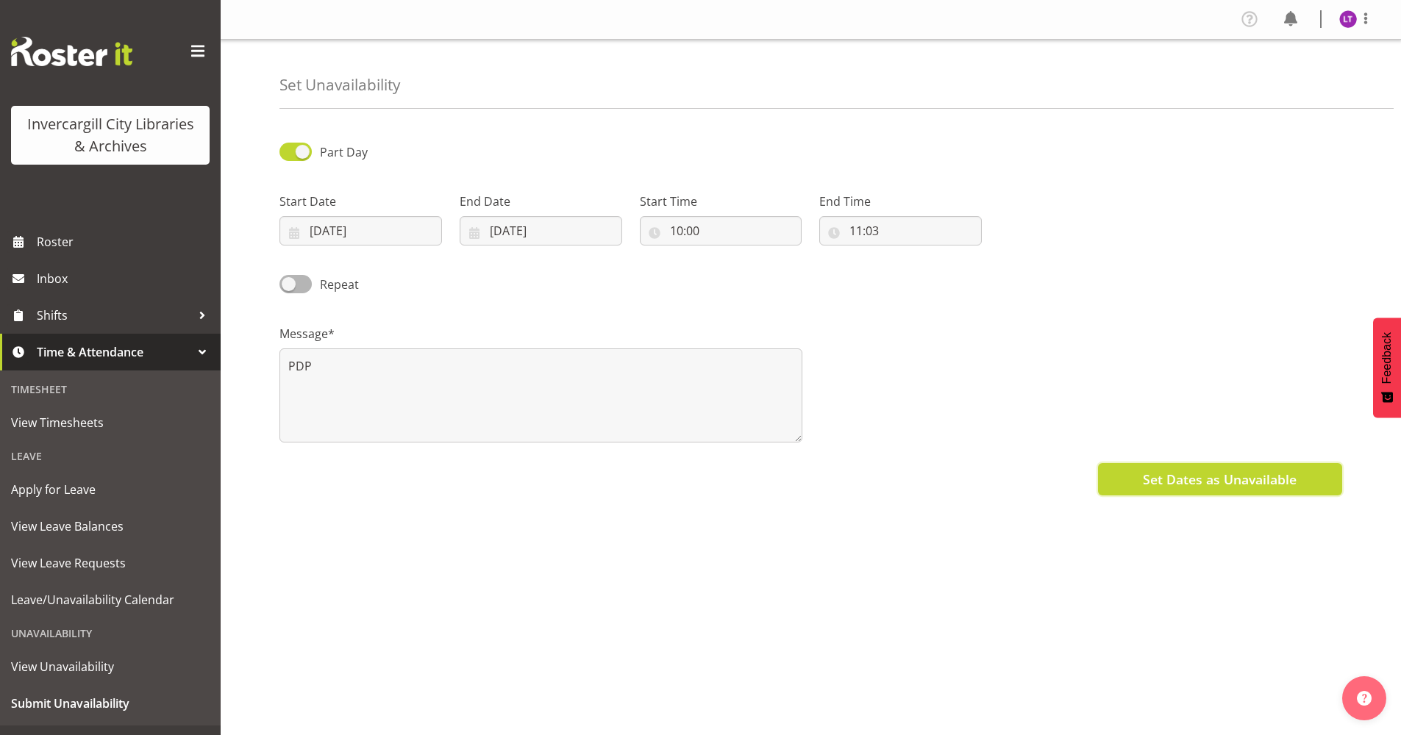
click at [1191, 474] on span "Set Dates as Unavailable" at bounding box center [1220, 479] width 154 height 19
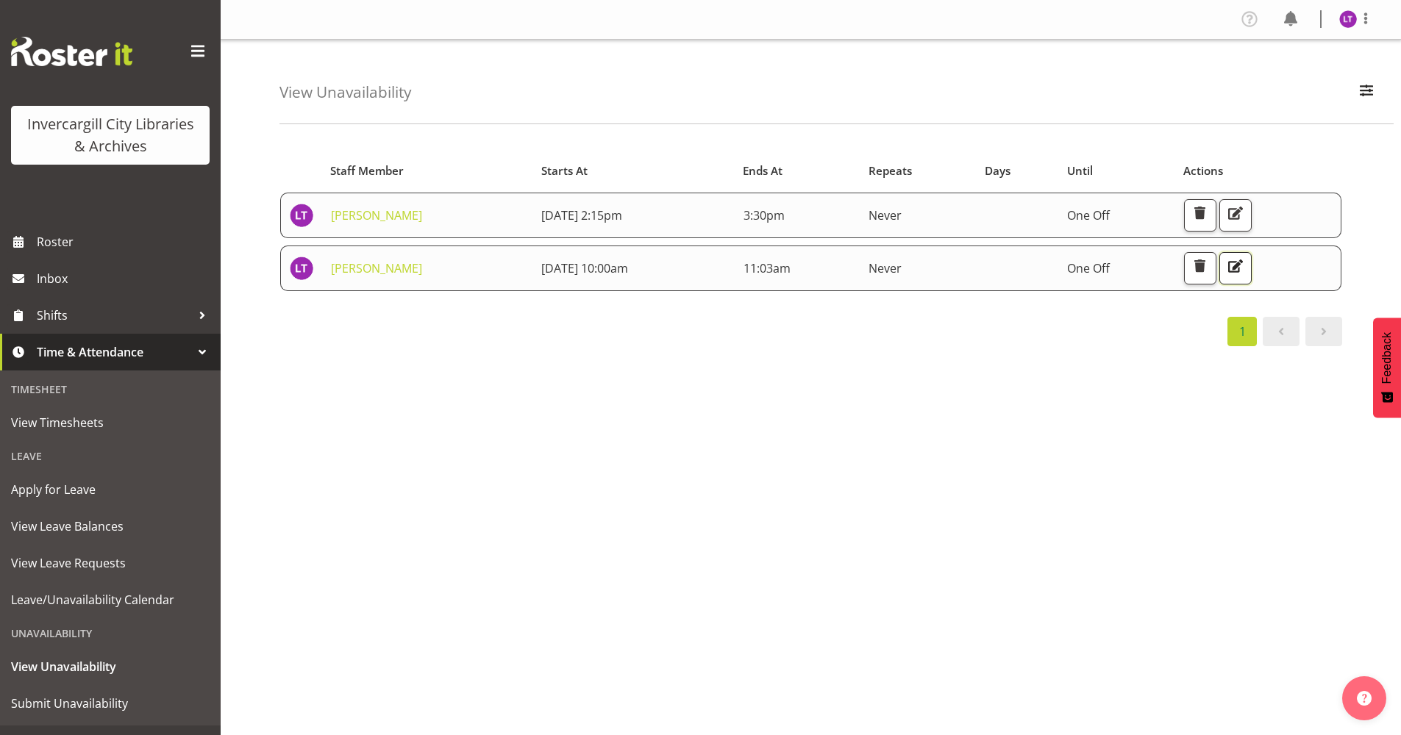
click at [1245, 268] on span "button" at bounding box center [1235, 266] width 19 height 19
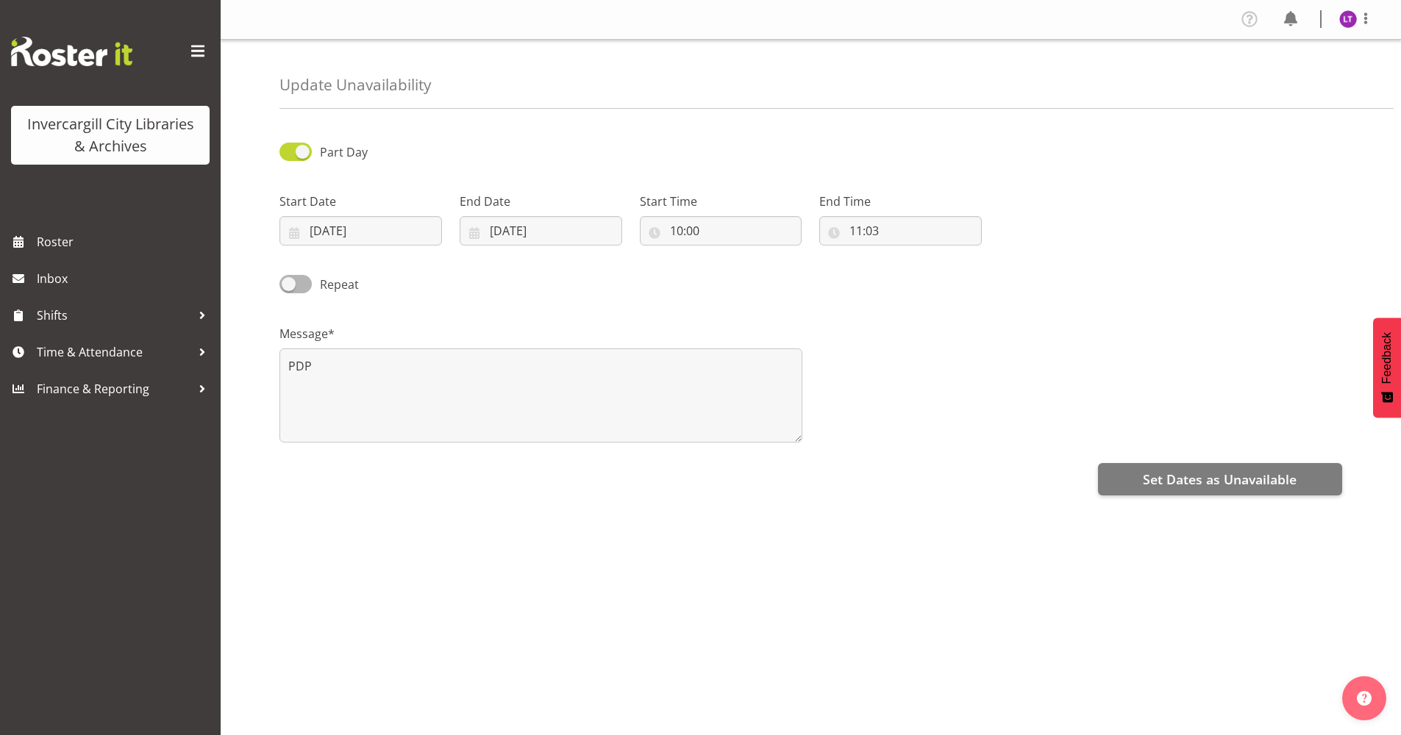
select select "11"
click at [868, 232] on input "11:03" at bounding box center [900, 230] width 163 height 29
click at [958, 266] on select "00 01 02 03 04 05 06 07 08 09 10 11 12 13 14 15 16 17 18 19 20 21 22 23 24 25 2…" at bounding box center [957, 268] width 33 height 29
select select "0"
click at [941, 254] on select "00 01 02 03 04 05 06 07 08 09 10 11 12 13 14 15 16 17 18 19 20 21 22 23 24 25 2…" at bounding box center [957, 268] width 33 height 29
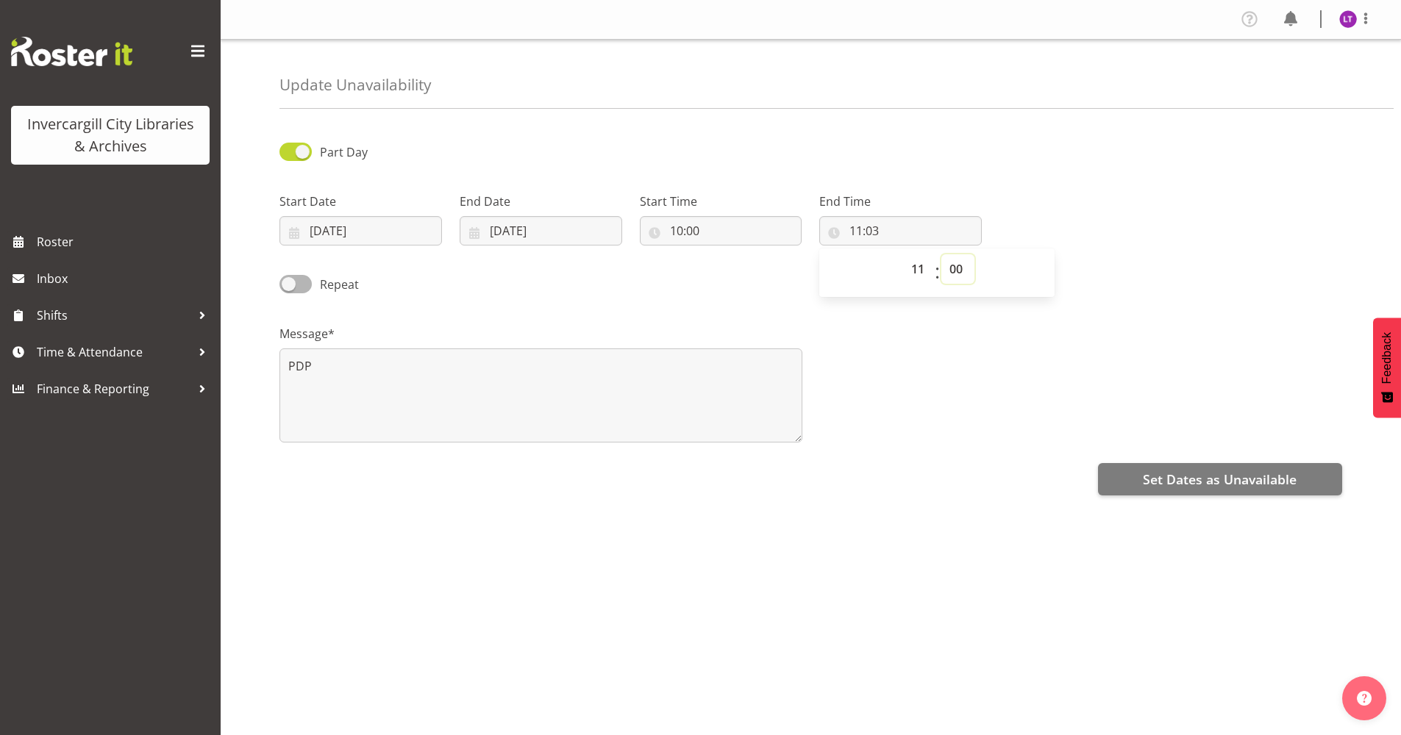
type input "11:00"
click at [1156, 480] on span "Set Dates as Unavailable" at bounding box center [1220, 479] width 154 height 19
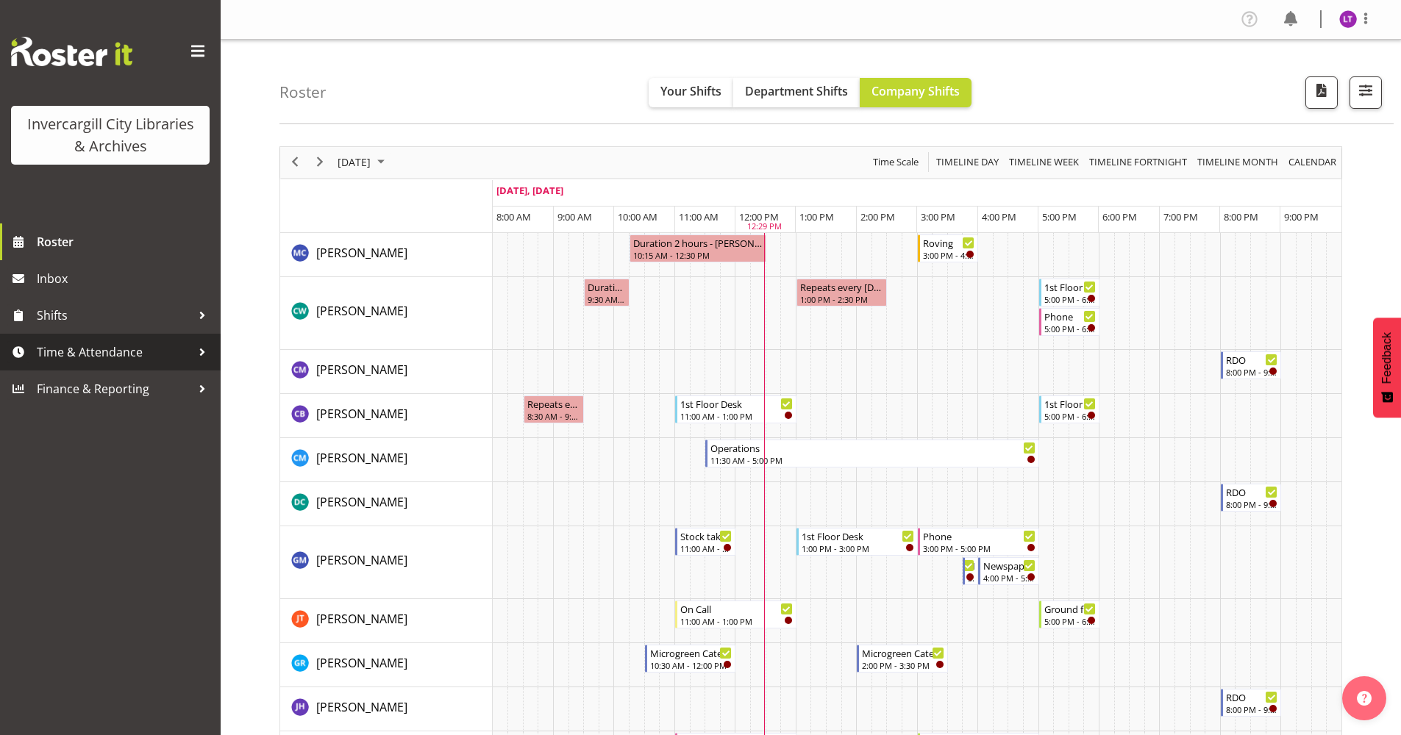
click at [84, 352] on span "Time & Attendance" at bounding box center [114, 352] width 154 height 22
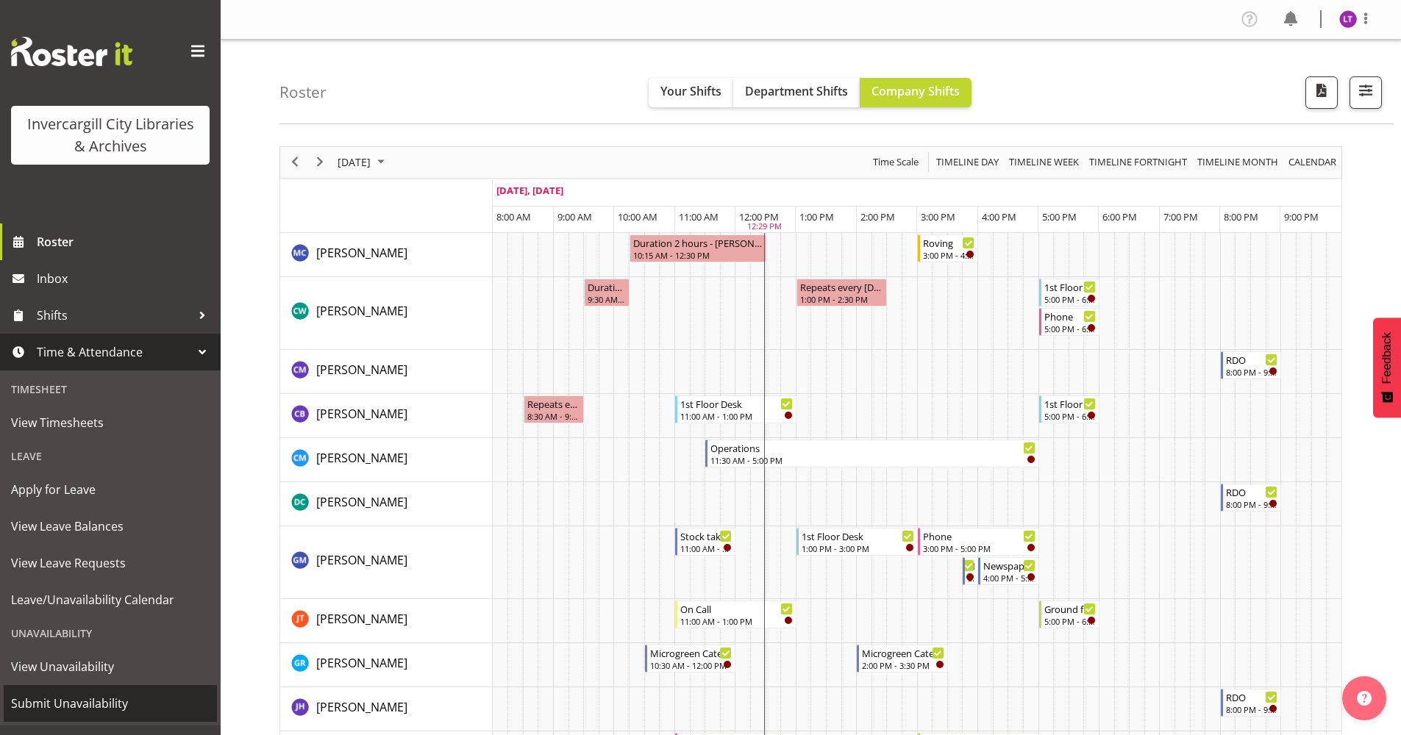
click at [81, 699] on span "Submit Unavailability" at bounding box center [110, 704] width 199 height 22
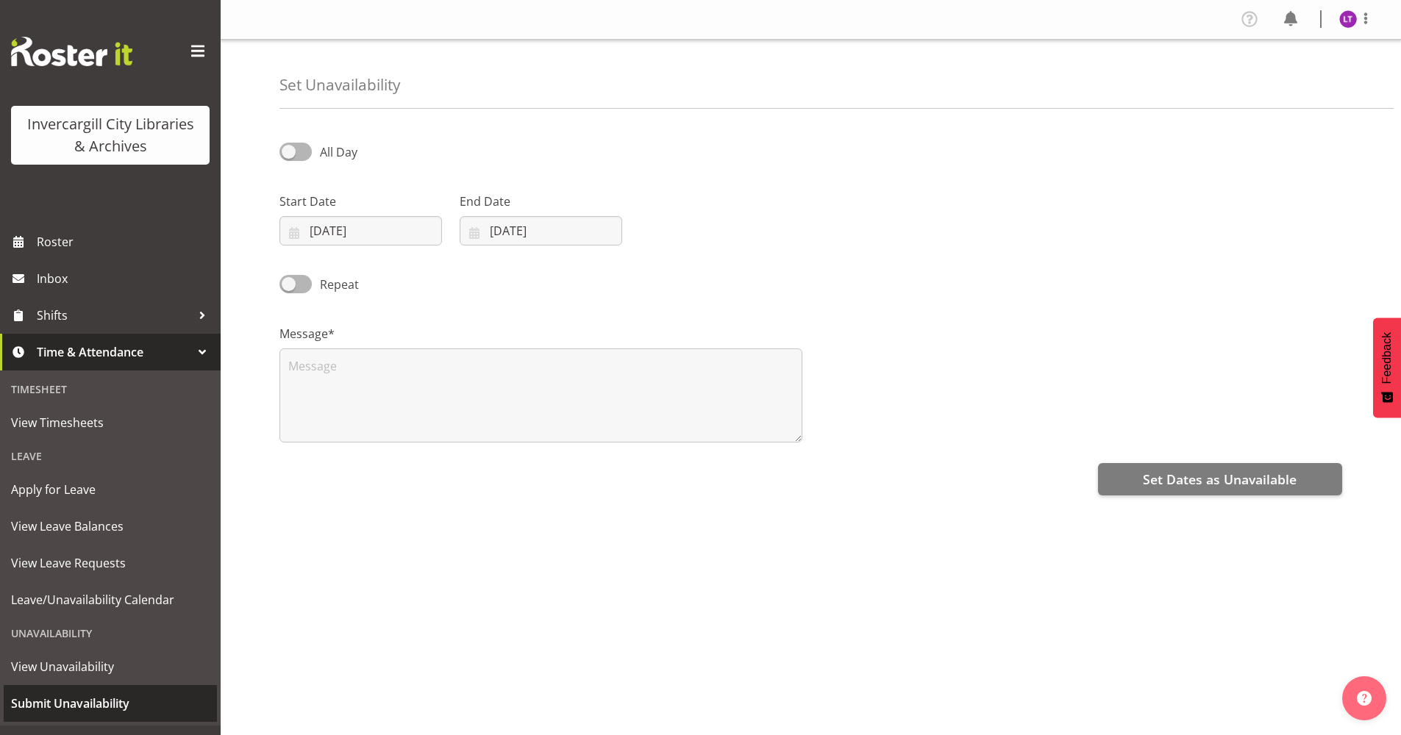
select select "9"
select select "2025"
click at [304, 149] on span at bounding box center [295, 152] width 32 height 18
click at [289, 149] on input "All Day" at bounding box center [284, 152] width 10 height 10
checkbox input "true"
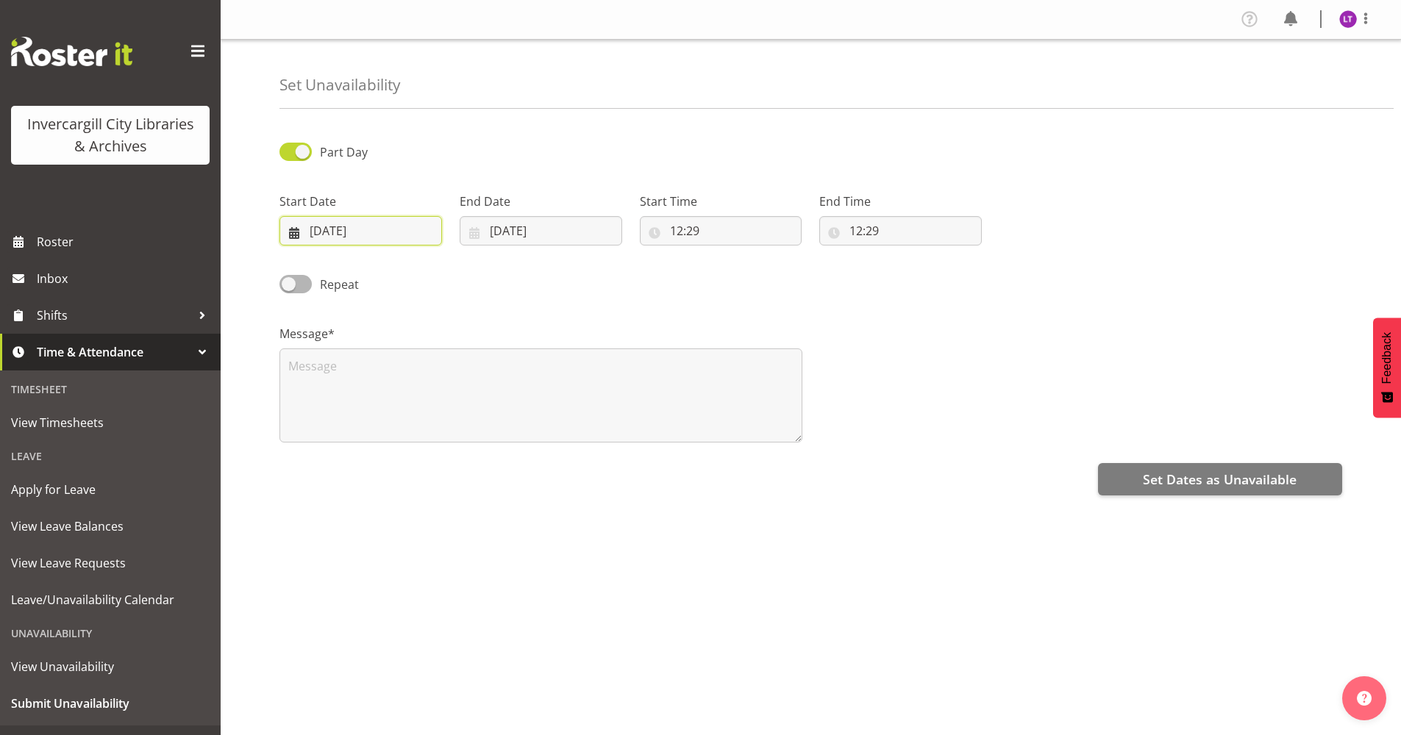
click at [337, 235] on input "[DATE]" at bounding box center [360, 230] width 163 height 29
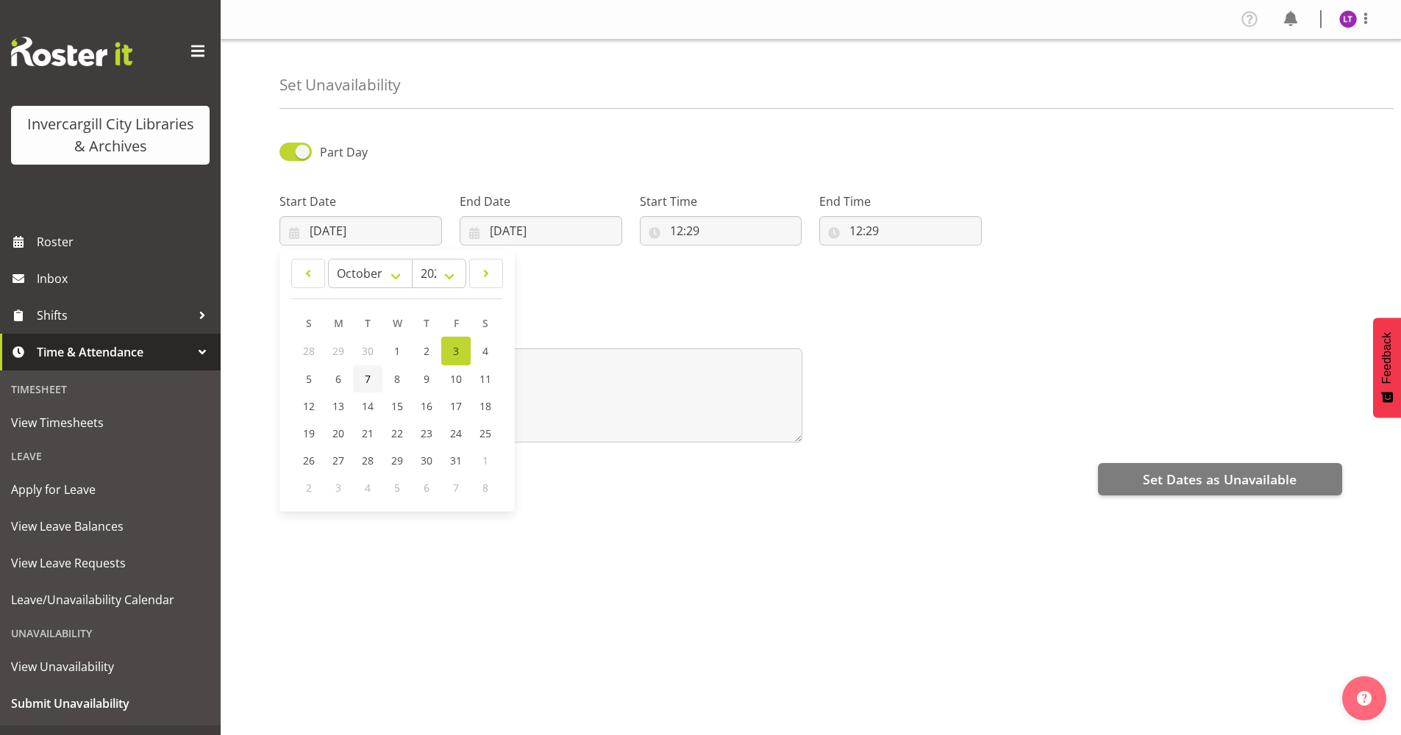
click at [374, 383] on link "7" at bounding box center [367, 378] width 29 height 27
type input "07/10/2025"
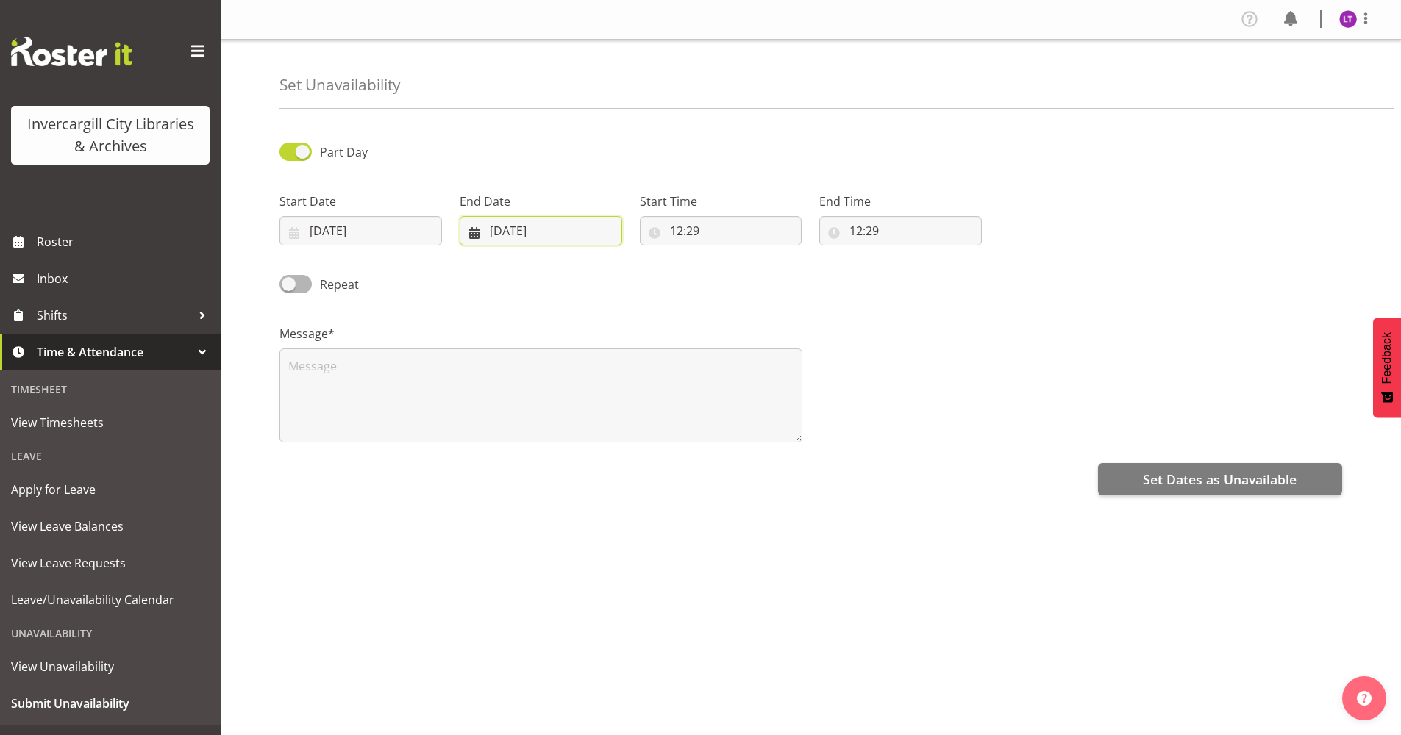
click at [467, 233] on input "[DATE]" at bounding box center [541, 230] width 163 height 29
click at [548, 382] on span "7" at bounding box center [548, 379] width 6 height 14
type input "[DATE]"
click at [657, 229] on input "12:29" at bounding box center [721, 230] width 163 height 29
click at [730, 268] on select "00 01 02 03 04 05 06 07 08 09 10 11 12 13 14 15 16 17 18 19 20 21 22 23" at bounding box center [740, 268] width 33 height 29
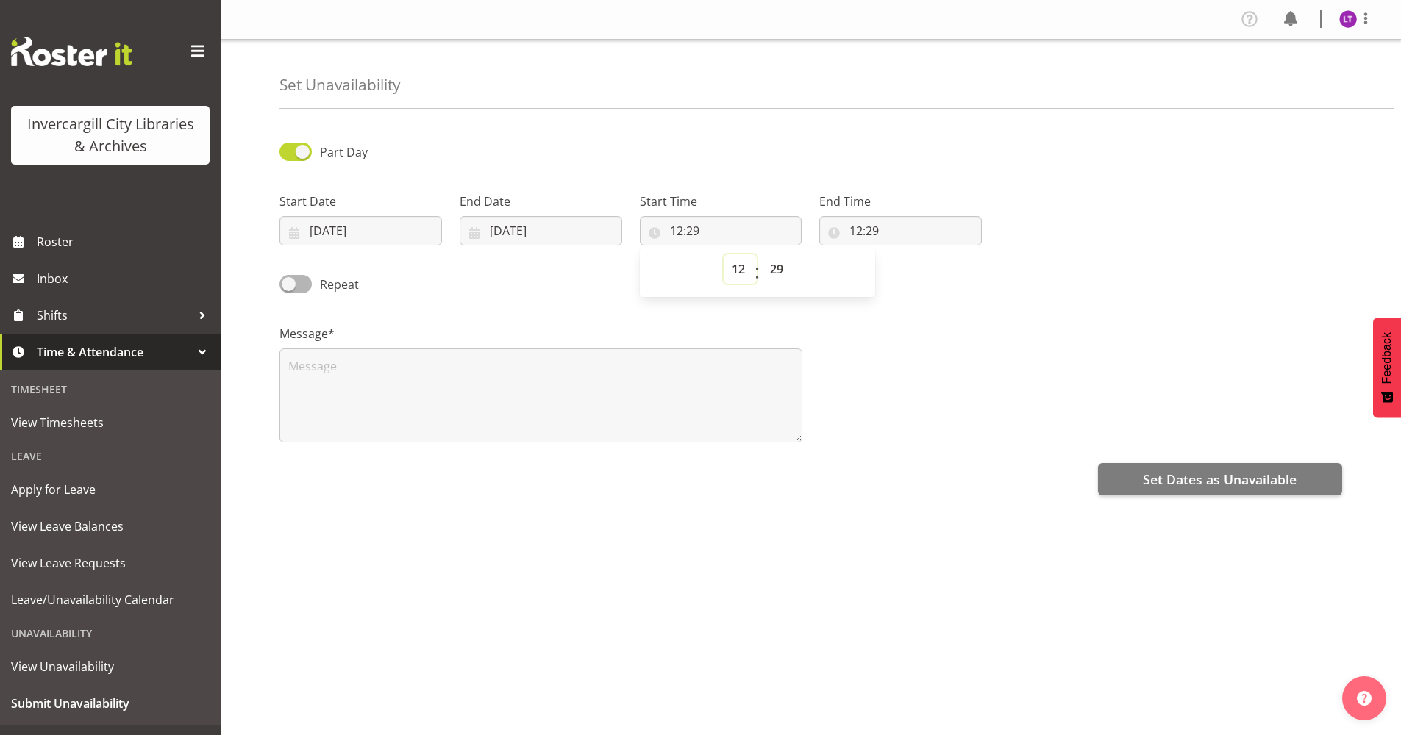
select select "9"
click at [724, 254] on select "00 01 02 03 04 05 06 07 08 09 10 11 12 13 14 15 16 17 18 19 20 21 22 23" at bounding box center [740, 268] width 33 height 29
type input "09:29"
click at [783, 268] on select "00 01 02 03 04 05 06 07 08 09 10 11 12 13 14 15 16 17 18 19 20 21 22 23 24 25 2…" at bounding box center [778, 268] width 33 height 29
select select "0"
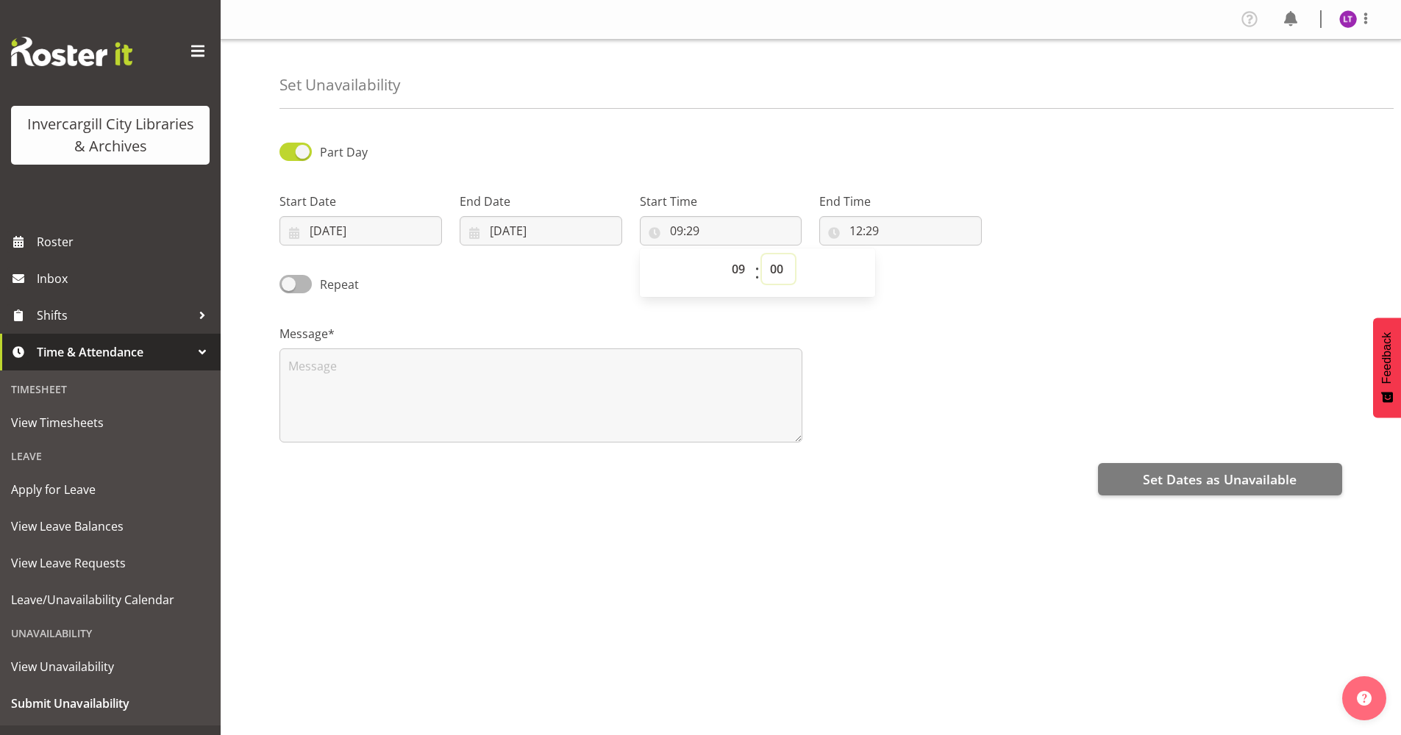
click at [762, 254] on select "00 01 02 03 04 05 06 07 08 09 10 11 12 13 14 15 16 17 18 19 20 21 22 23 24 25 2…" at bounding box center [778, 268] width 33 height 29
type input "09:00"
click at [865, 234] on input "12:29" at bounding box center [900, 230] width 163 height 29
click at [918, 272] on select "00 01 02 03 04 05 06 07 08 09 10 11 12 13 14 15 16 17 18 19 20 21 22 23" at bounding box center [919, 268] width 33 height 29
select select "10"
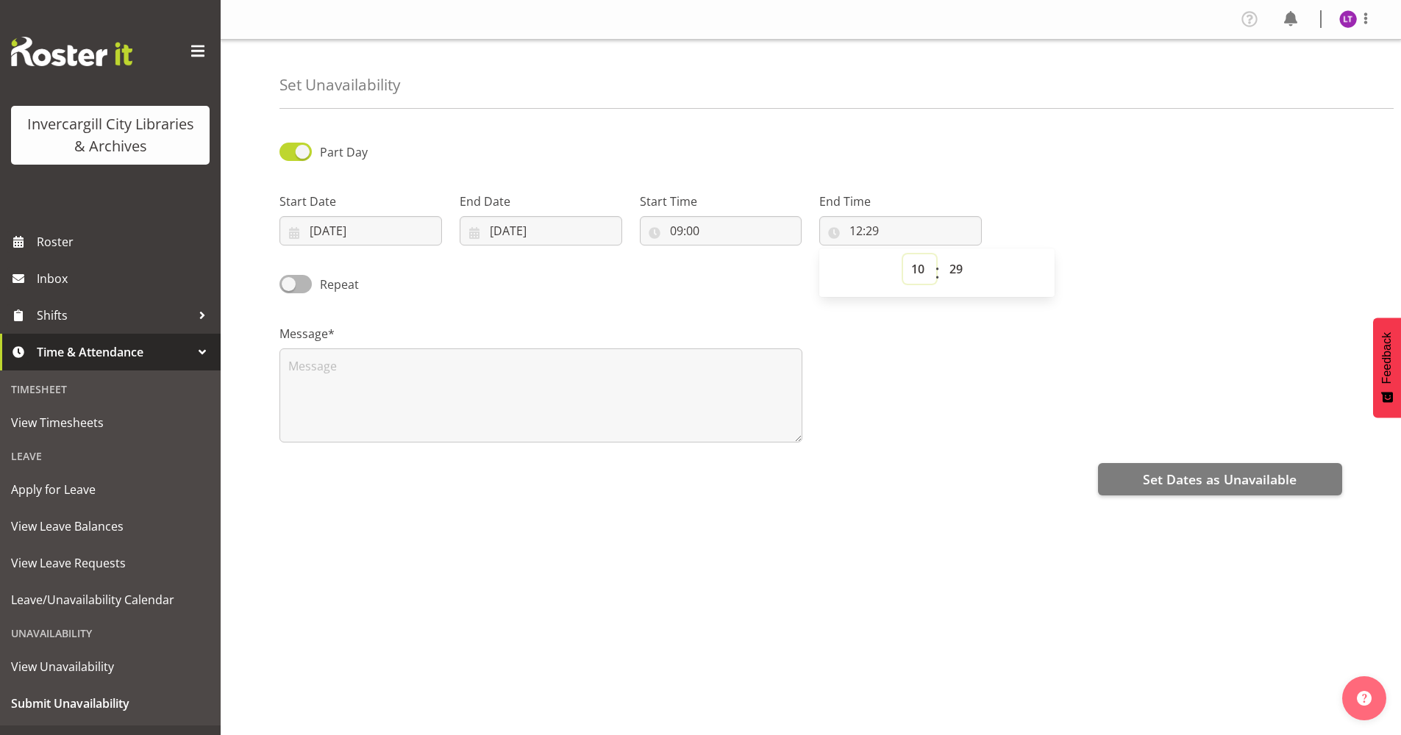
click at [903, 254] on select "00 01 02 03 04 05 06 07 08 09 10 11 12 13 14 15 16 17 18 19 20 21 22 23" at bounding box center [919, 268] width 33 height 29
type input "10:29"
click at [957, 268] on select "00 01 02 03 04 05 06 07 08 09 10 11 12 13 14 15 16 17 18 19 20 21 22 23 24 25 2…" at bounding box center [957, 268] width 33 height 29
select select "0"
click at [941, 254] on select "00 01 02 03 04 05 06 07 08 09 10 11 12 13 14 15 16 17 18 19 20 21 22 23 24 25 2…" at bounding box center [957, 268] width 33 height 29
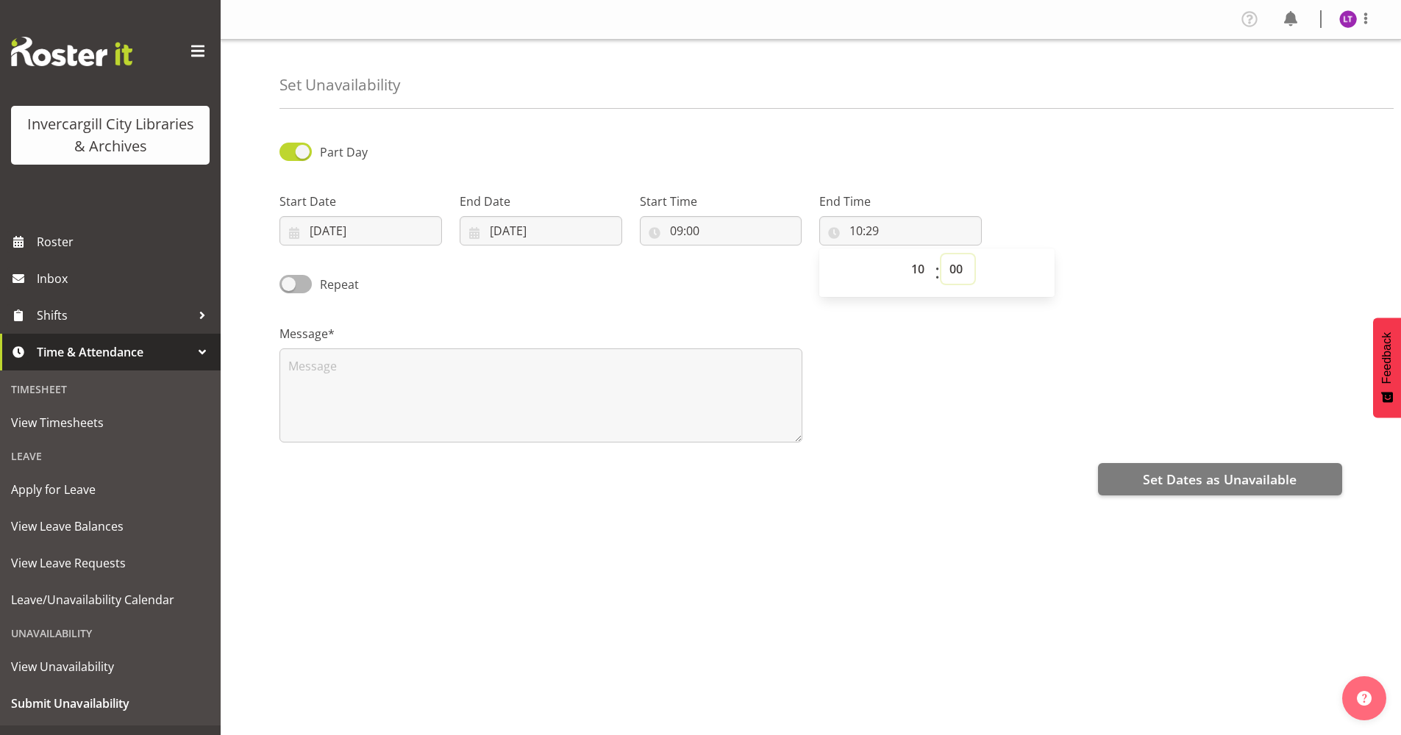
type input "10:00"
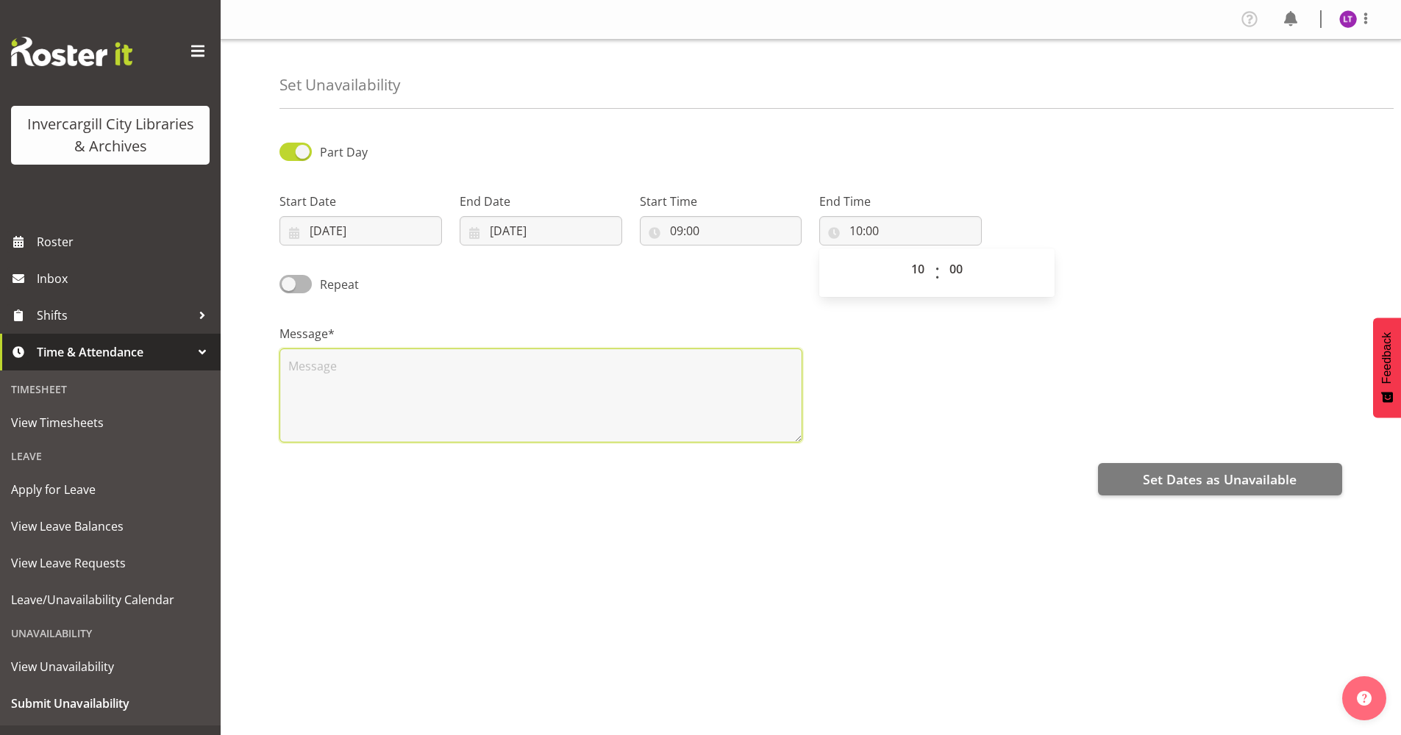
click at [358, 367] on textarea at bounding box center [540, 396] width 523 height 94
click at [333, 360] on textarea at bounding box center [540, 396] width 523 height 94
drag, startPoint x: 452, startPoint y: 365, endPoint x: 161, endPoint y: 315, distance: 295.6
click at [209, 344] on div "Invercargill City Libraries & Archives Roster Inbox Shifts Time & Attendance Ti…" at bounding box center [700, 367] width 1401 height 735
type textarea "Collections Team Meeting"
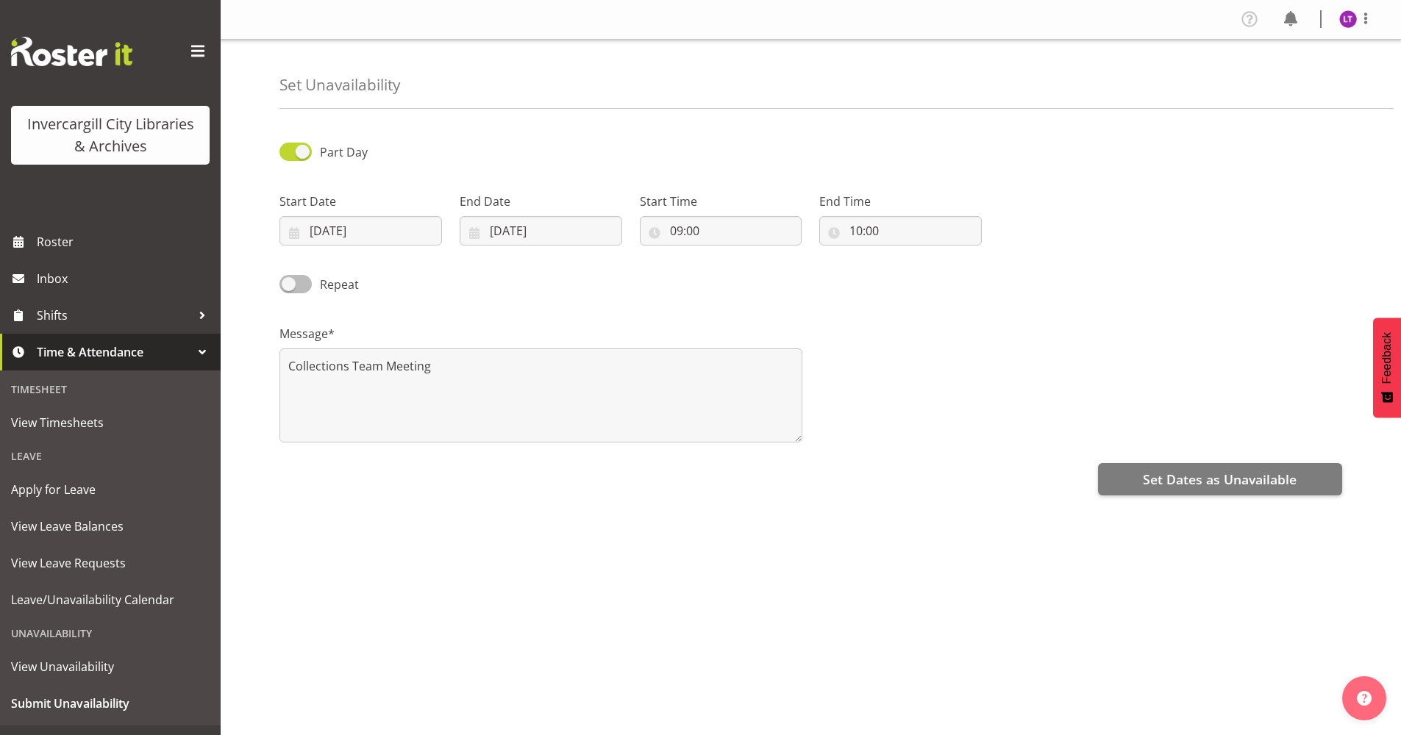
click at [306, 282] on span at bounding box center [295, 284] width 32 height 18
click at [289, 282] on input "Repeat" at bounding box center [284, 284] width 10 height 10
checkbox input "true"
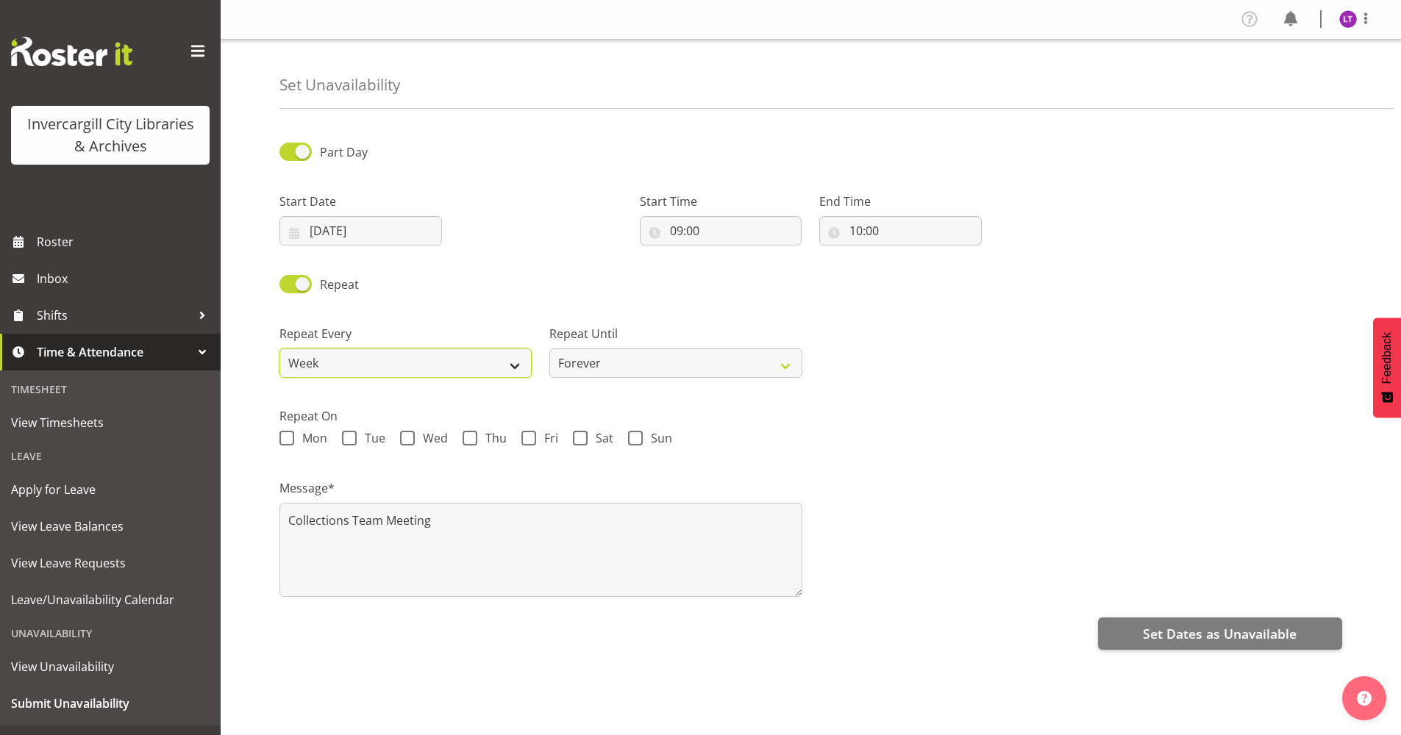
click at [448, 358] on select "Week 2 Weeks 3 Weeks 4 Weeks Month" at bounding box center [405, 363] width 252 height 29
select select "2weeks"
click at [279, 349] on select "Week 2 Weeks 3 Weeks 4 Weeks Month" at bounding box center [405, 363] width 252 height 29
click at [884, 691] on div "Part Day Start Date 07/10/2025 January February March April May June July Augus…" at bounding box center [839, 414] width 1121 height 588
click at [349, 436] on span at bounding box center [349, 438] width 15 height 15
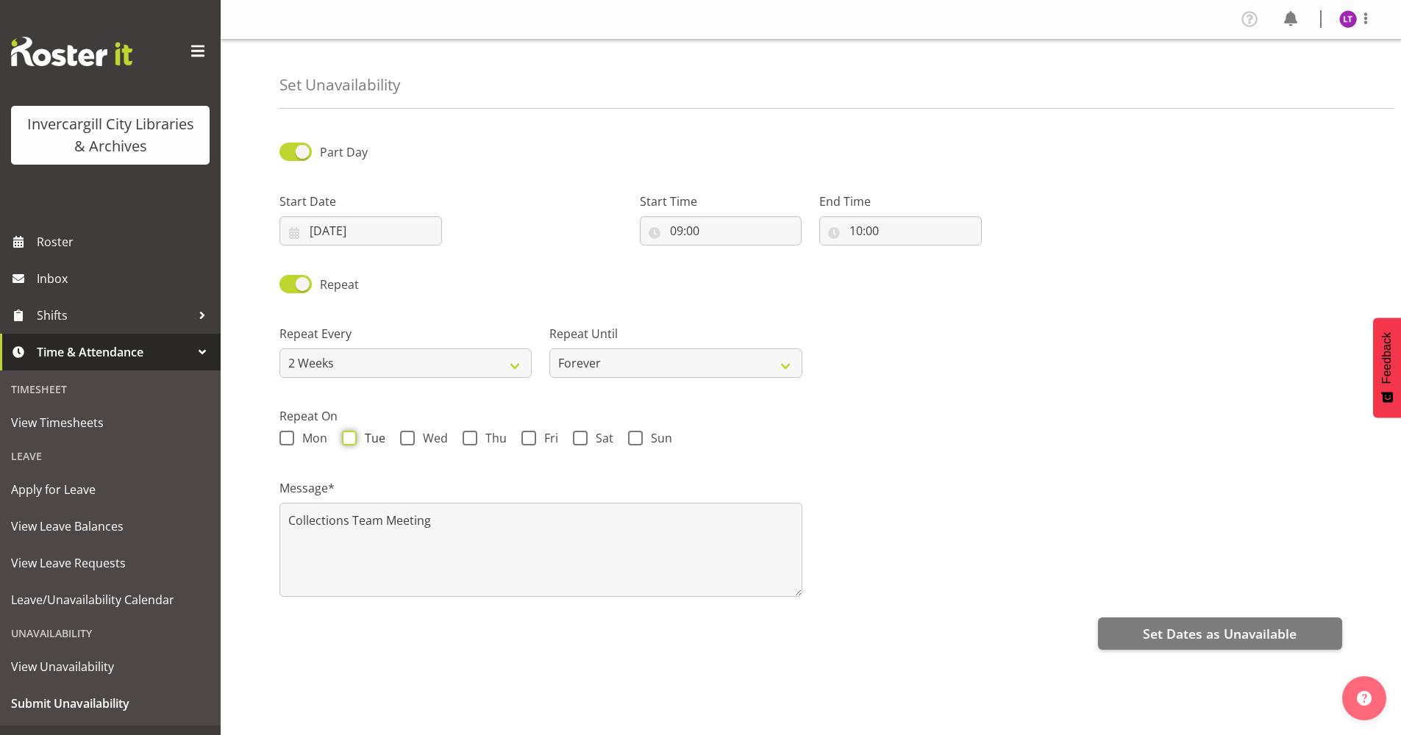
click at [349, 436] on input "Tue" at bounding box center [347, 439] width 10 height 10
checkbox input "true"
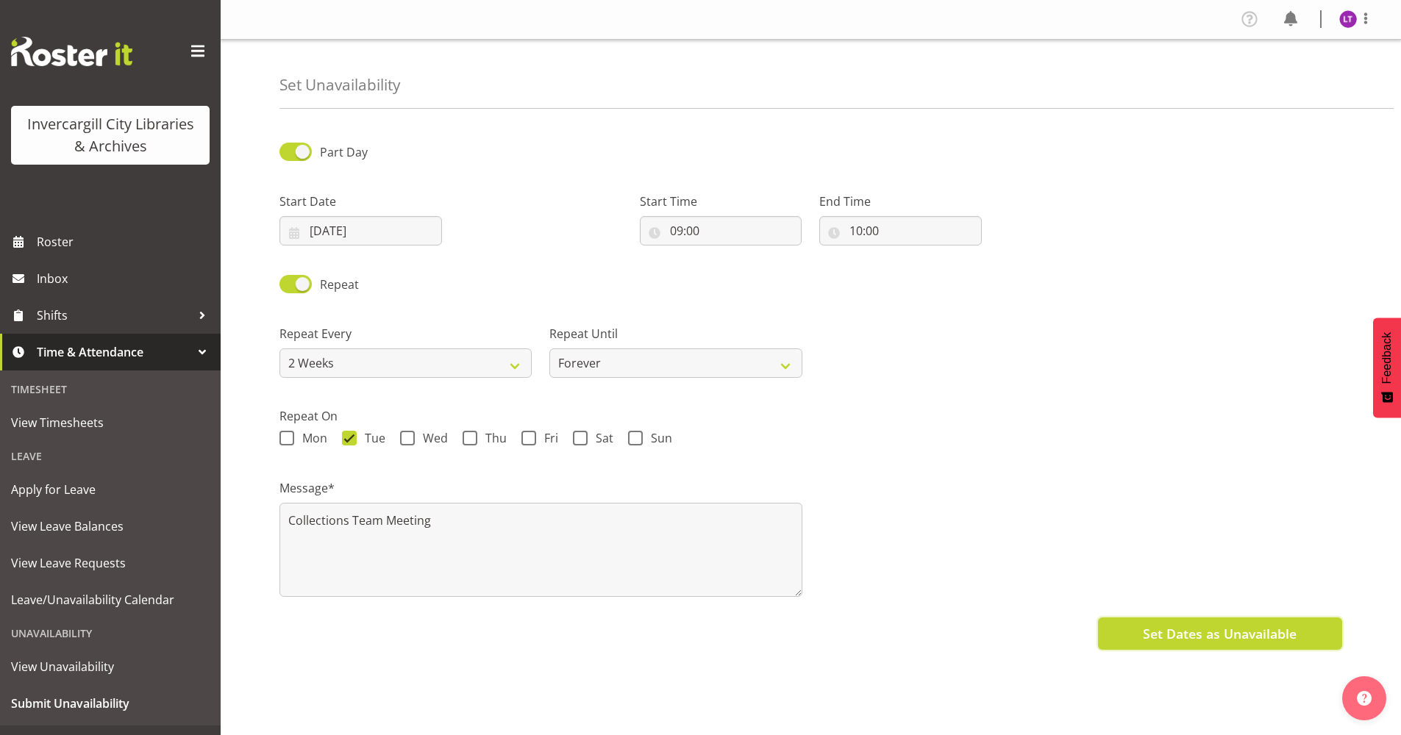
click at [1216, 623] on button "Set Dates as Unavailable" at bounding box center [1220, 634] width 244 height 32
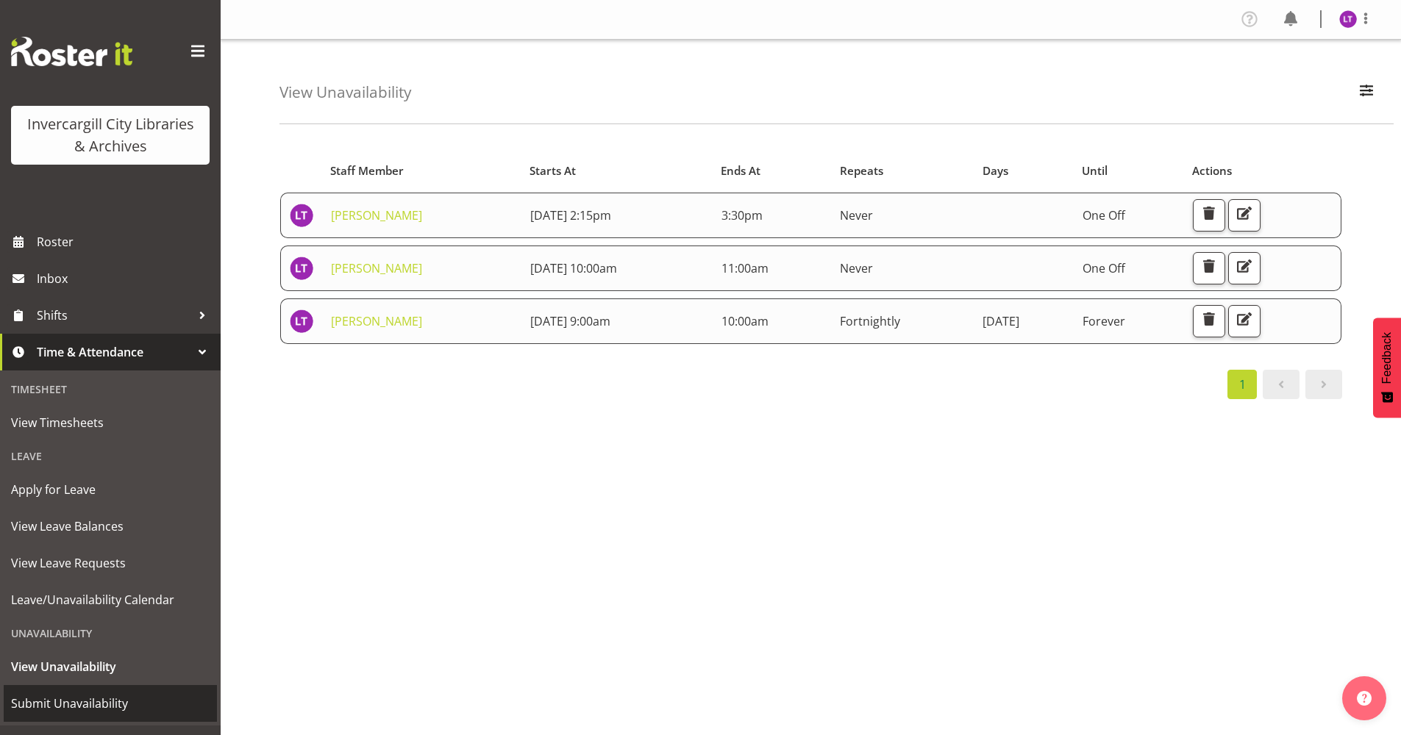
click at [93, 702] on span "Submit Unavailability" at bounding box center [110, 704] width 199 height 22
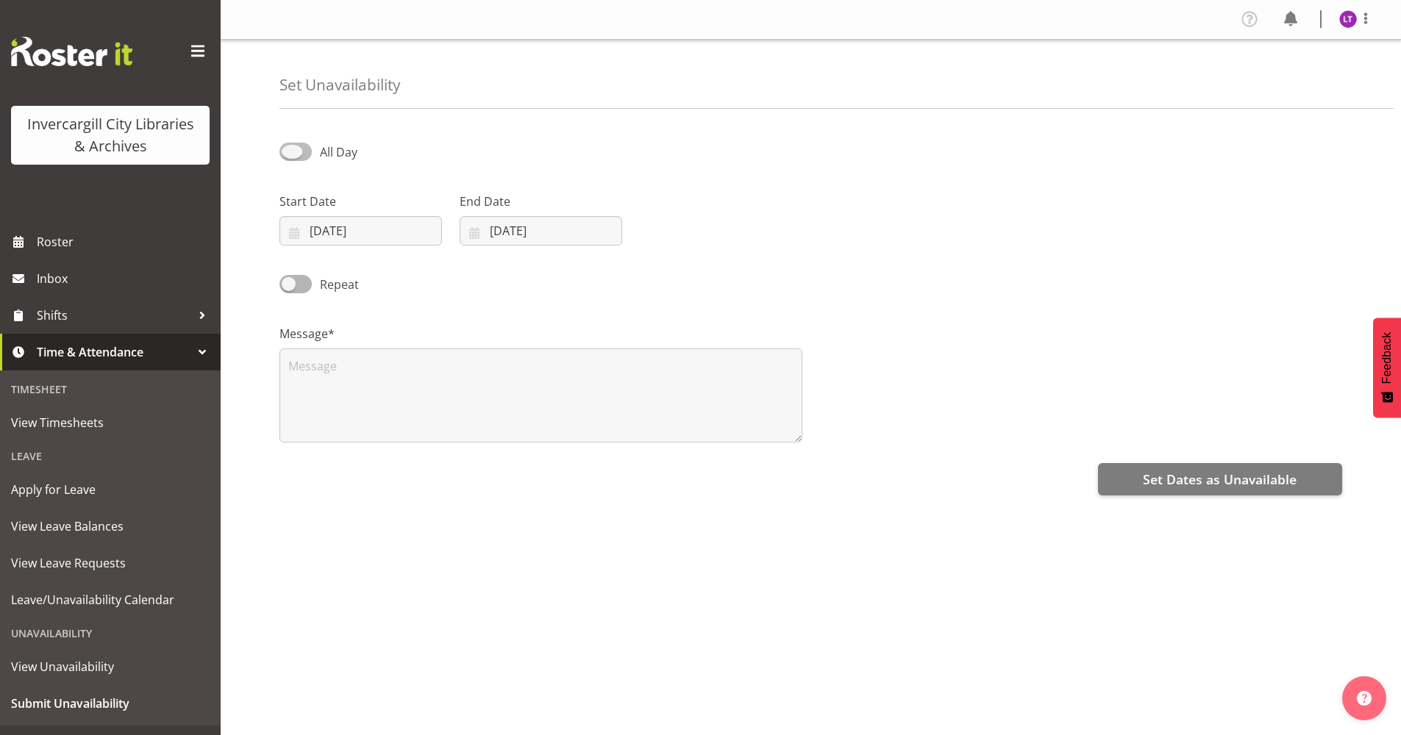
click at [306, 148] on span at bounding box center [295, 152] width 32 height 18
click at [289, 148] on input "All Day" at bounding box center [284, 152] width 10 height 10
checkbox input "true"
click at [294, 231] on input "[DATE]" at bounding box center [360, 230] width 163 height 29
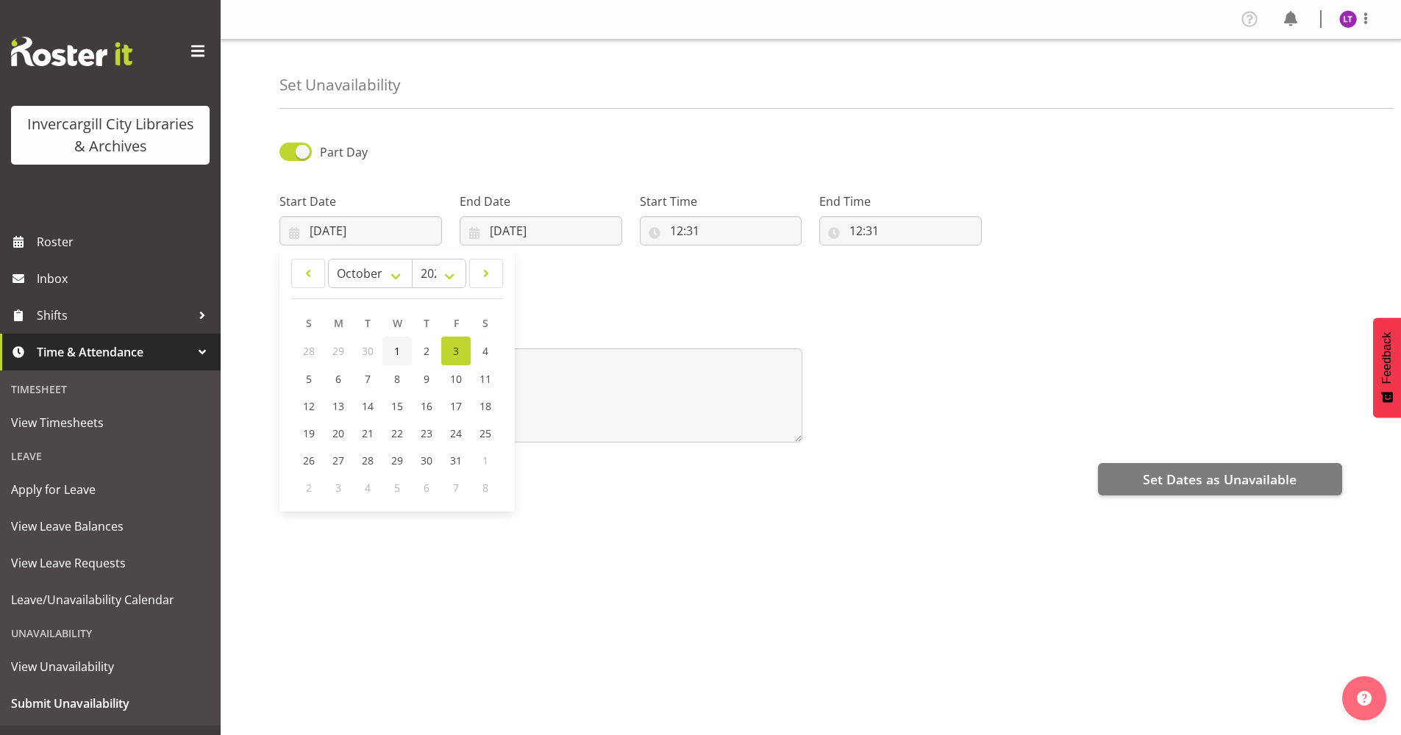
click at [393, 351] on link "1" at bounding box center [396, 351] width 29 height 29
type input "[DATE]"
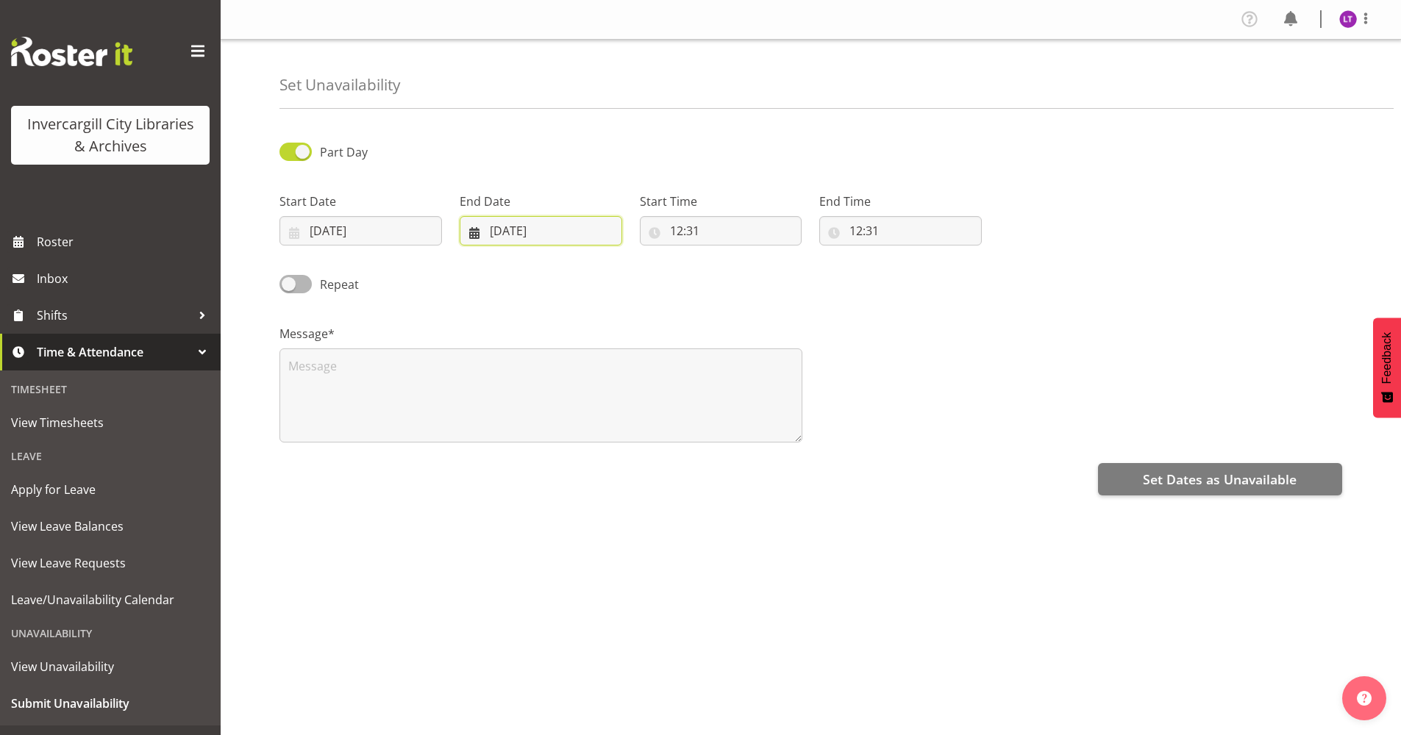
click at [469, 236] on input "[DATE]" at bounding box center [541, 230] width 163 height 29
click at [584, 355] on link "1" at bounding box center [577, 351] width 29 height 29
type input "01/10/2025"
click at [657, 232] on input "12:31" at bounding box center [721, 230] width 163 height 29
click at [738, 273] on select "00 01 02 03 04 05 06 07 08 09 10 11 12 13 14 15 16 17 18 19 20 21 22 23" at bounding box center [740, 268] width 33 height 29
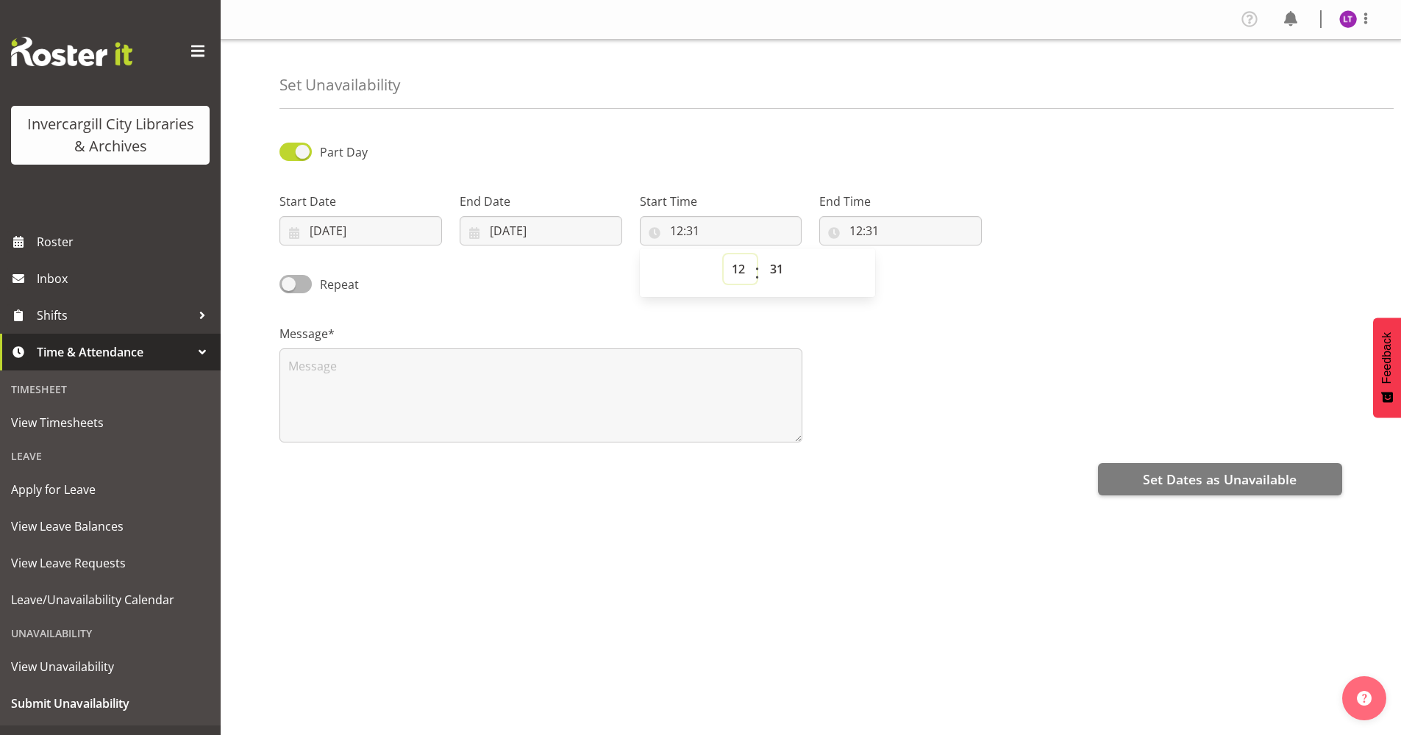
select select "9"
click at [724, 254] on select "00 01 02 03 04 05 06 07 08 09 10 11 12 13 14 15 16 17 18 19 20 21 22 23" at bounding box center [740, 268] width 33 height 29
type input "09:31"
click at [766, 268] on select "00 01 02 03 04 05 06 07 08 09 10 11 12 13 14 15 16 17 18 19 20 21 22 23 24 25 2…" at bounding box center [778, 268] width 33 height 29
select select "0"
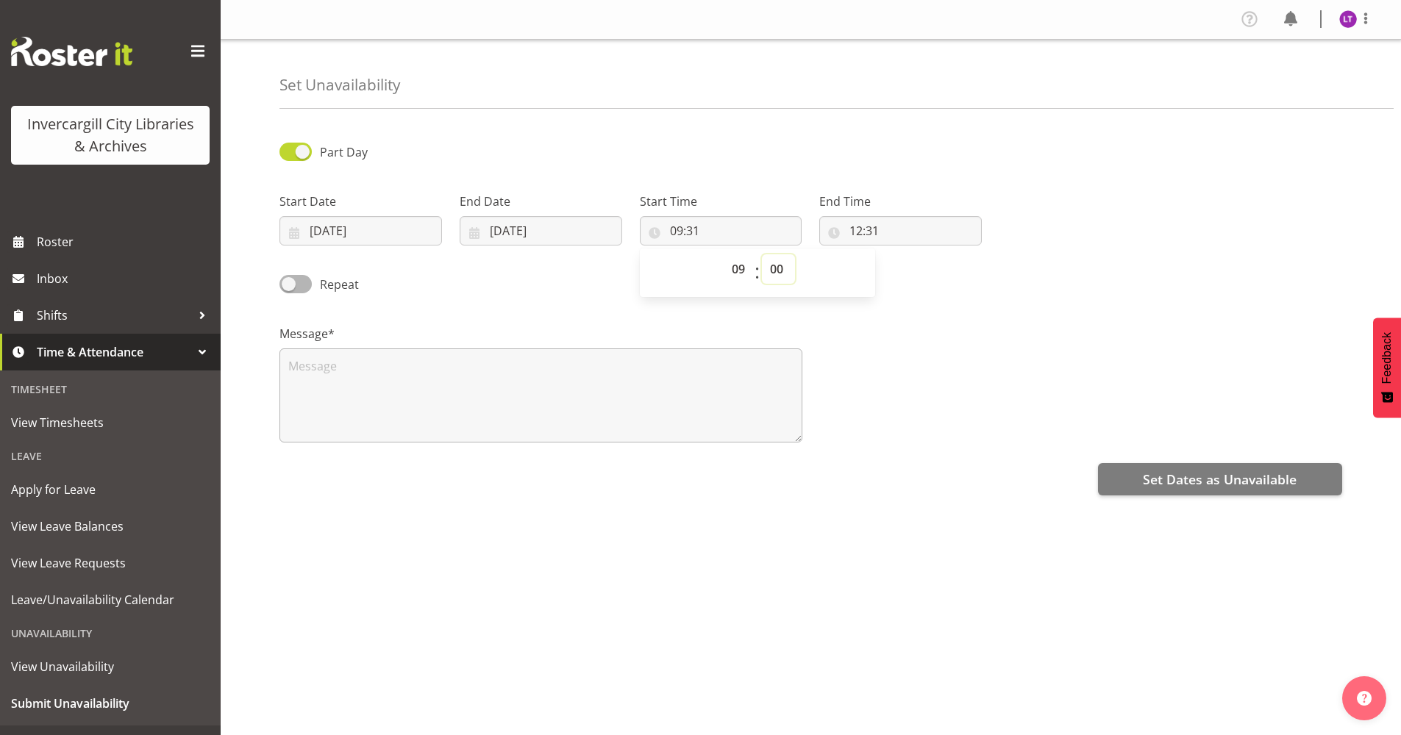
click at [762, 254] on select "00 01 02 03 04 05 06 07 08 09 10 11 12 13 14 15 16 17 18 19 20 21 22 23 24 25 2…" at bounding box center [778, 268] width 33 height 29
type input "09:00"
click at [837, 232] on input "12:31" at bounding box center [900, 230] width 163 height 29
click at [921, 274] on select "00 01 02 03 04 05 06 07 08 09 10 11 12 13 14 15 16 17 18 19 20 21 22 23" at bounding box center [919, 268] width 33 height 29
select select "9"
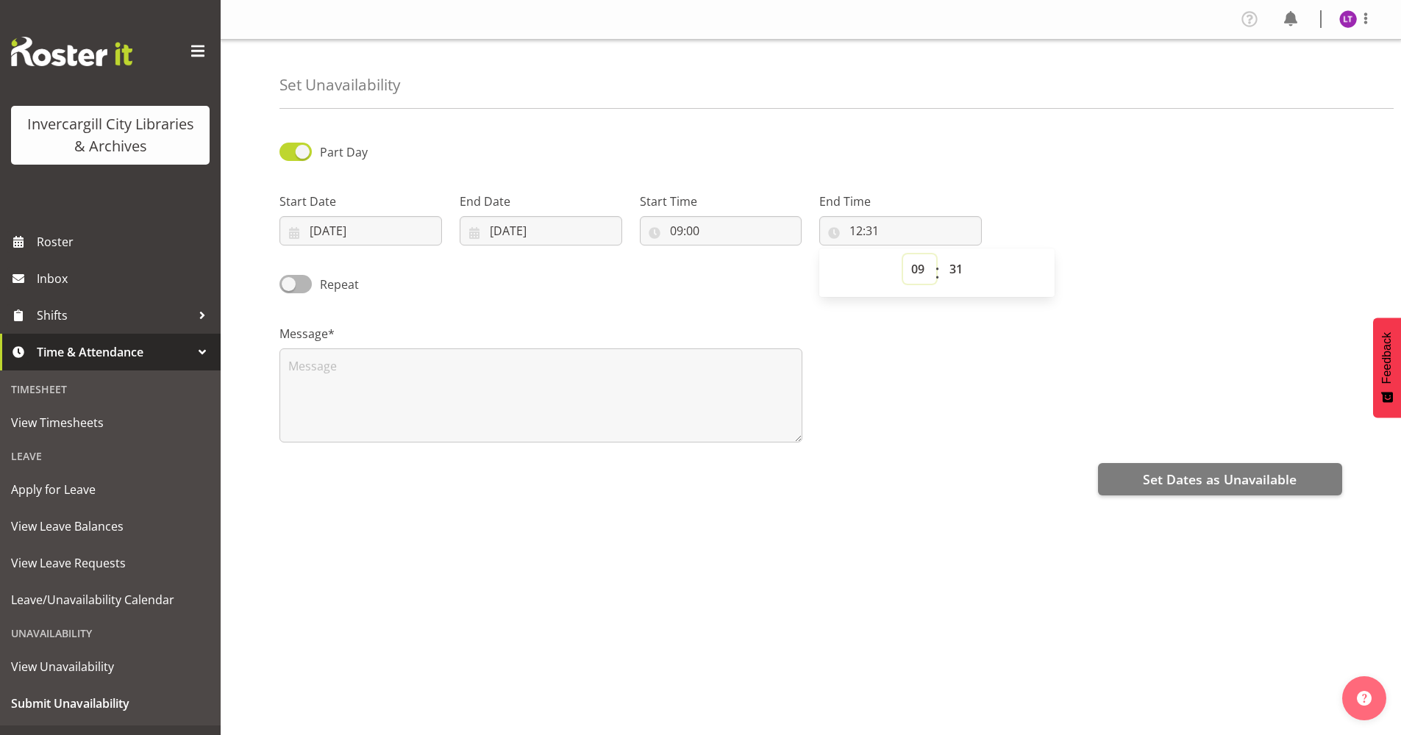
click at [903, 254] on select "00 01 02 03 04 05 06 07 08 09 10 11 12 13 14 15 16 17 18 19 20 21 22 23" at bounding box center [919, 268] width 33 height 29
type input "09:31"
click at [955, 266] on select "00 01 02 03 04 05 06 07 08 09 10 11 12 13 14 15 16 17 18 19 20 21 22 23 24 25 2…" at bounding box center [957, 268] width 33 height 29
click at [960, 265] on select "00 01 02 03 04 05 06 07 08 09 10 11 12 13 14 15 16 17 18 19 20 21 22 23 24 25 2…" at bounding box center [957, 268] width 33 height 29
select select "45"
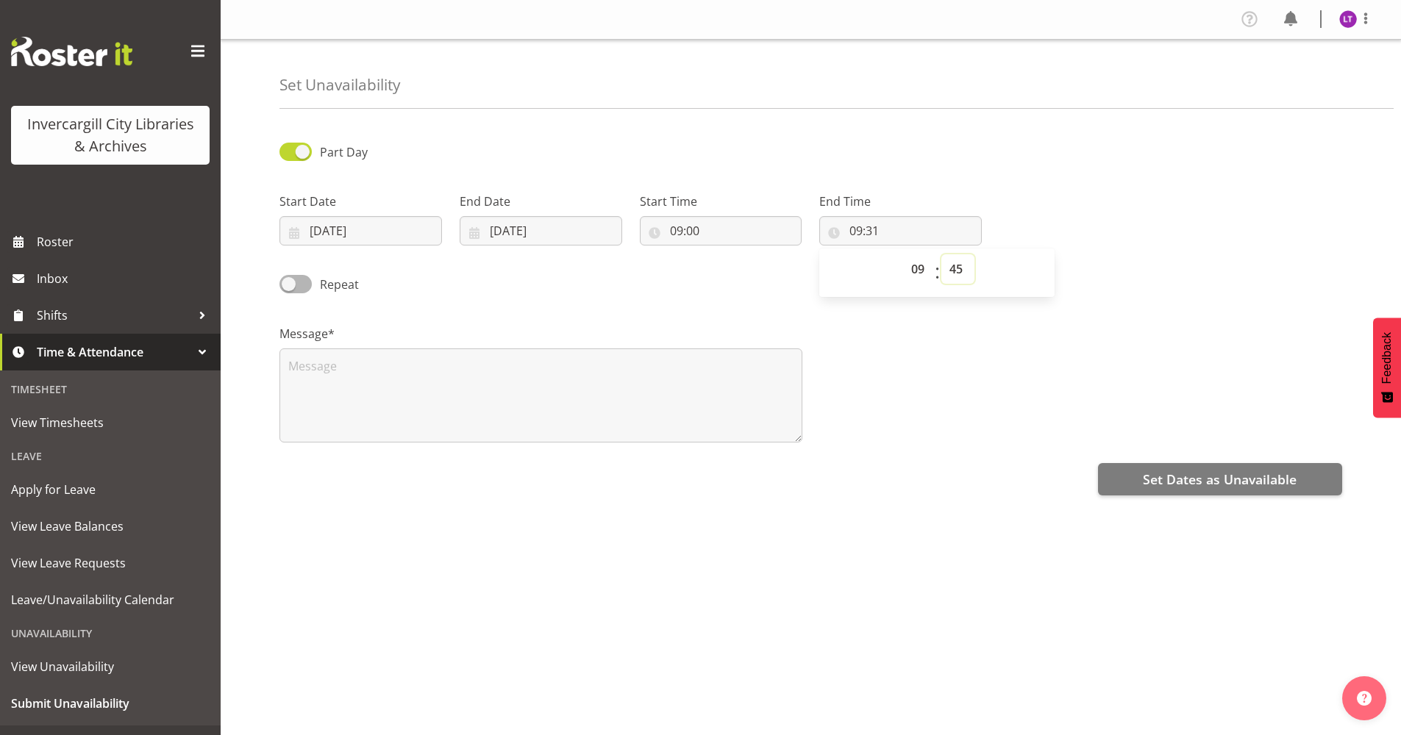
click at [941, 254] on select "00 01 02 03 04 05 06 07 08 09 10 11 12 13 14 15 16 17 18 19 20 21 22 23 24 25 2…" at bounding box center [957, 268] width 33 height 29
type input "09:45"
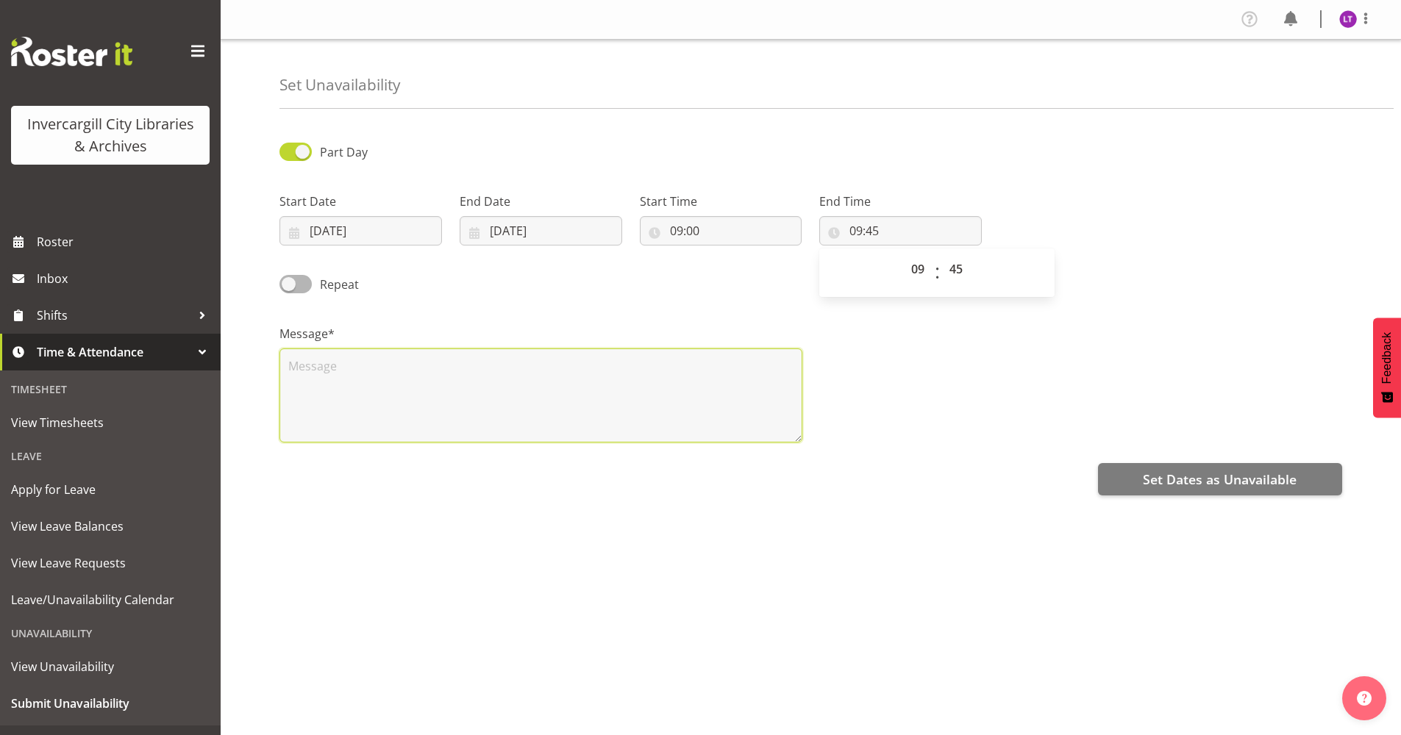
click at [593, 412] on textarea at bounding box center [540, 396] width 523 height 94
click at [282, 359] on textarea at bounding box center [540, 396] width 523 height 94
paste textarea "Content Specialist Meeting"
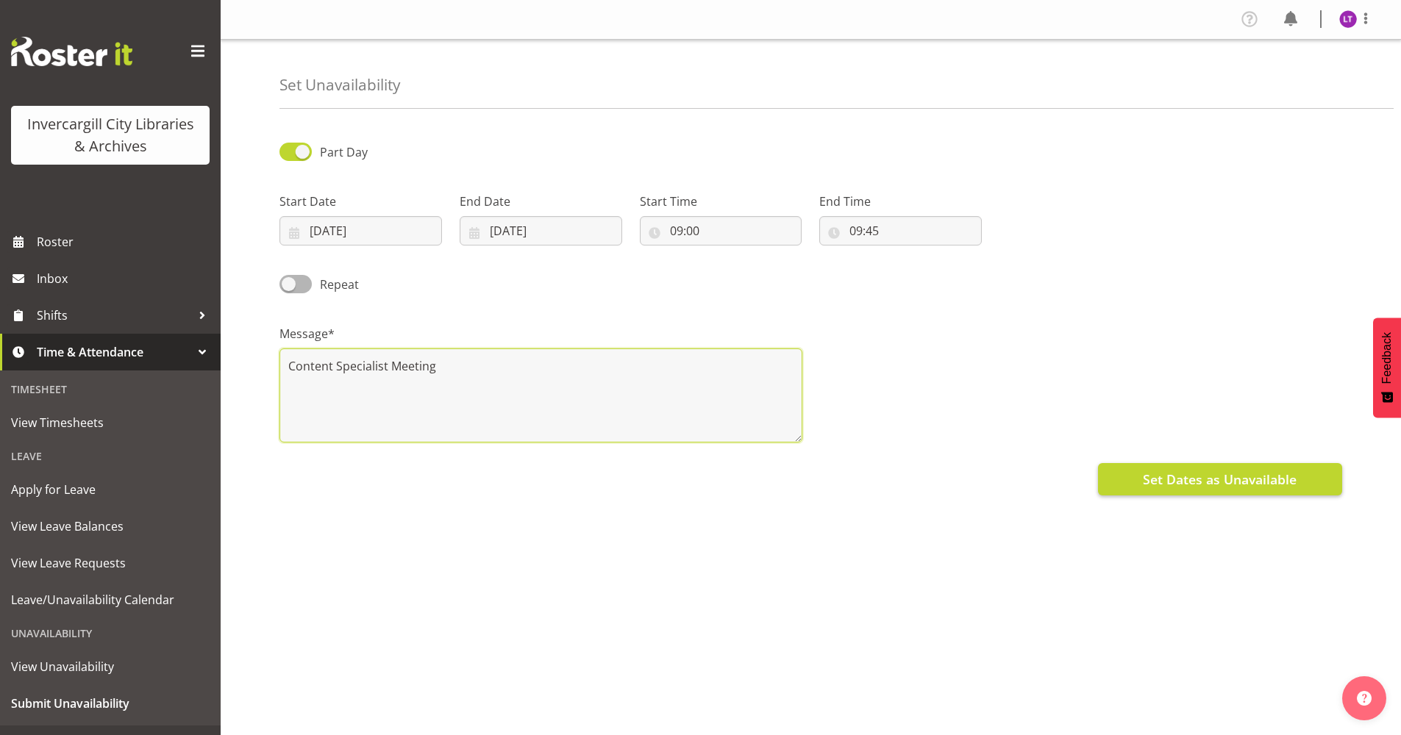
type textarea "Content Specialist Meeting"
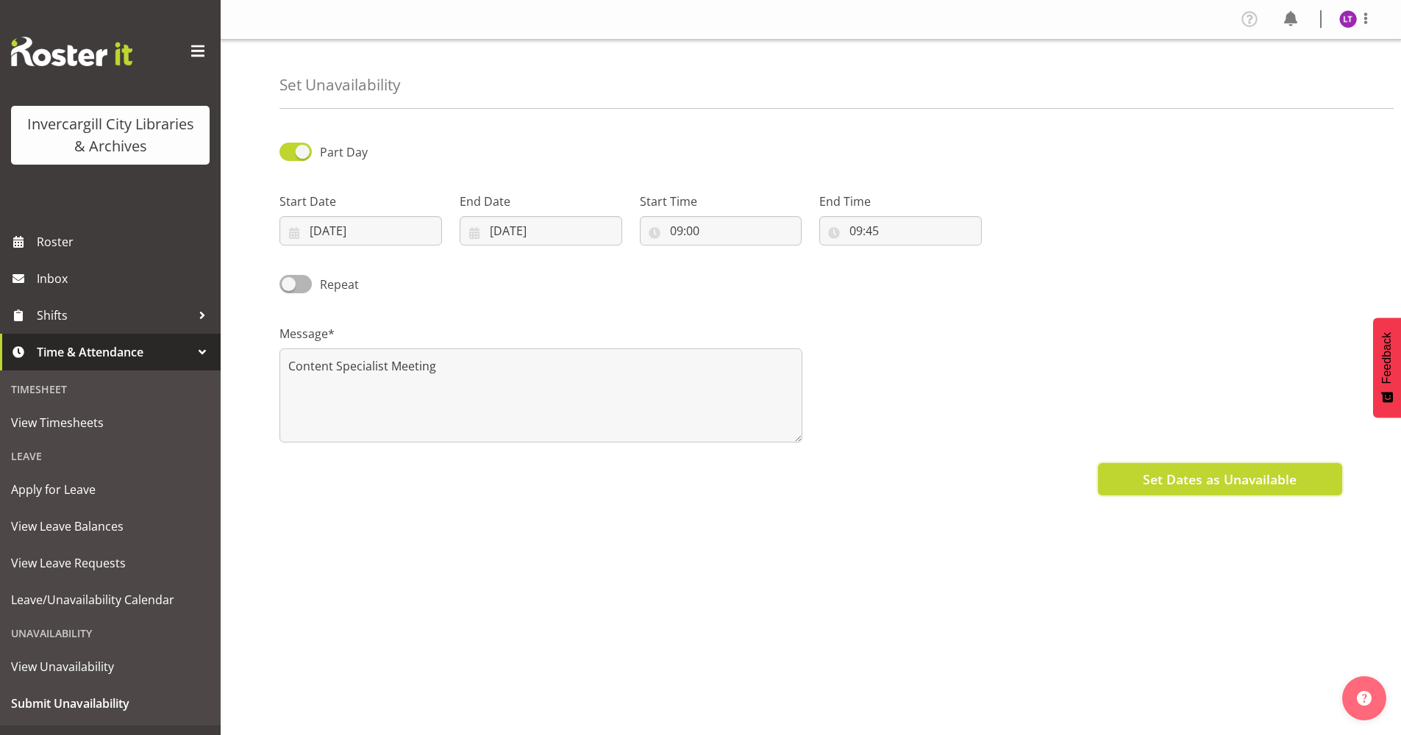
click at [1163, 468] on button "Set Dates as Unavailable" at bounding box center [1220, 479] width 244 height 32
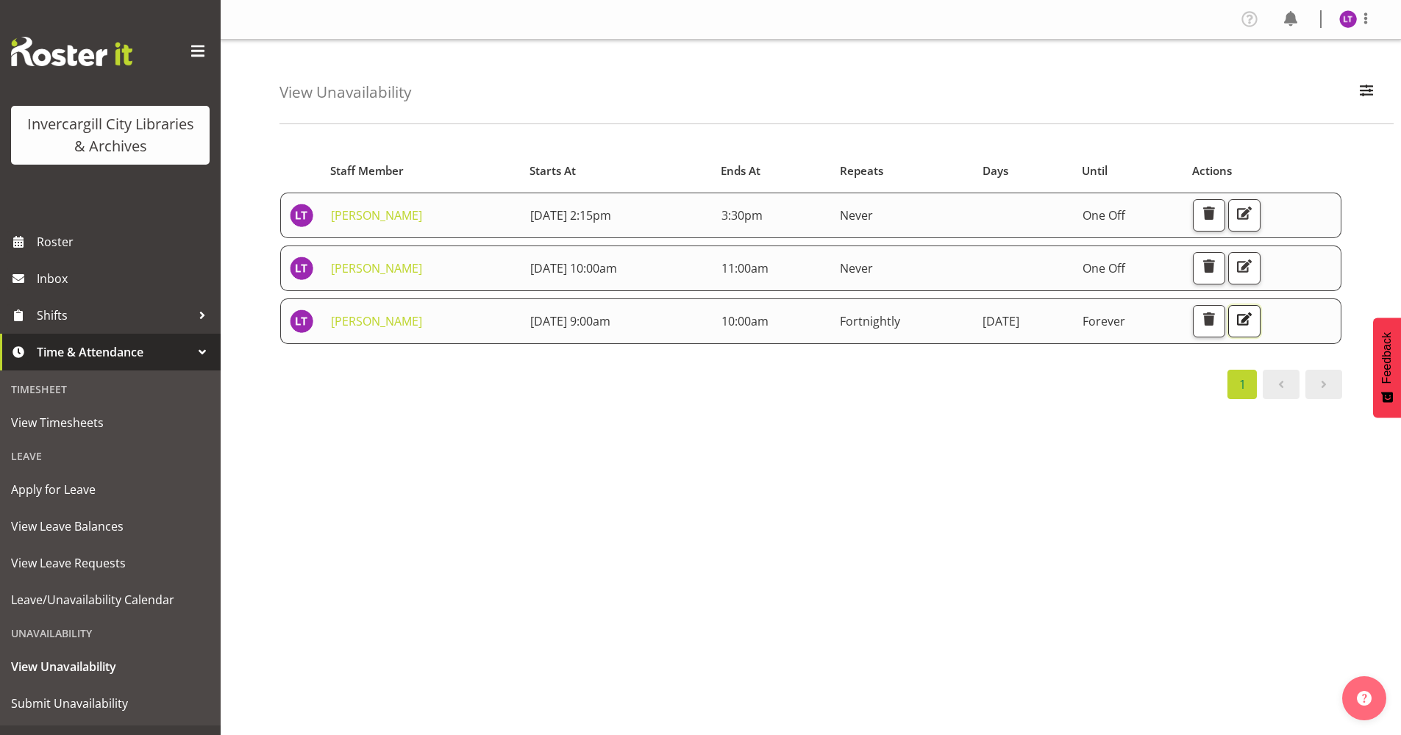
click at [1254, 321] on span "button" at bounding box center [1244, 319] width 19 height 19
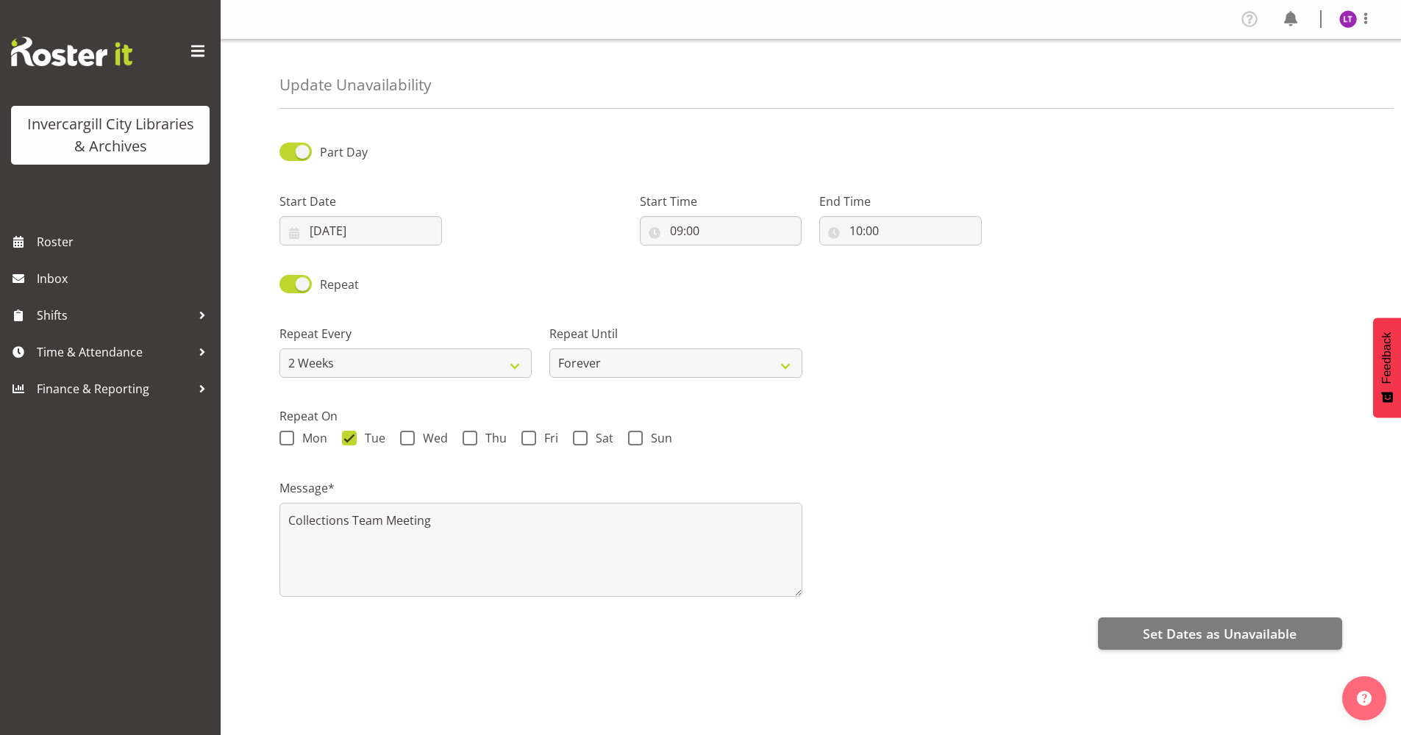
select select "2weeks"
click at [1281, 627] on span "Set Dates as Unavailable" at bounding box center [1220, 633] width 154 height 19
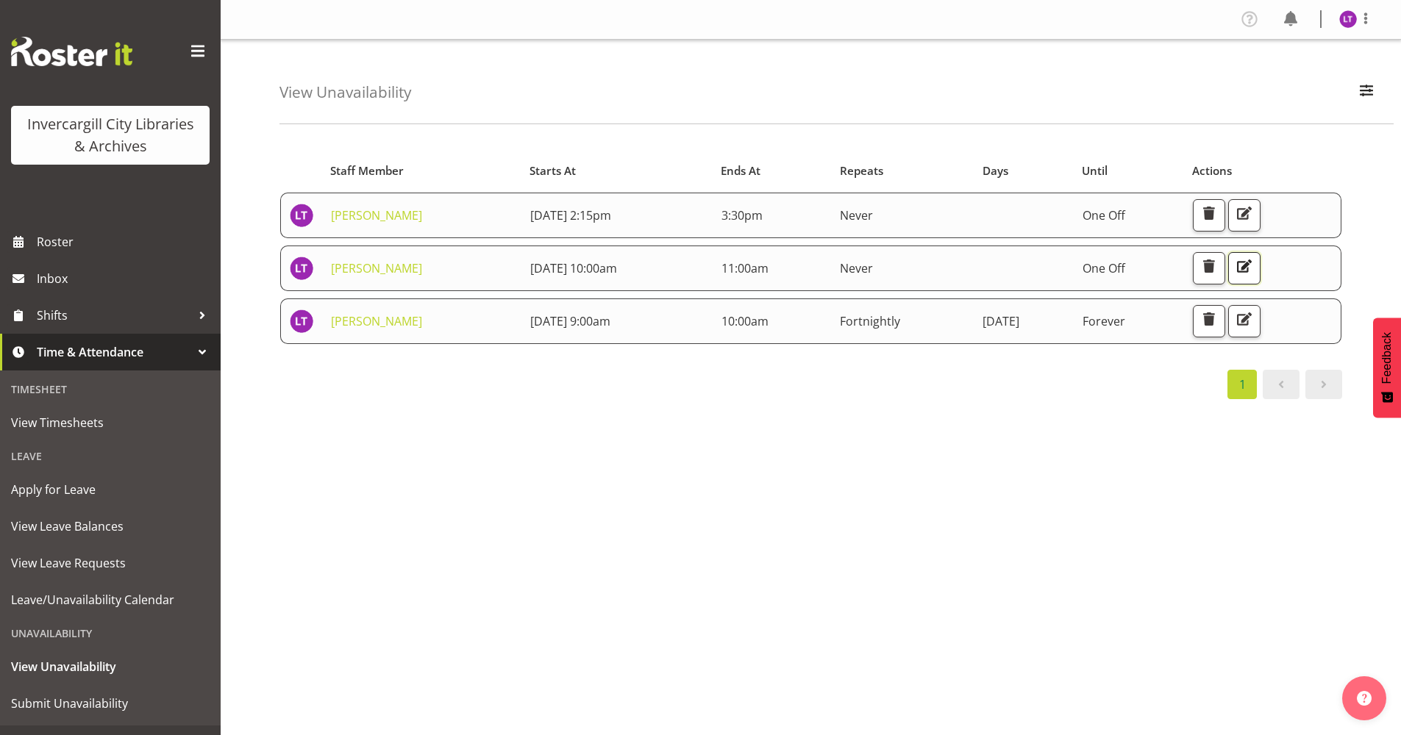
click at [1254, 271] on span "button" at bounding box center [1244, 266] width 19 height 19
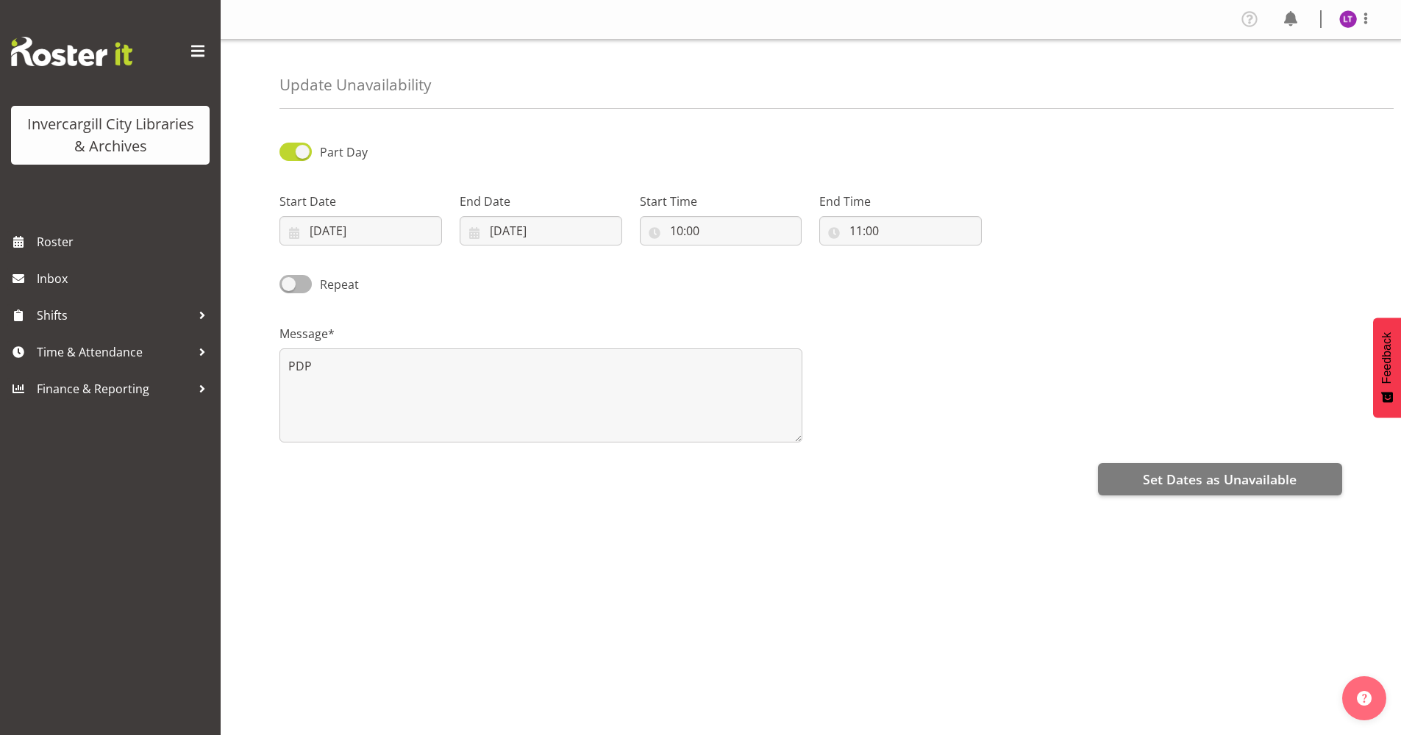
click at [1094, 396] on div "Message* PDP" at bounding box center [811, 377] width 1080 height 147
click at [655, 232] on input "10:00" at bounding box center [721, 230] width 163 height 29
click at [741, 264] on select "00 01 02 03 04 05 06 07 08 09 10 11 12 13 14 15 16 17 18 19 20 21 22 23" at bounding box center [740, 268] width 33 height 29
select select "11"
click at [724, 254] on select "00 01 02 03 04 05 06 07 08 09 10 11 12 13 14 15 16 17 18 19 20 21 22 23" at bounding box center [740, 268] width 33 height 29
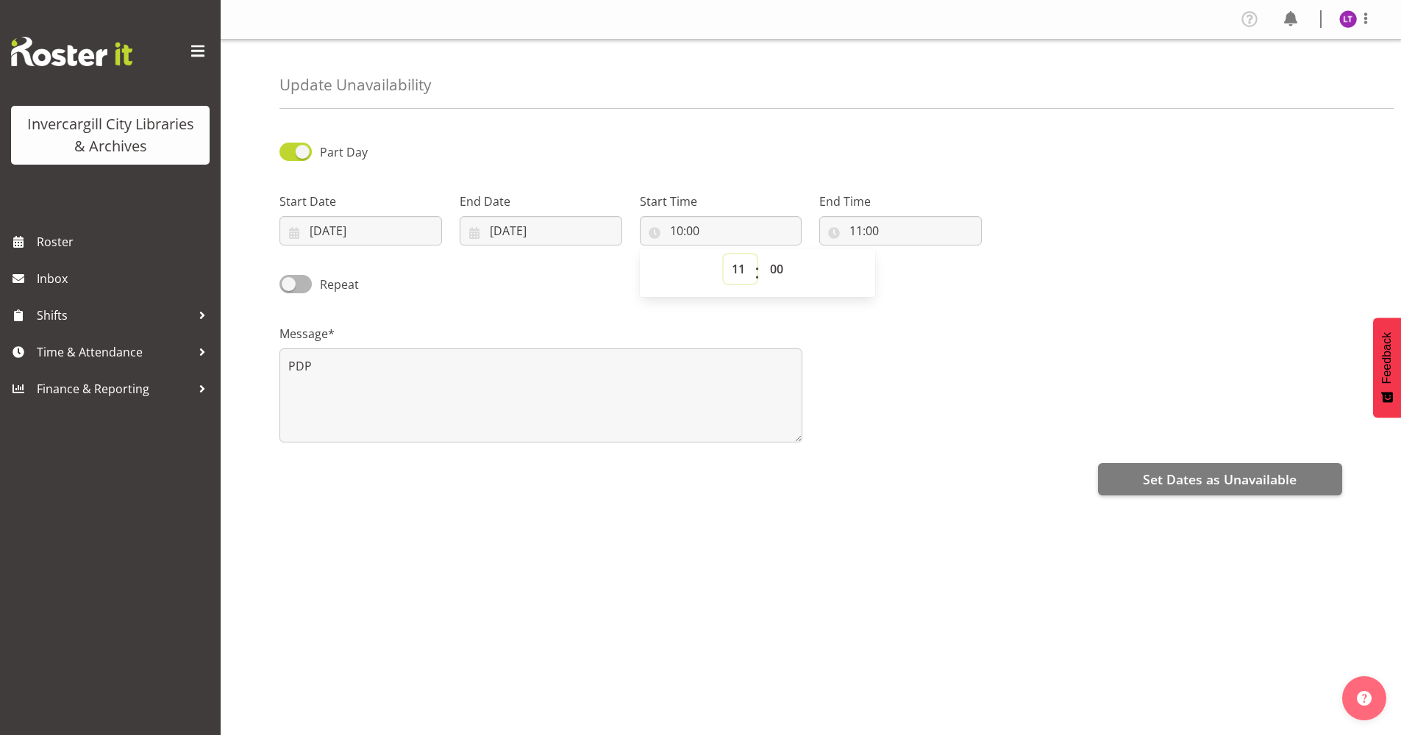
type input "11:00"
click at [863, 226] on input "11:00" at bounding box center [900, 230] width 163 height 29
click at [916, 270] on select "00 01 02 03 04 05 06 07 08 09 10 11 12 13 14 15 16 17 18 19 20 21 22 23" at bounding box center [919, 268] width 33 height 29
select select "12"
click at [903, 254] on select "00 01 02 03 04 05 06 07 08 09 10 11 12 13 14 15 16 17 18 19 20 21 22 23" at bounding box center [919, 268] width 33 height 29
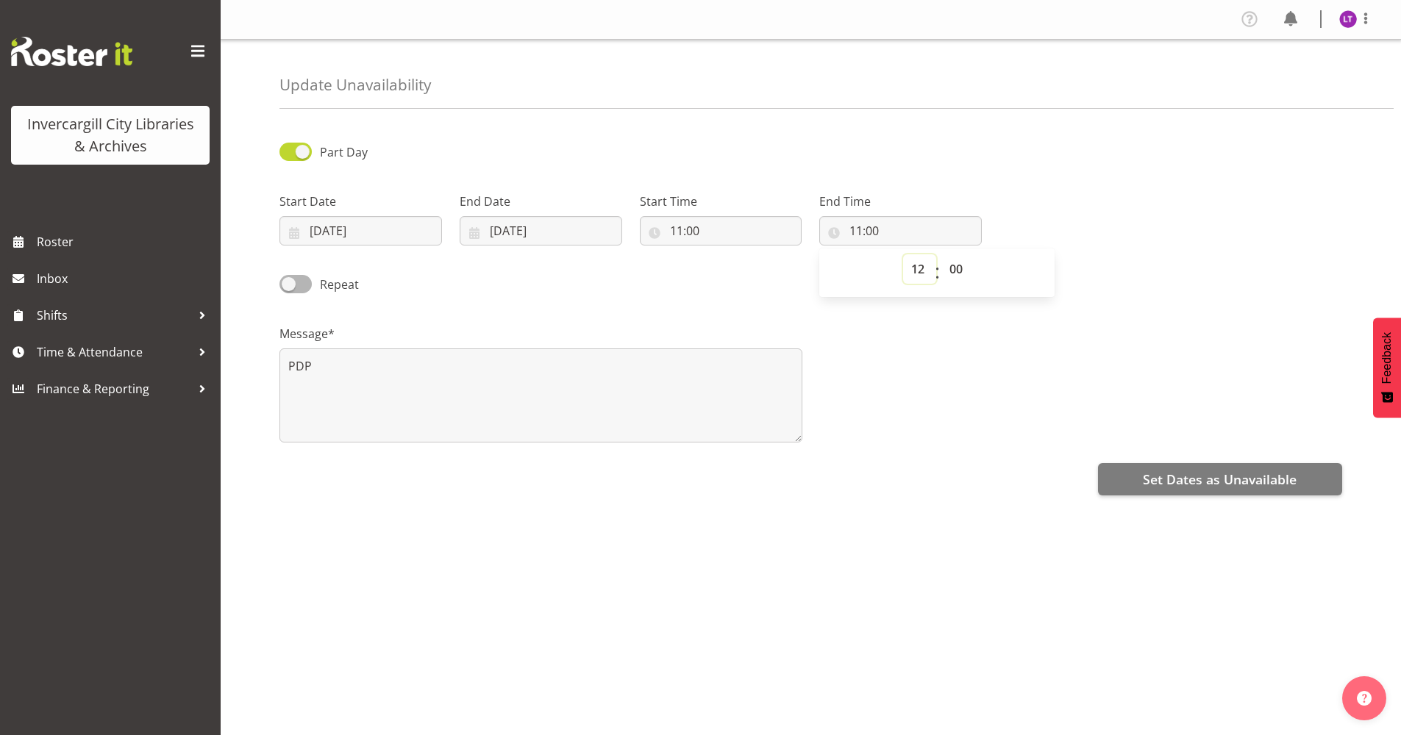
type input "12:00"
click at [841, 338] on div "Message* PDP" at bounding box center [811, 377] width 1080 height 147
click at [1134, 483] on button "Set Dates as Unavailable" at bounding box center [1220, 479] width 244 height 32
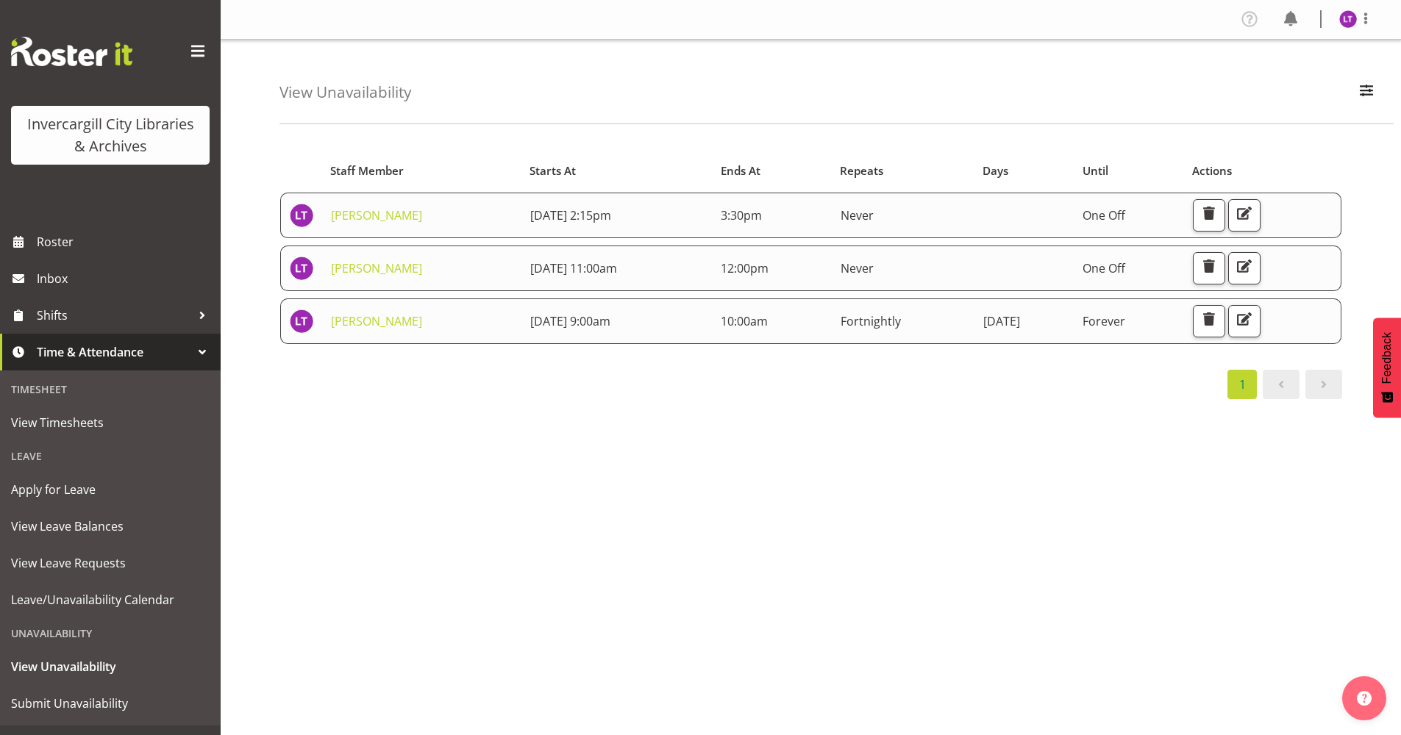
click at [1332, 391] on span at bounding box center [1324, 385] width 18 height 18
click at [821, 700] on div "Starts At Staff Member Starts At Ends At Repeats Days Until Actions Lyndsay Tau…" at bounding box center [839, 429] width 1121 height 588
click at [69, 663] on span "View Unavailability" at bounding box center [110, 667] width 199 height 22
click at [75, 708] on span "Submit Unavailability" at bounding box center [110, 704] width 199 height 22
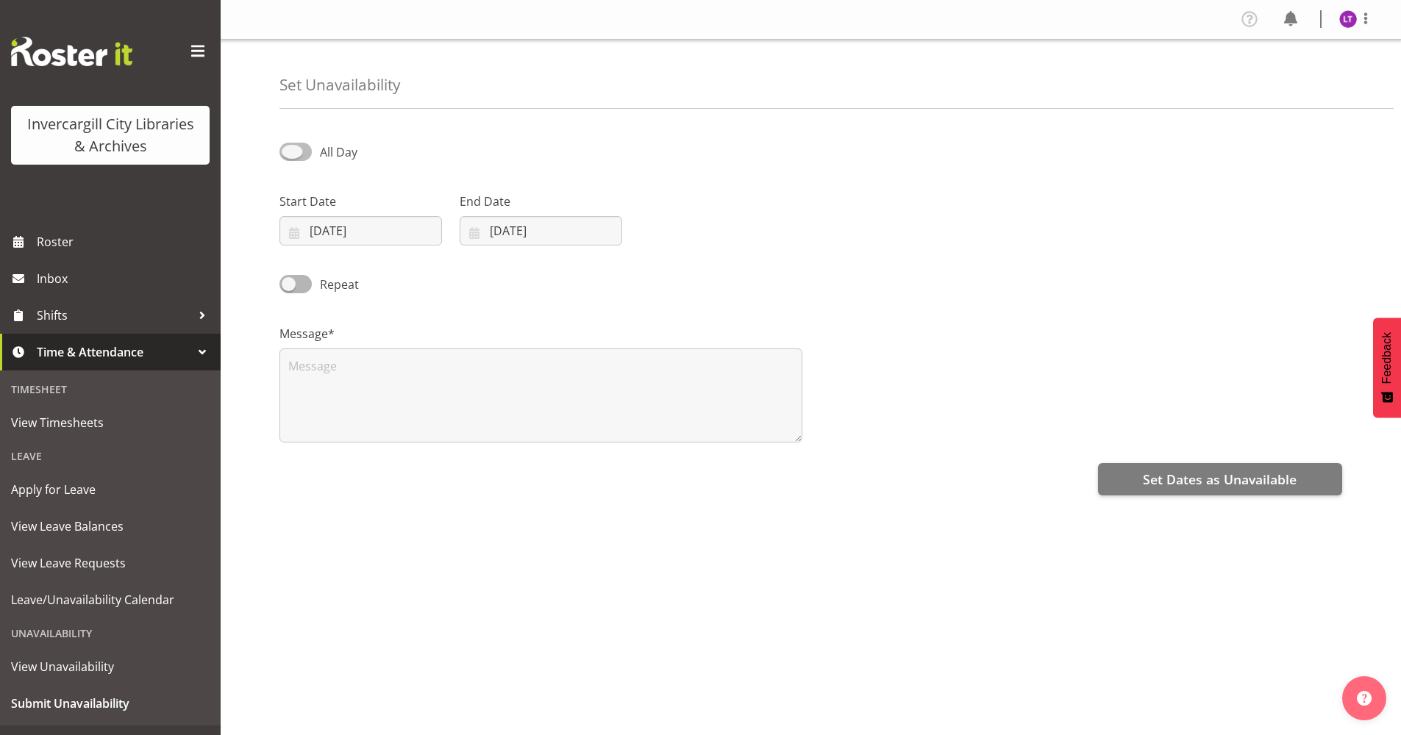
click at [311, 147] on label "All Day" at bounding box center [318, 152] width 78 height 18
click at [289, 147] on input "All Day" at bounding box center [284, 152] width 10 height 10
checkbox input "true"
click at [361, 229] on input "03/10/2025" at bounding box center [360, 230] width 163 height 29
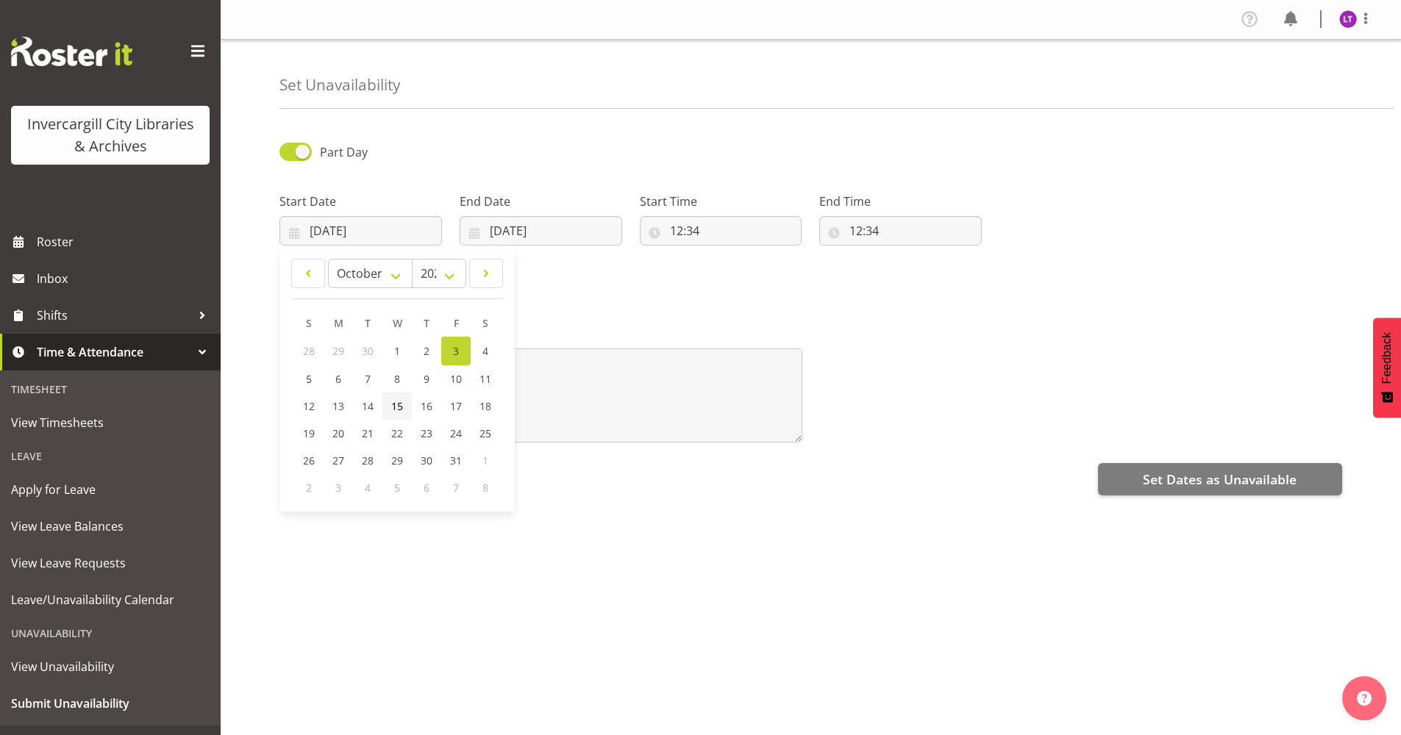
click at [402, 406] on span "15" at bounding box center [397, 406] width 12 height 14
type input "15/10/2025"
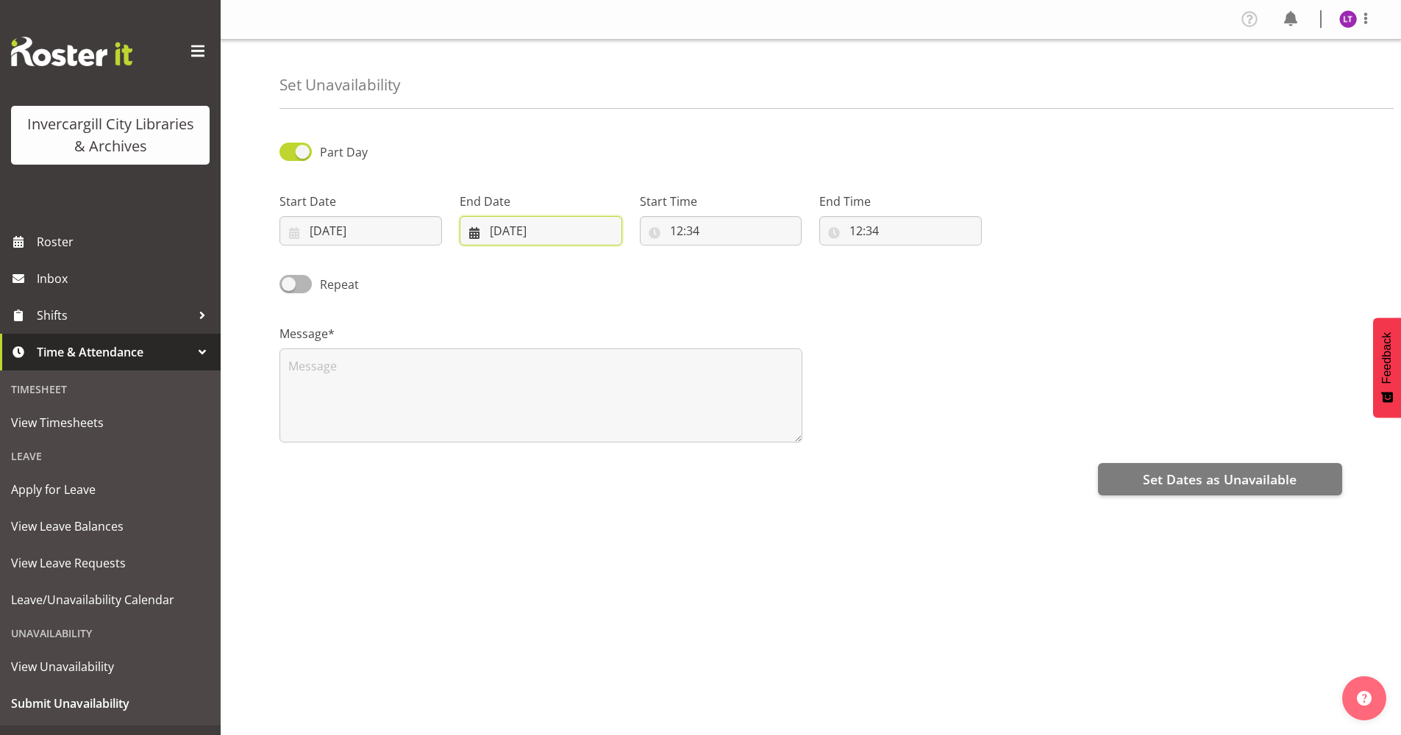
click at [480, 228] on input "03/10/2025" at bounding box center [541, 230] width 163 height 29
click at [579, 405] on span "15" at bounding box center [577, 406] width 12 height 14
type input "15/10/2025"
click at [655, 232] on input "12:34" at bounding box center [721, 230] width 163 height 29
click at [736, 271] on select "00 01 02 03 04 05 06 07 08 09 10 11 12 13 14 15 16 17 18 19 20 21 22 23" at bounding box center [740, 268] width 33 height 29
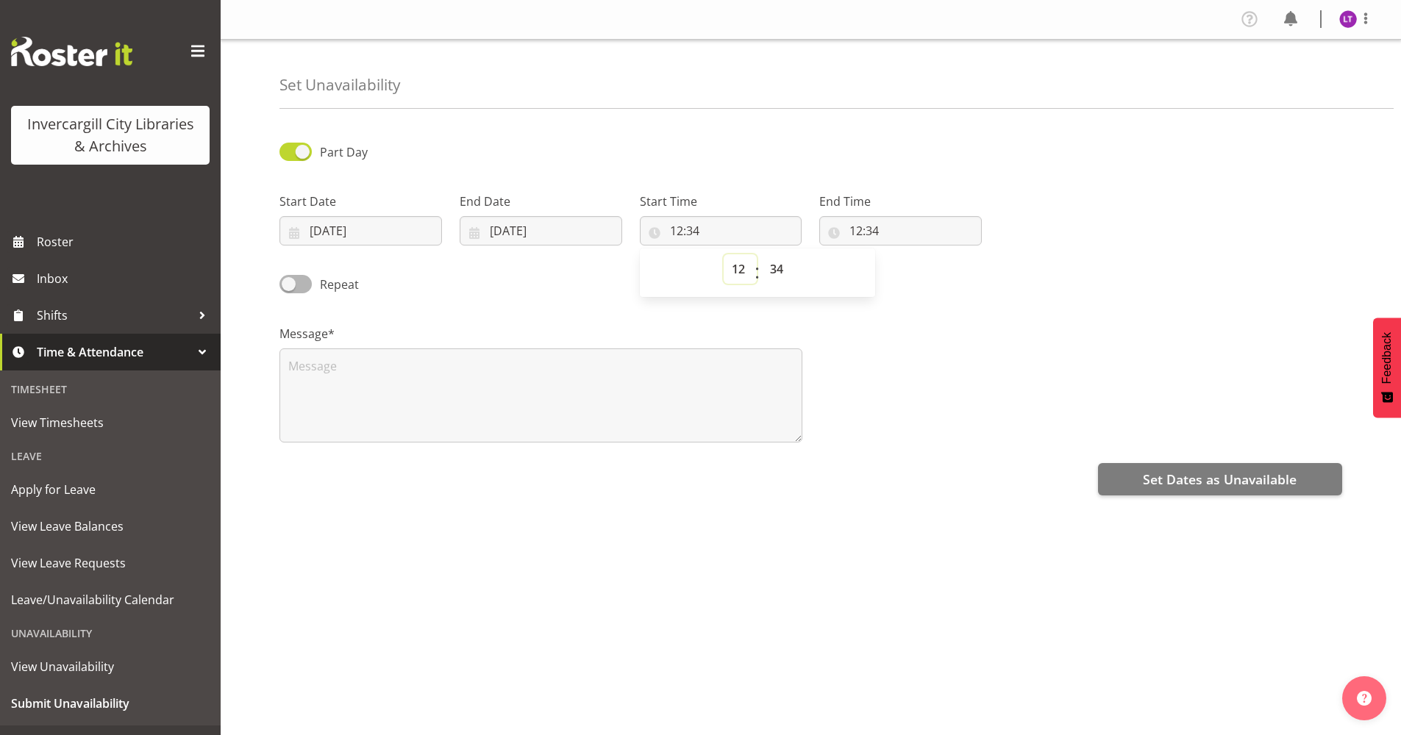
select select "9"
click at [724, 254] on select "00 01 02 03 04 05 06 07 08 09 10 11 12 13 14 15 16 17 18 19 20 21 22 23" at bounding box center [740, 268] width 33 height 29
type input "09:34"
click at [777, 264] on select "00 01 02 03 04 05 06 07 08 09 10 11 12 13 14 15 16 17 18 19 20 21 22 23 24 25 2…" at bounding box center [778, 268] width 33 height 29
select select "0"
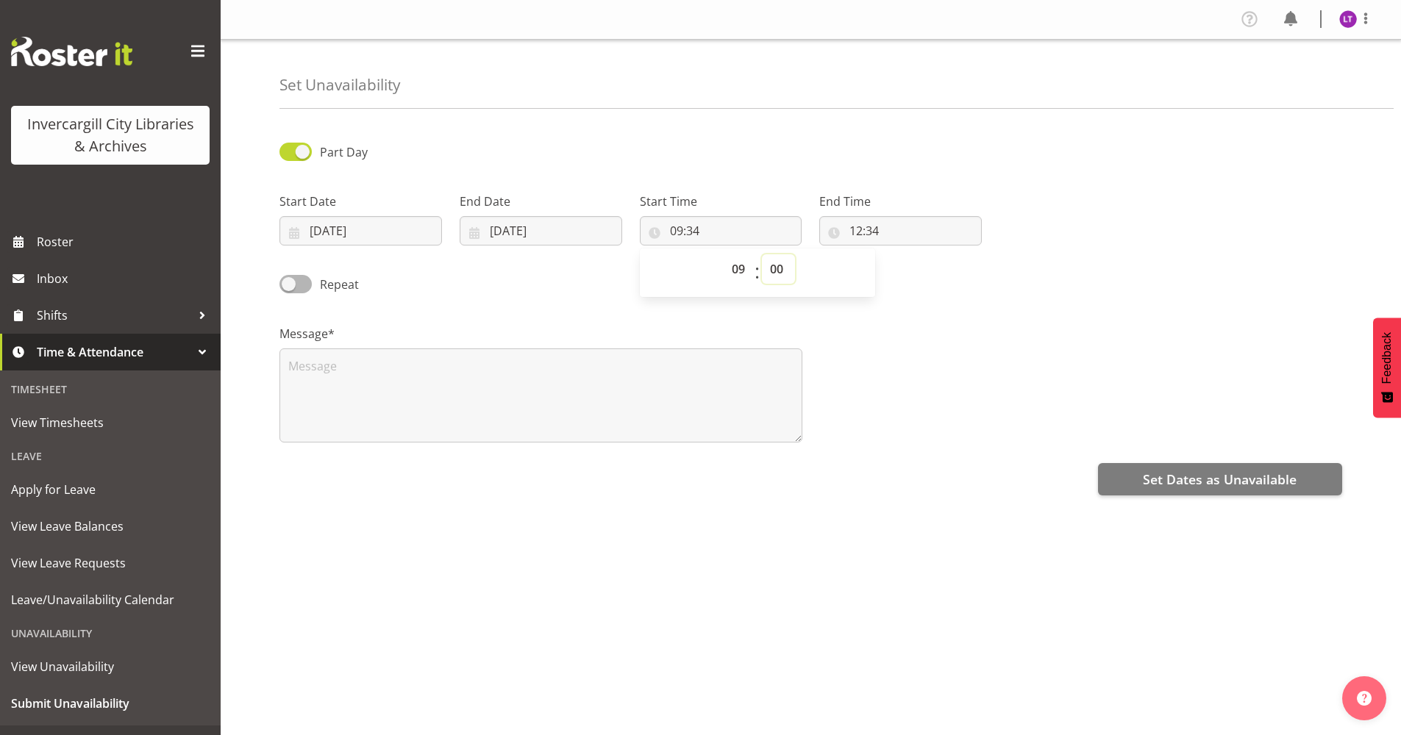
click at [762, 254] on select "00 01 02 03 04 05 06 07 08 09 10 11 12 13 14 15 16 17 18 19 20 21 22 23 24 25 2…" at bounding box center [778, 268] width 33 height 29
type input "09:00"
click at [885, 226] on input "12:34" at bounding box center [900, 230] width 163 height 29
click at [924, 271] on select "00 01 02 03 04 05 06 07 08 09 10 11 12 13 14 15 16 17 18 19 20 21 22 23" at bounding box center [919, 268] width 33 height 29
select select "9"
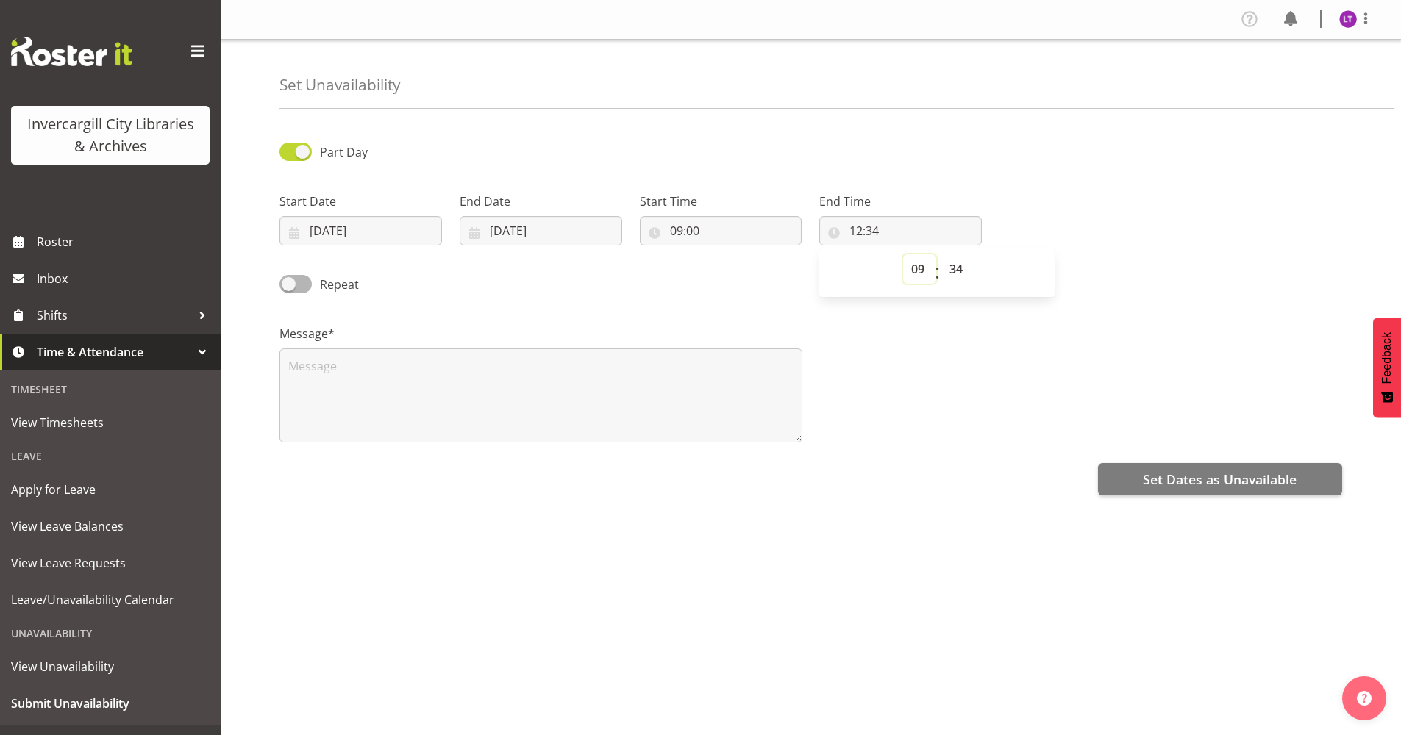
click at [903, 254] on select "00 01 02 03 04 05 06 07 08 09 10 11 12 13 14 15 16 17 18 19 20 21 22 23" at bounding box center [919, 268] width 33 height 29
type input "09:34"
click at [963, 268] on select "00 01 02 03 04 05 06 07 08 09 10 11 12 13 14 15 16 17 18 19 20 21 22 23 24 25 2…" at bounding box center [957, 268] width 33 height 29
select select "45"
click at [941, 254] on select "00 01 02 03 04 05 06 07 08 09 10 11 12 13 14 15 16 17 18 19 20 21 22 23 24 25 2…" at bounding box center [957, 268] width 33 height 29
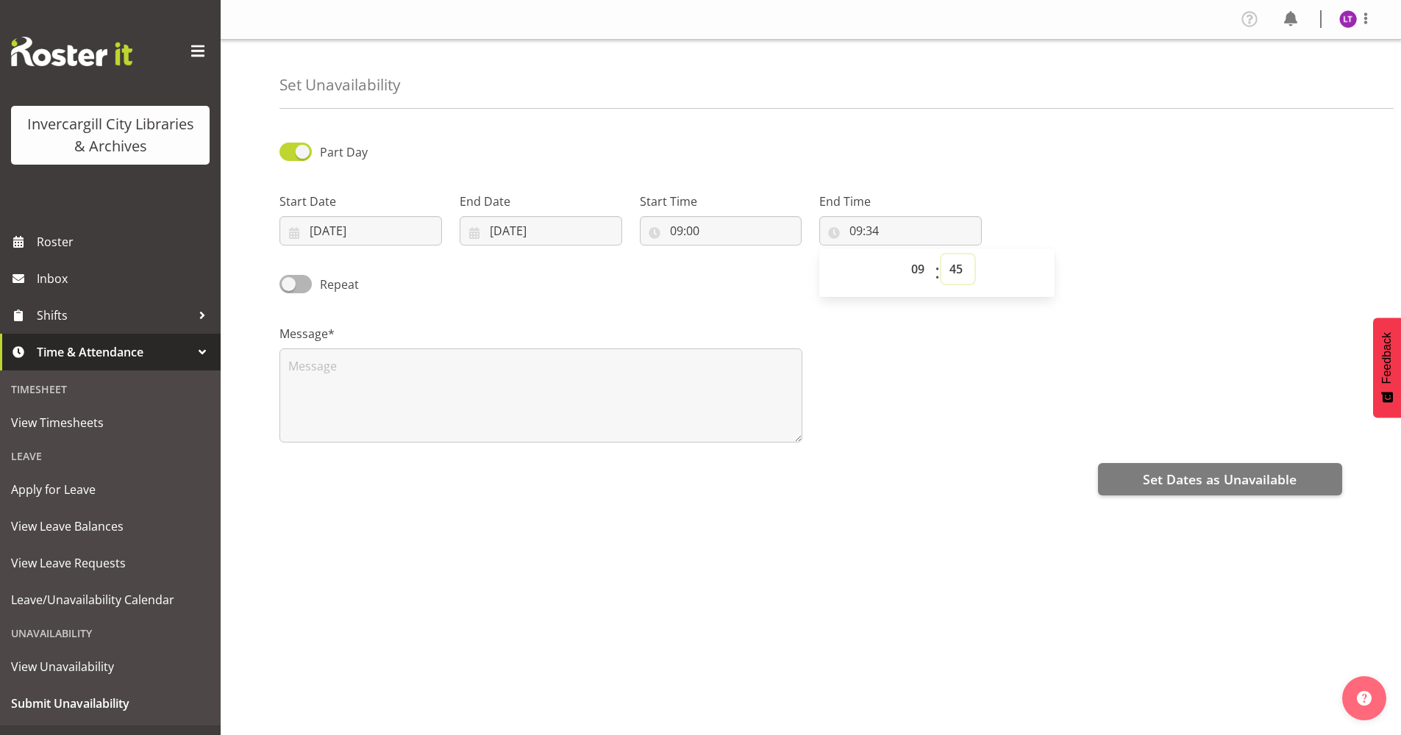
type input "09:45"
click at [1079, 643] on div "Part Day Start Date 15/10/2025 January February March April May June July Augus…" at bounding box center [839, 414] width 1121 height 588
click at [302, 293] on span at bounding box center [295, 284] width 32 height 18
click at [289, 289] on input "Repeat" at bounding box center [284, 284] width 10 height 10
checkbox input "true"
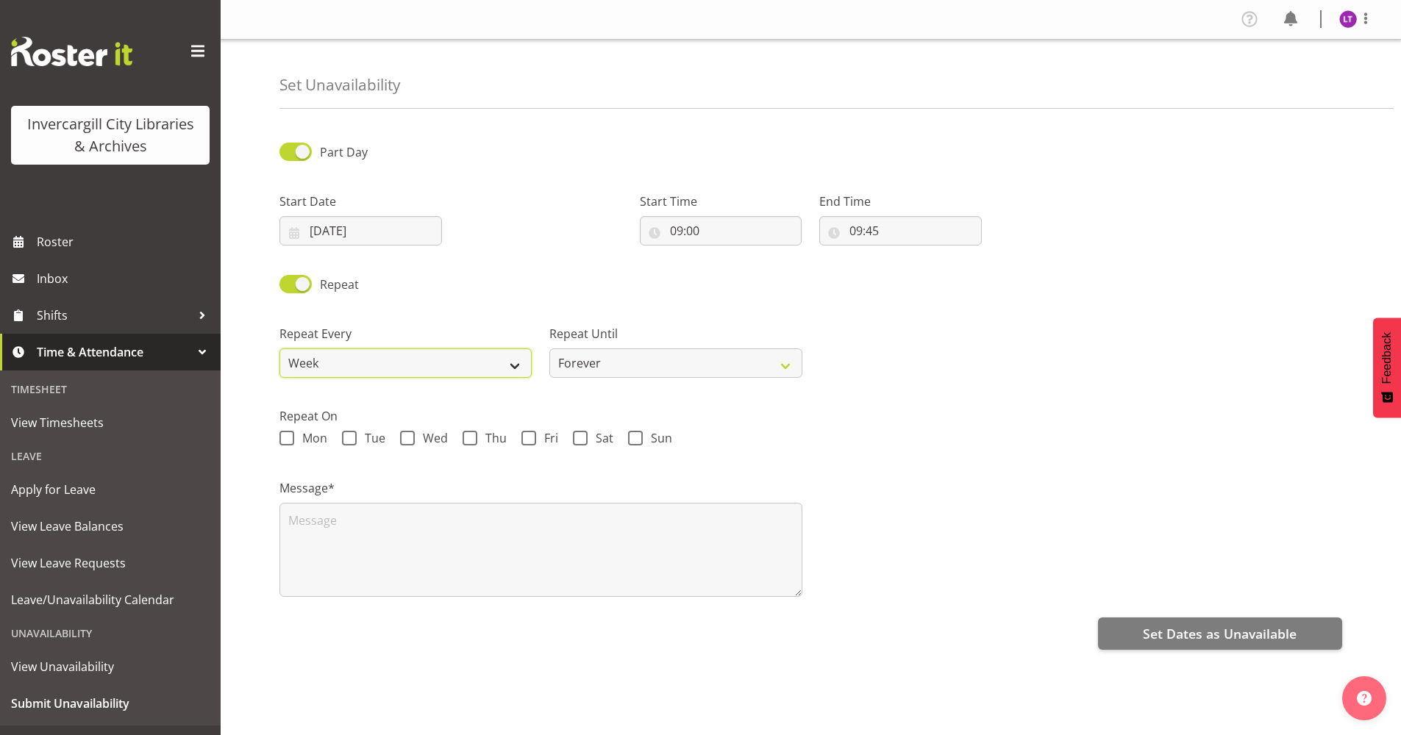
click at [478, 376] on select "Week 2 Weeks 3 Weeks 4 Weeks Month" at bounding box center [405, 363] width 252 height 29
select select "2weeks"
click at [279, 349] on select "Week 2 Weeks 3 Weeks 4 Weeks Month" at bounding box center [405, 363] width 252 height 29
click at [1161, 382] on div "Repeat Every Week 2 Weeks 3 Weeks 4 Weeks Month Repeat Until Forever On a date" at bounding box center [811, 345] width 1080 height 82
click at [407, 440] on span at bounding box center [407, 438] width 15 height 15
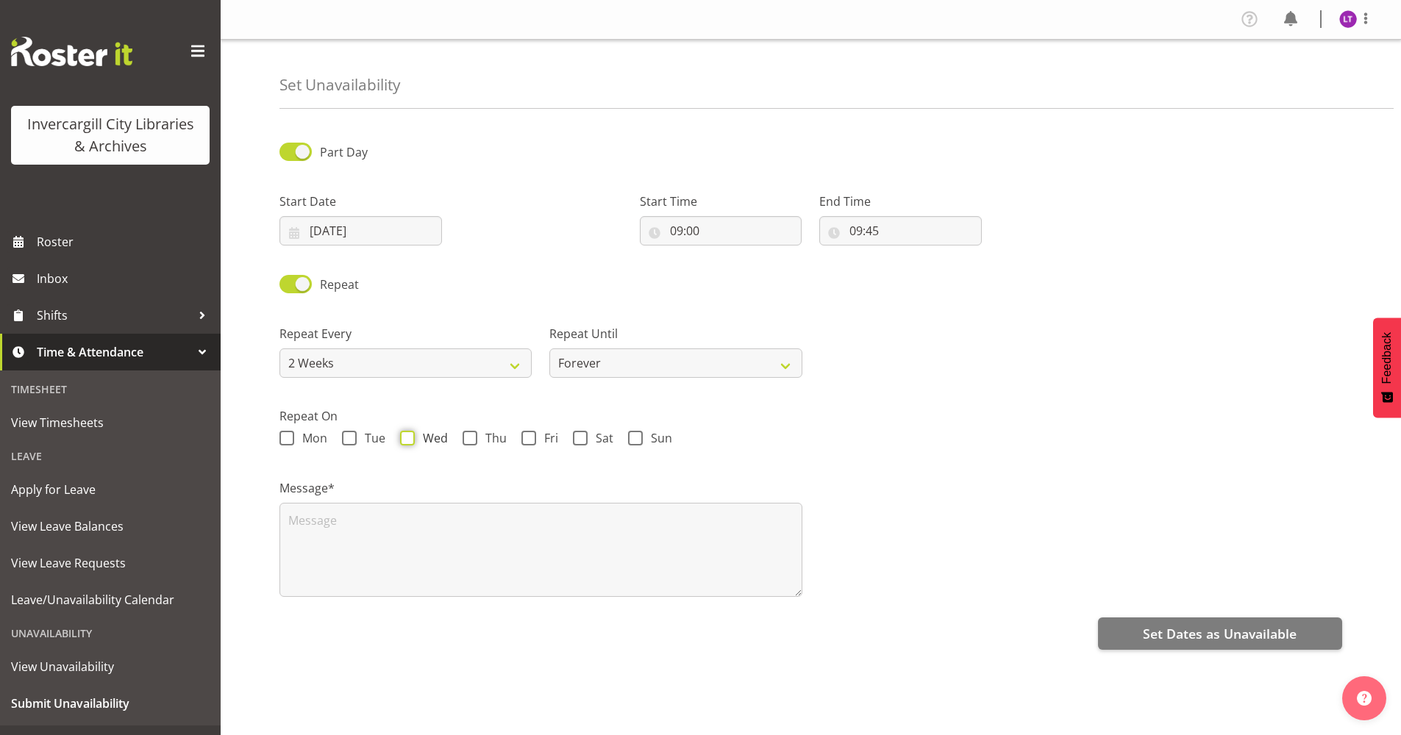
click at [407, 440] on input "Wed" at bounding box center [405, 439] width 10 height 10
checkbox input "true"
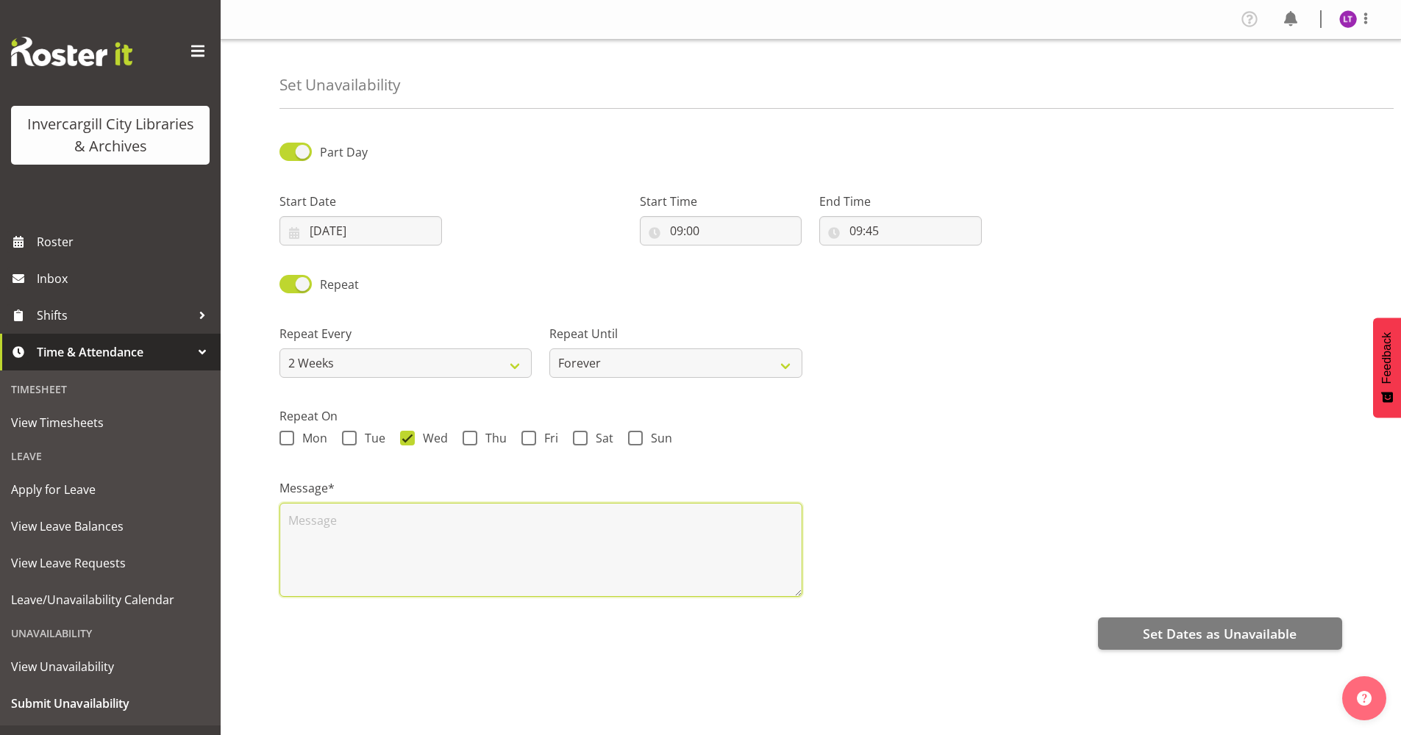
click at [368, 521] on textarea at bounding box center [540, 550] width 523 height 94
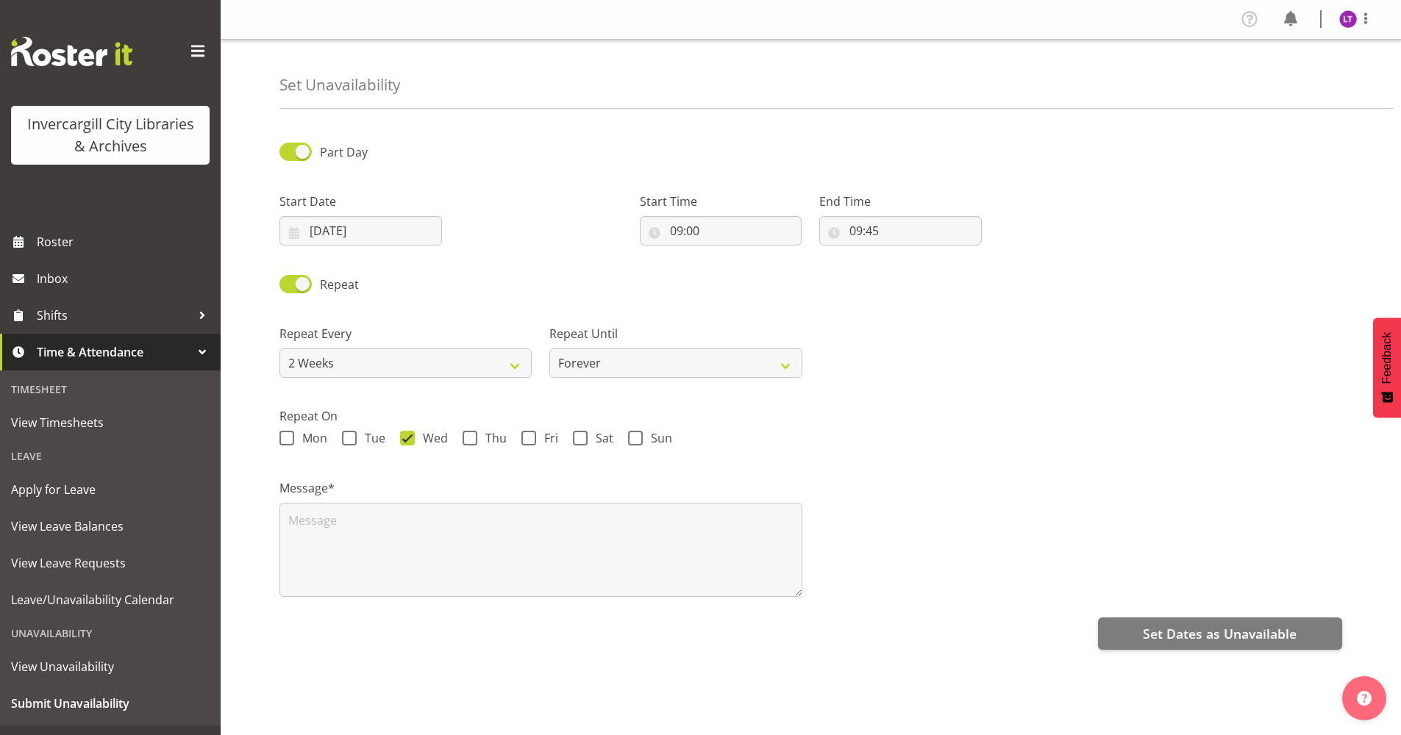
click at [686, 411] on label "Repeat On" at bounding box center [810, 416] width 1063 height 18
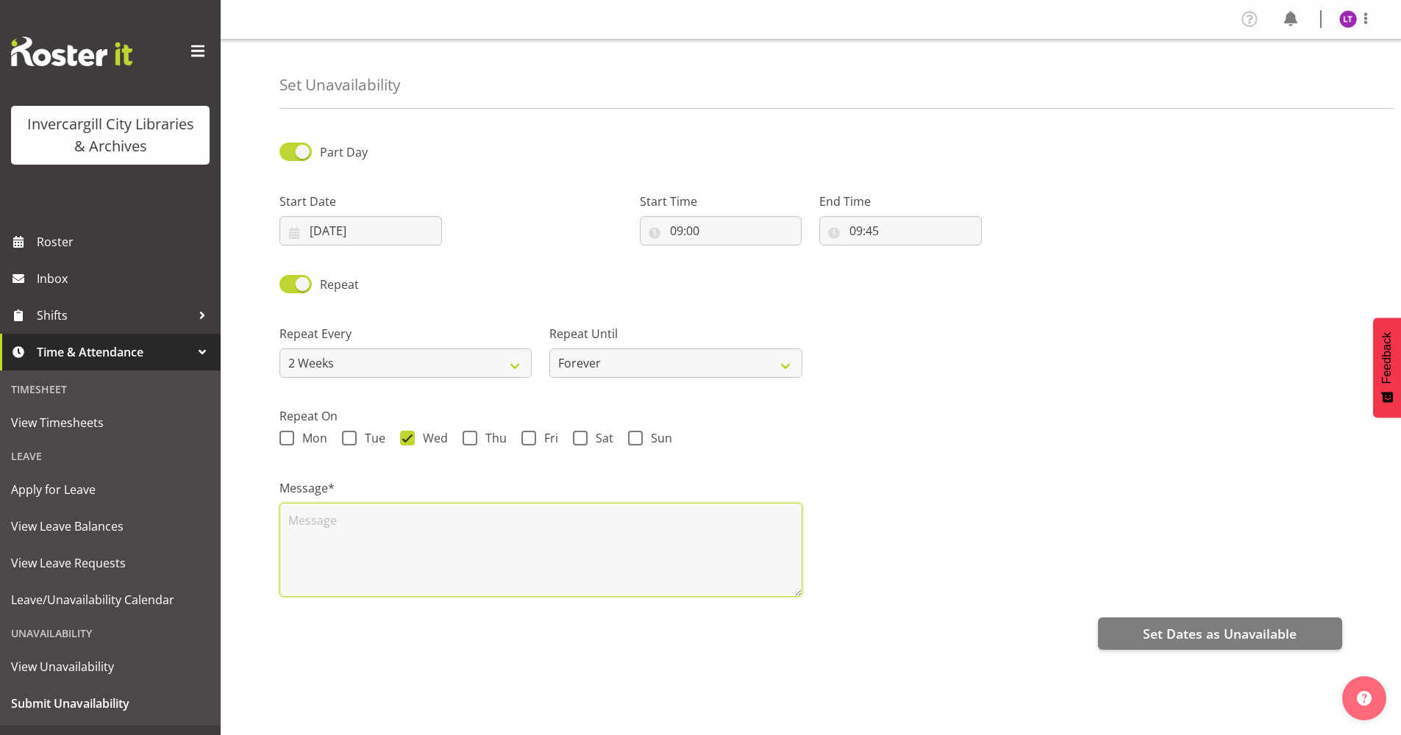
click at [296, 519] on textarea at bounding box center [540, 550] width 523 height 94
paste textarea "Content Specialist Meeting"
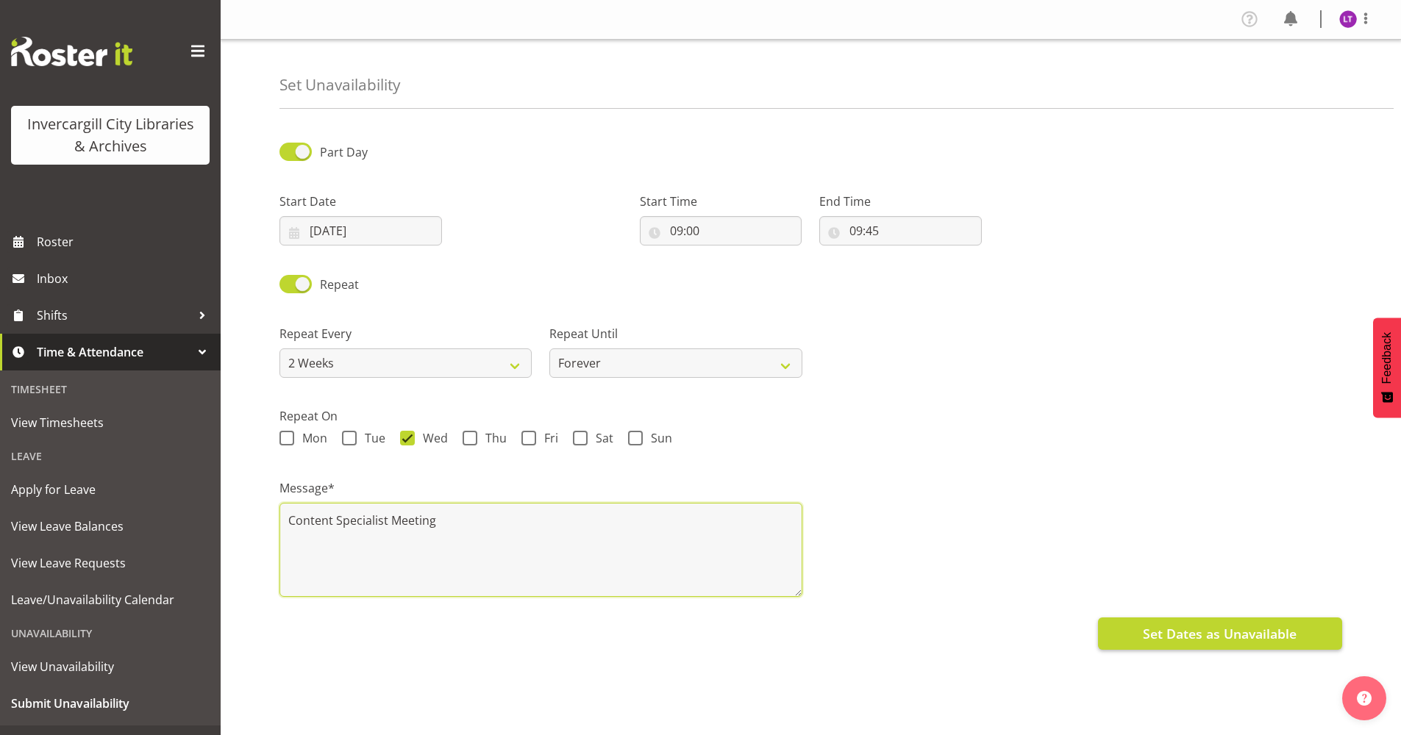
type textarea "Content Specialist Meeting"
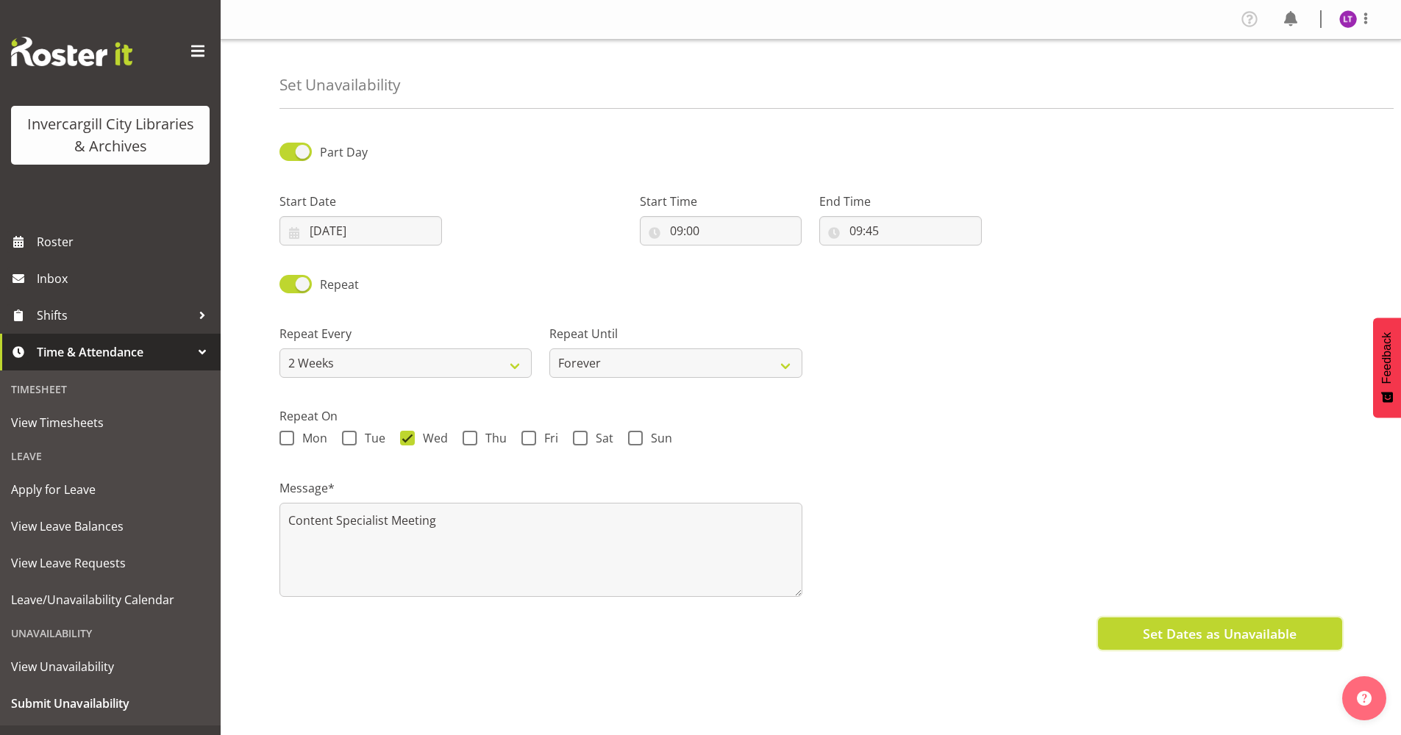
click at [1162, 631] on span "Set Dates as Unavailable" at bounding box center [1220, 633] width 154 height 19
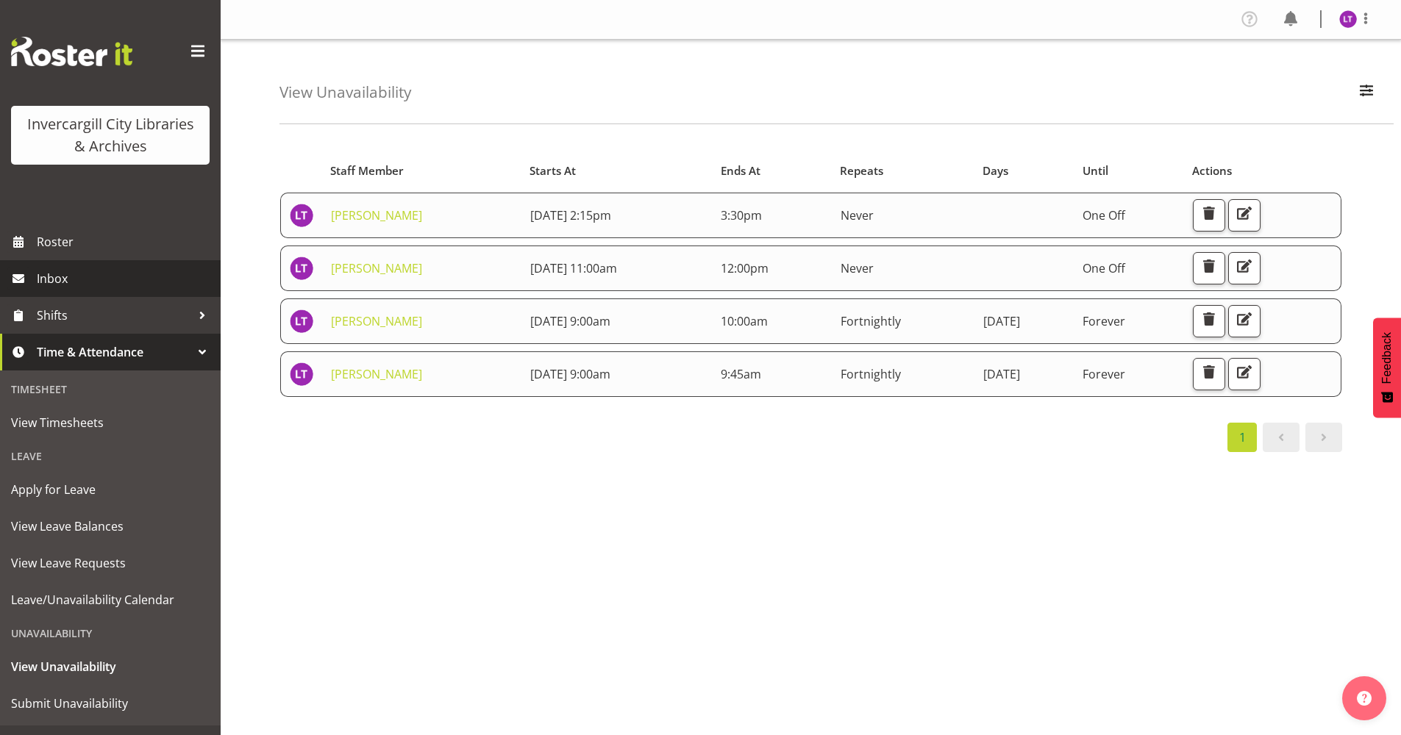
click at [54, 282] on span "Inbox" at bounding box center [125, 279] width 176 height 22
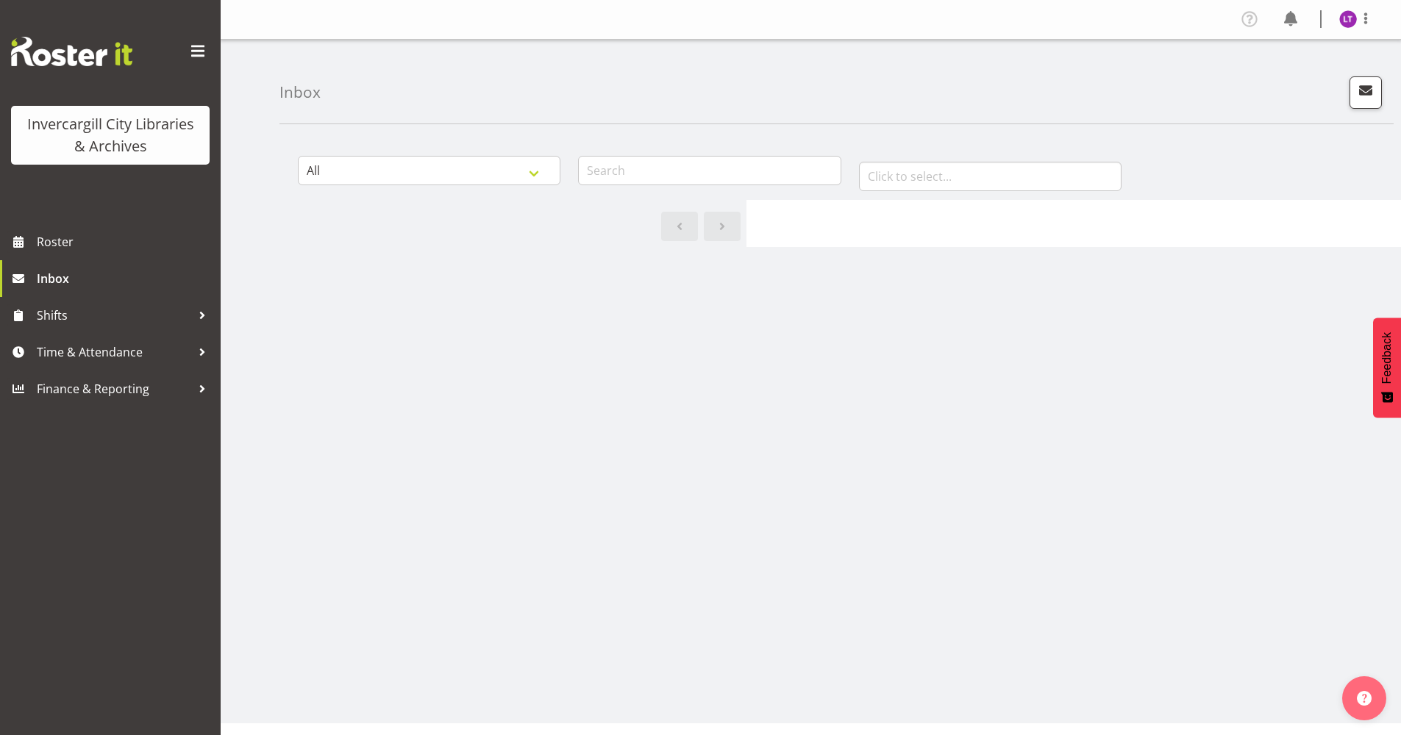
click at [1269, 572] on div "All General Shift Offers Shift Swap Offers Leave Requests January February Marc…" at bounding box center [839, 429] width 1121 height 588
